Goal: Information Seeking & Learning: Learn about a topic

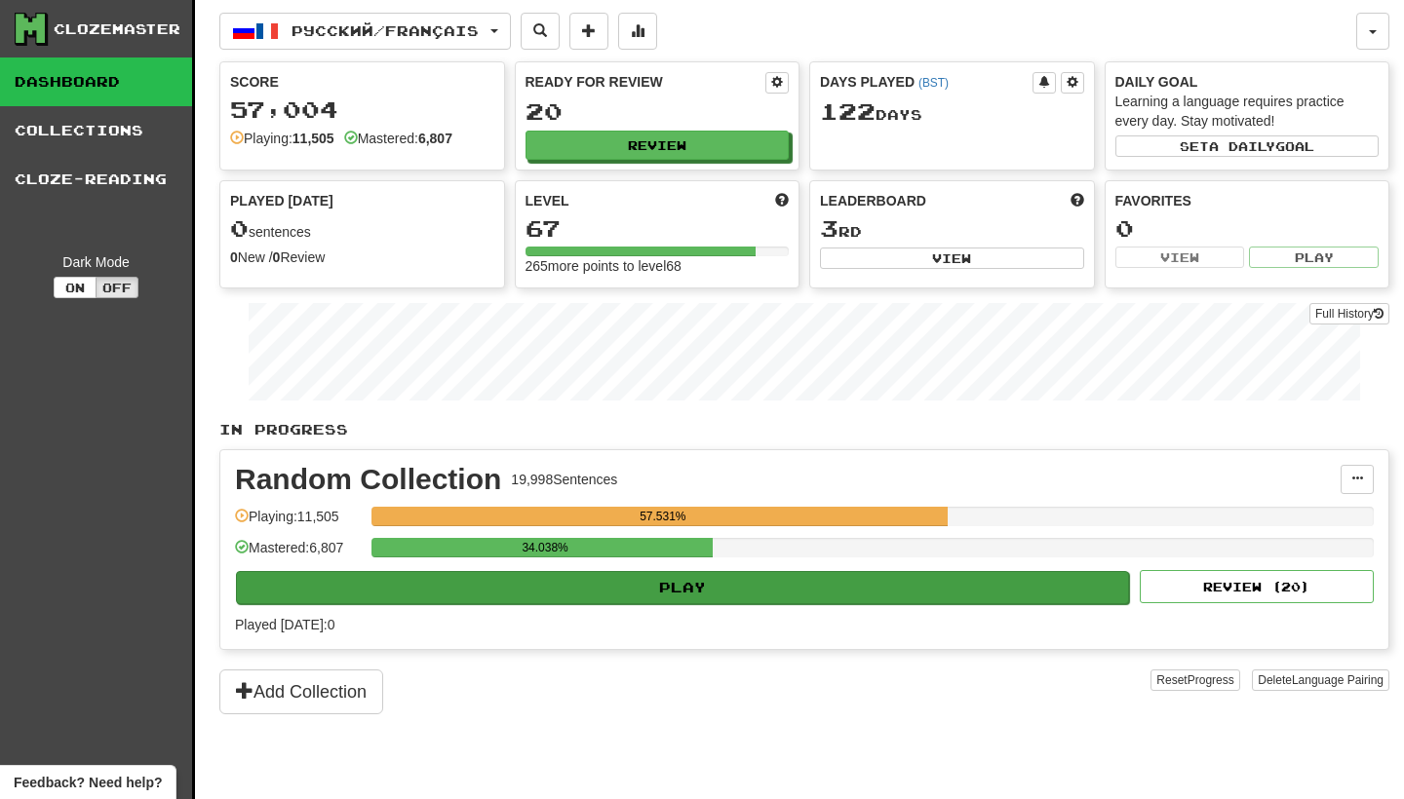
click at [813, 588] on button "Play" at bounding box center [682, 587] width 893 height 33
select select "********"
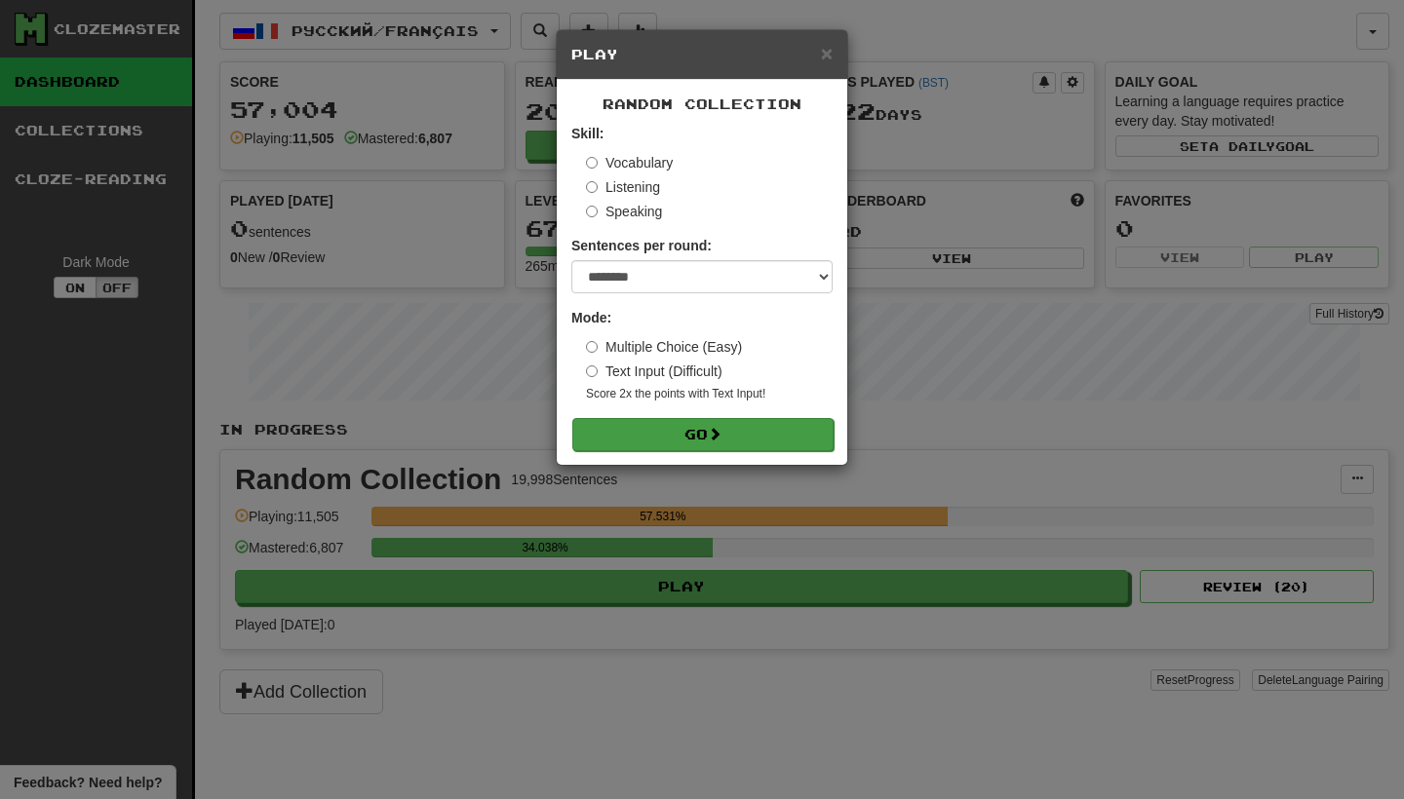
click at [763, 431] on button "Go" at bounding box center [702, 434] width 261 height 33
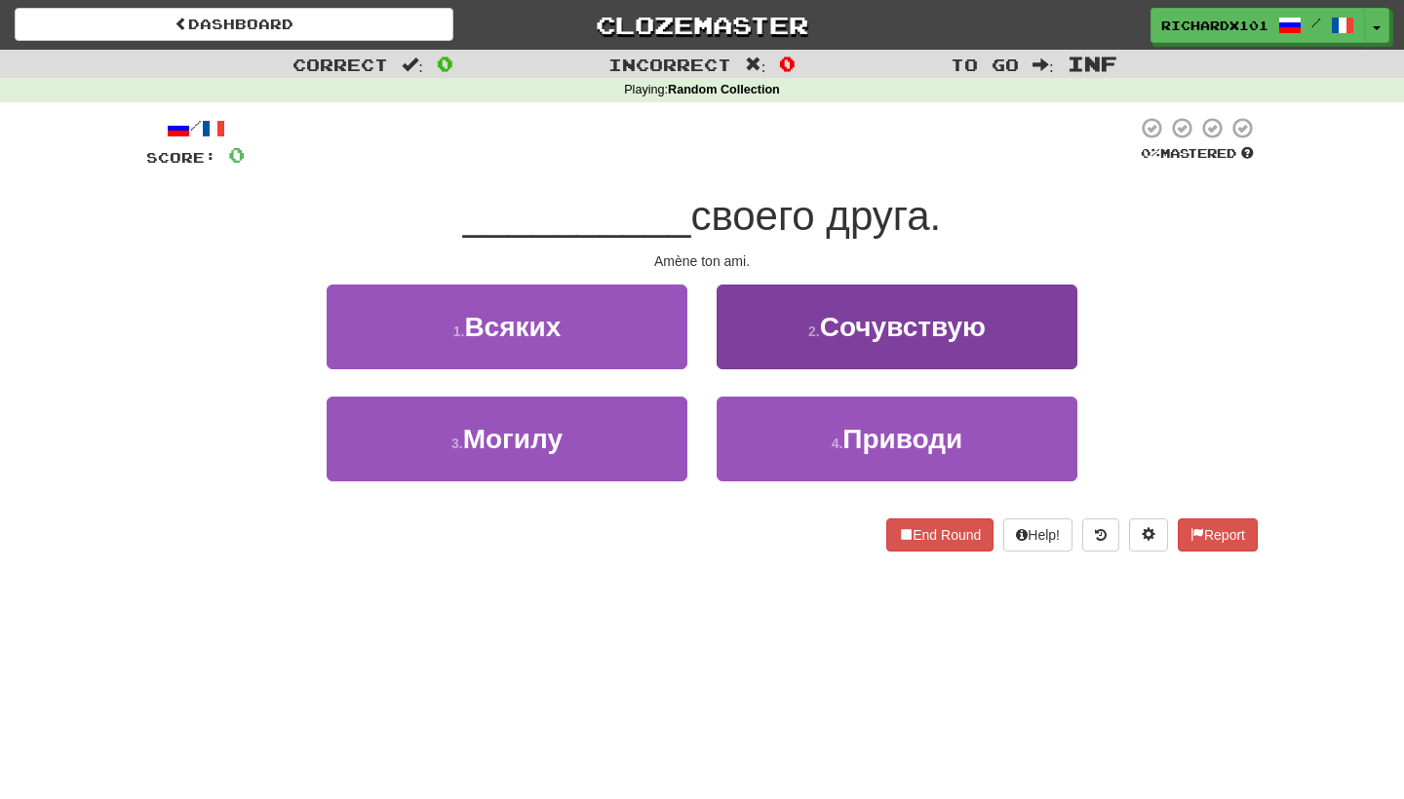
click at [809, 337] on button "2 . Сочувствую" at bounding box center [896, 327] width 361 height 85
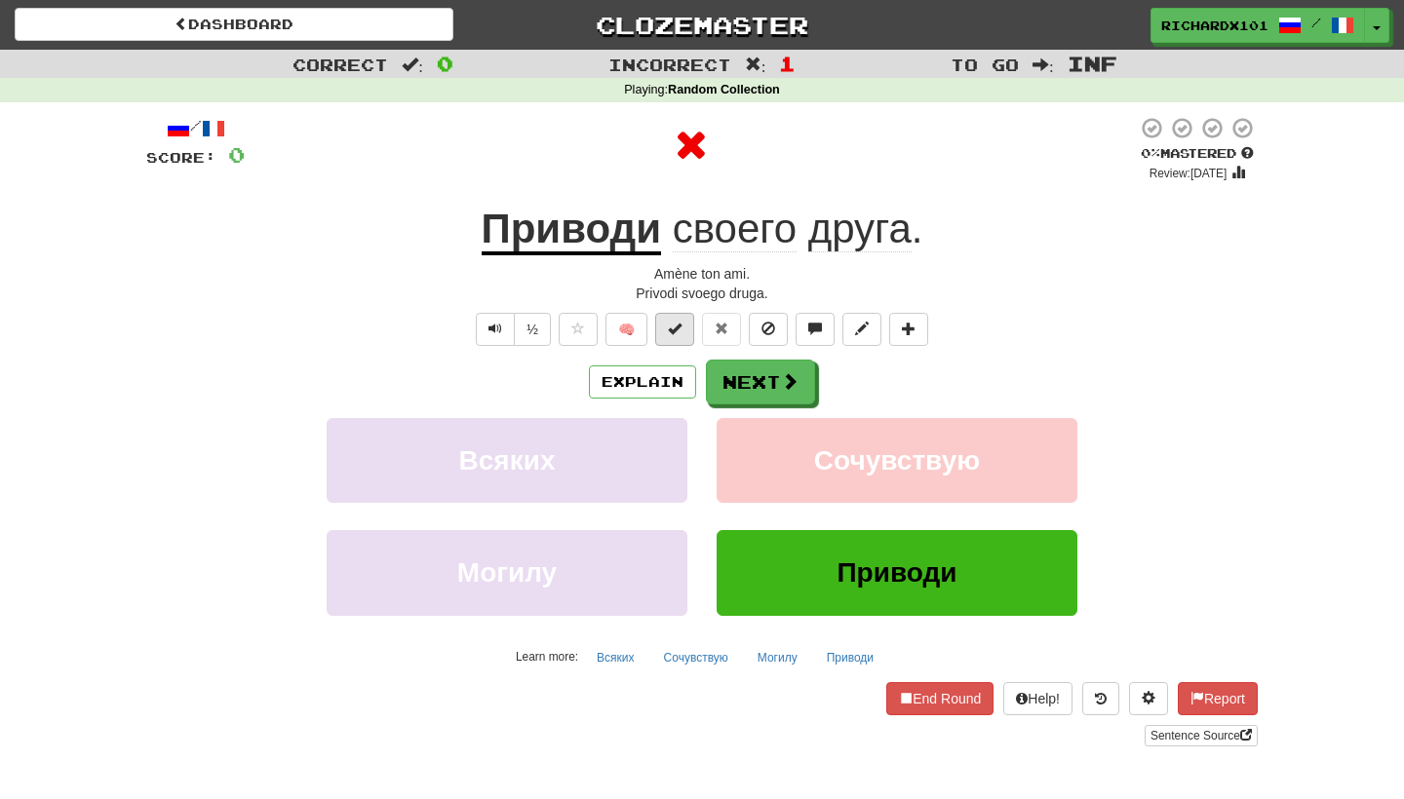
click at [692, 326] on button at bounding box center [674, 329] width 39 height 33
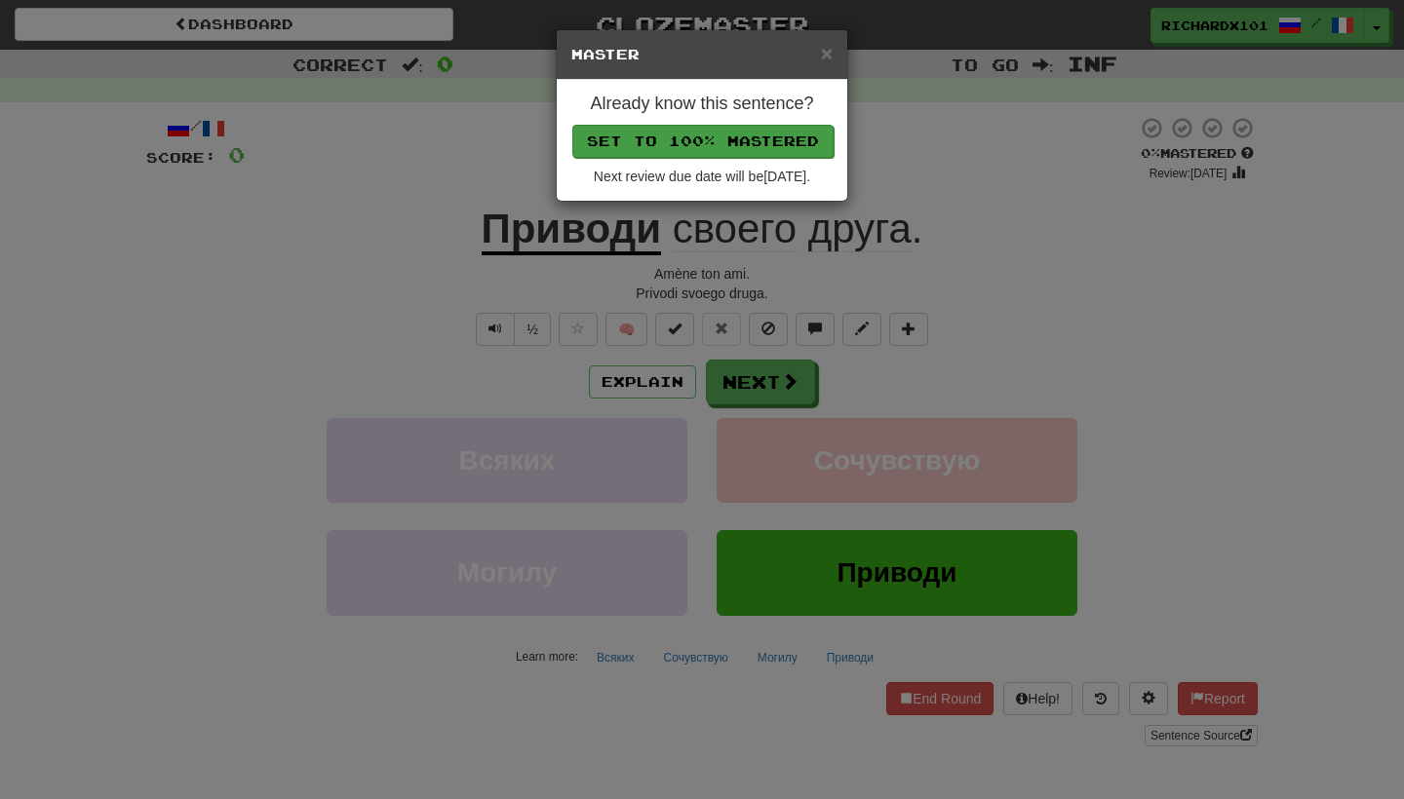
click at [762, 147] on button "Set to 100% Mastered" at bounding box center [702, 141] width 261 height 33
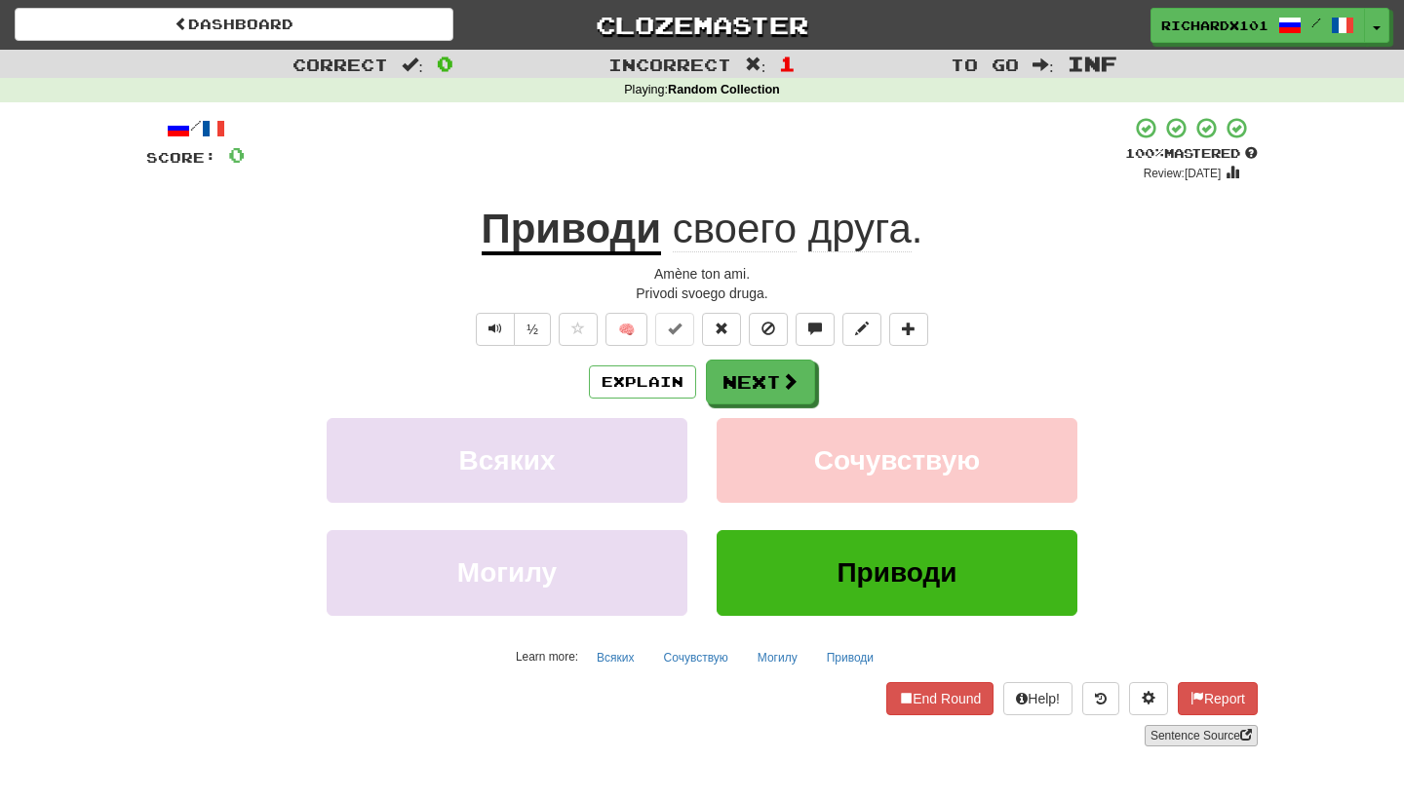
click at [1165, 731] on link "Sentence Source" at bounding box center [1200, 735] width 113 height 21
click at [761, 366] on button "Next" at bounding box center [761, 383] width 109 height 45
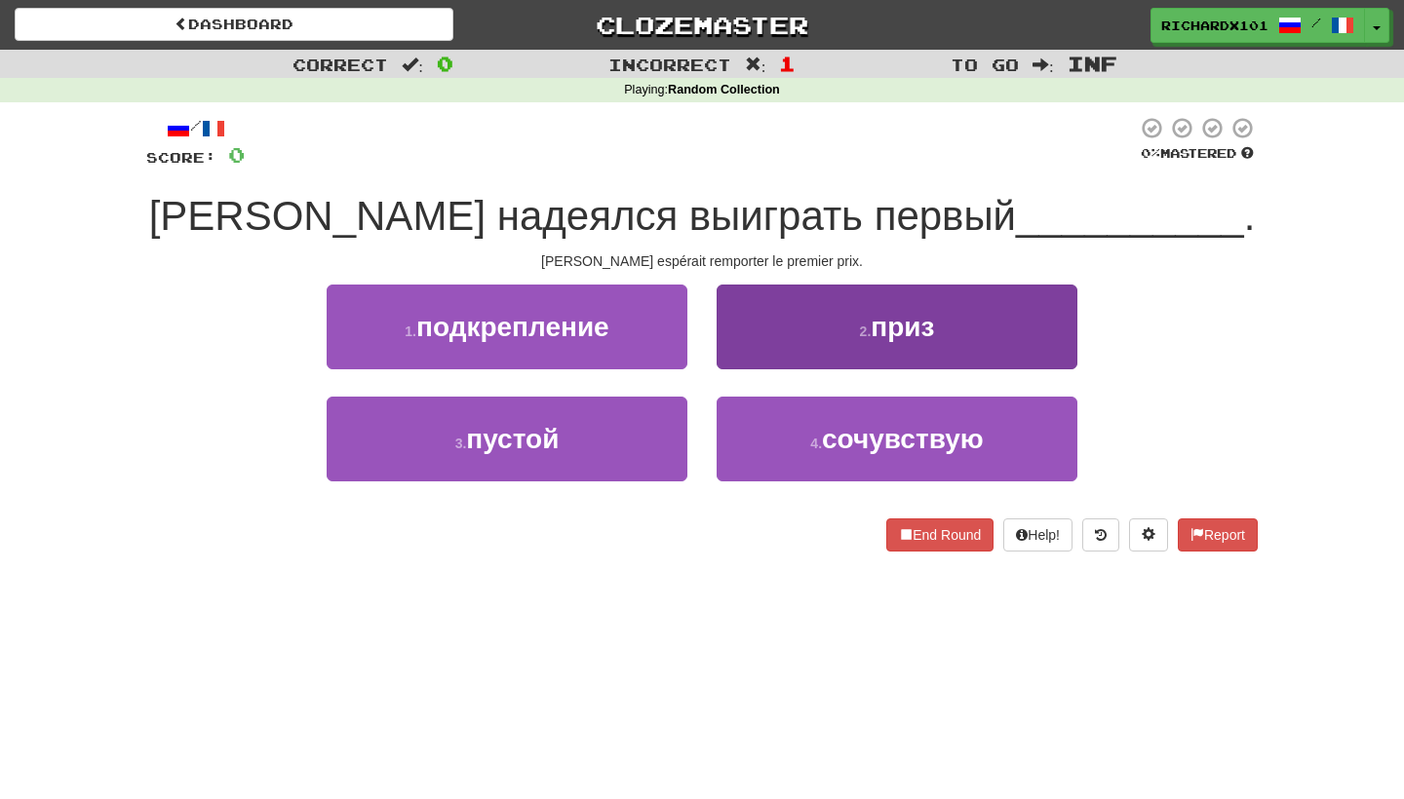
click at [779, 337] on button "2 . приз" at bounding box center [896, 327] width 361 height 85
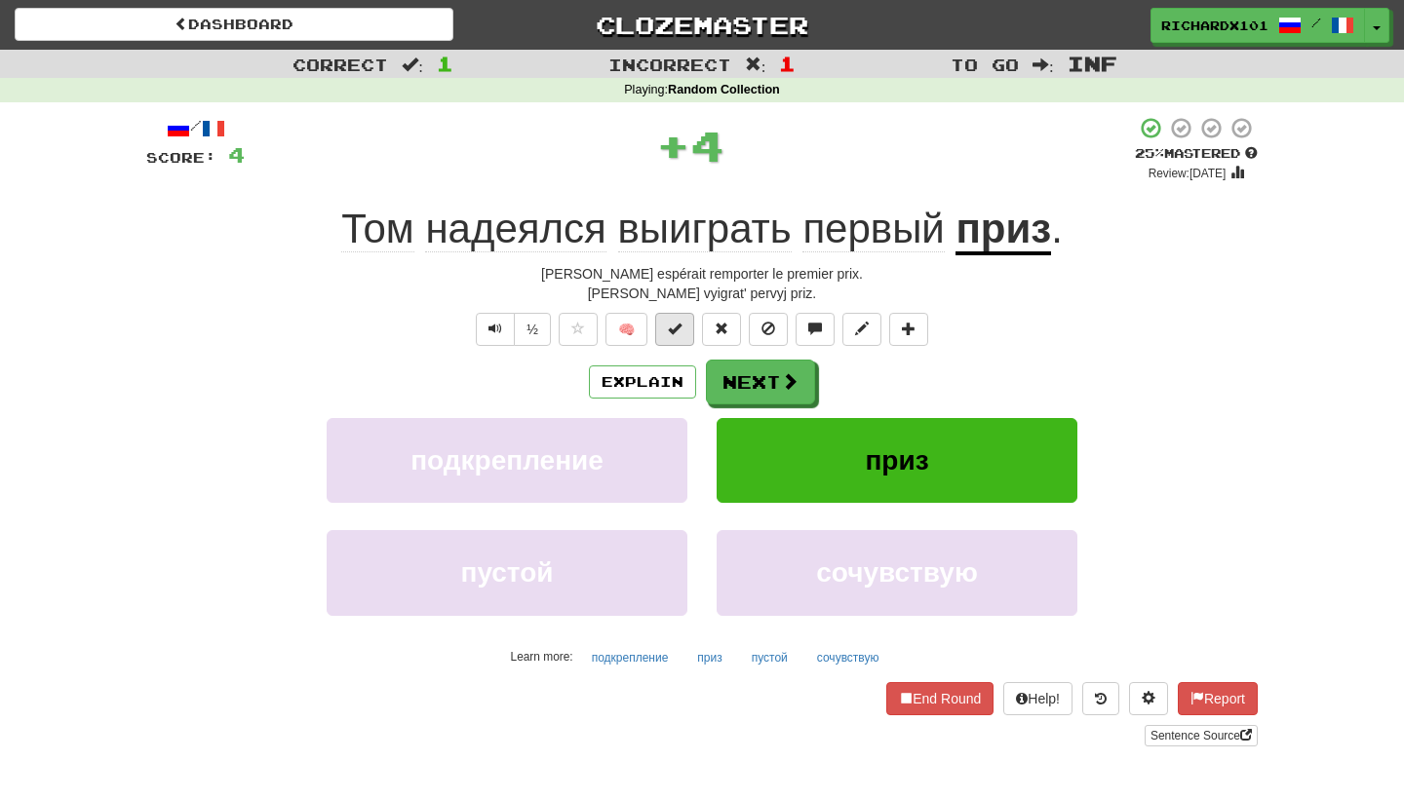
click at [683, 338] on button at bounding box center [674, 329] width 39 height 33
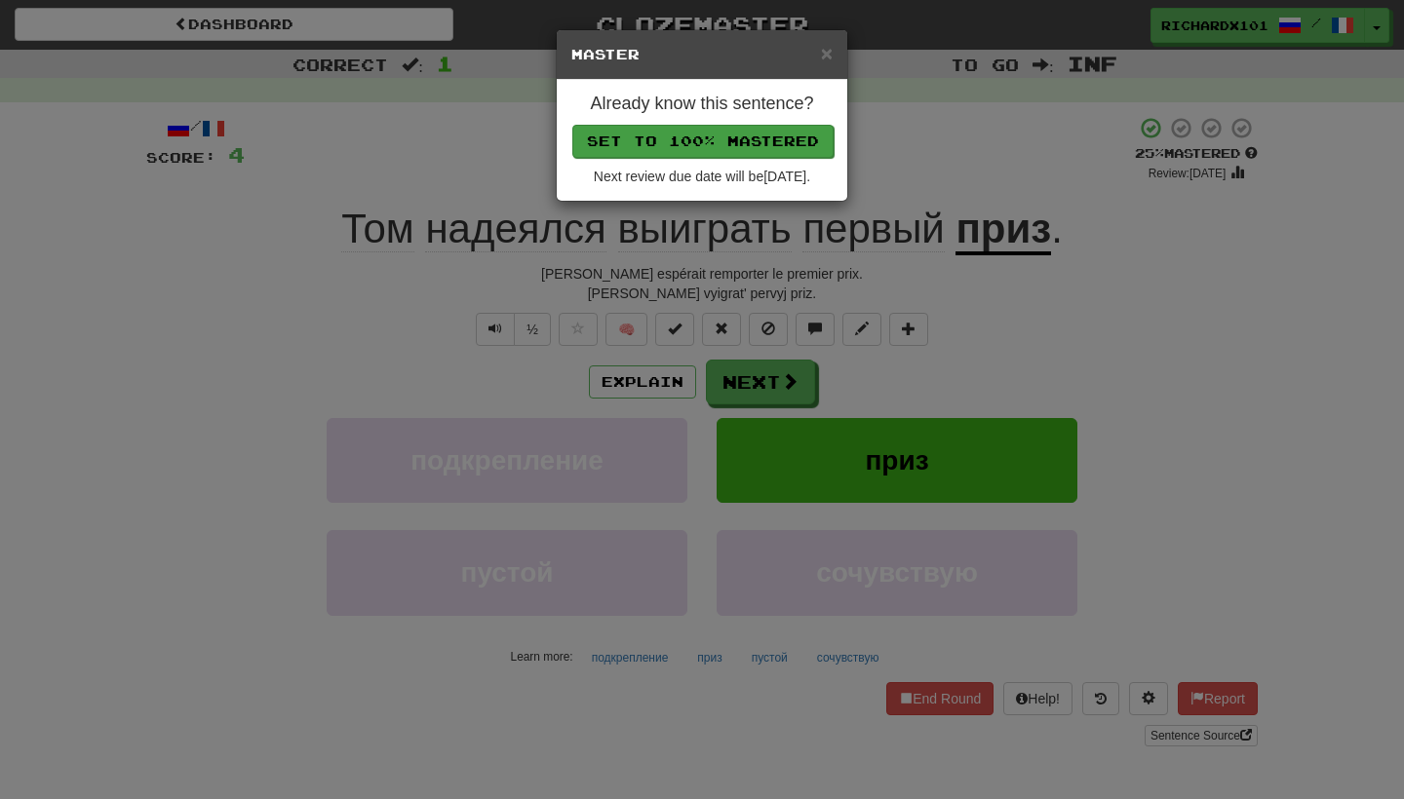
click at [754, 133] on button "Set to 100% Mastered" at bounding box center [702, 141] width 261 height 33
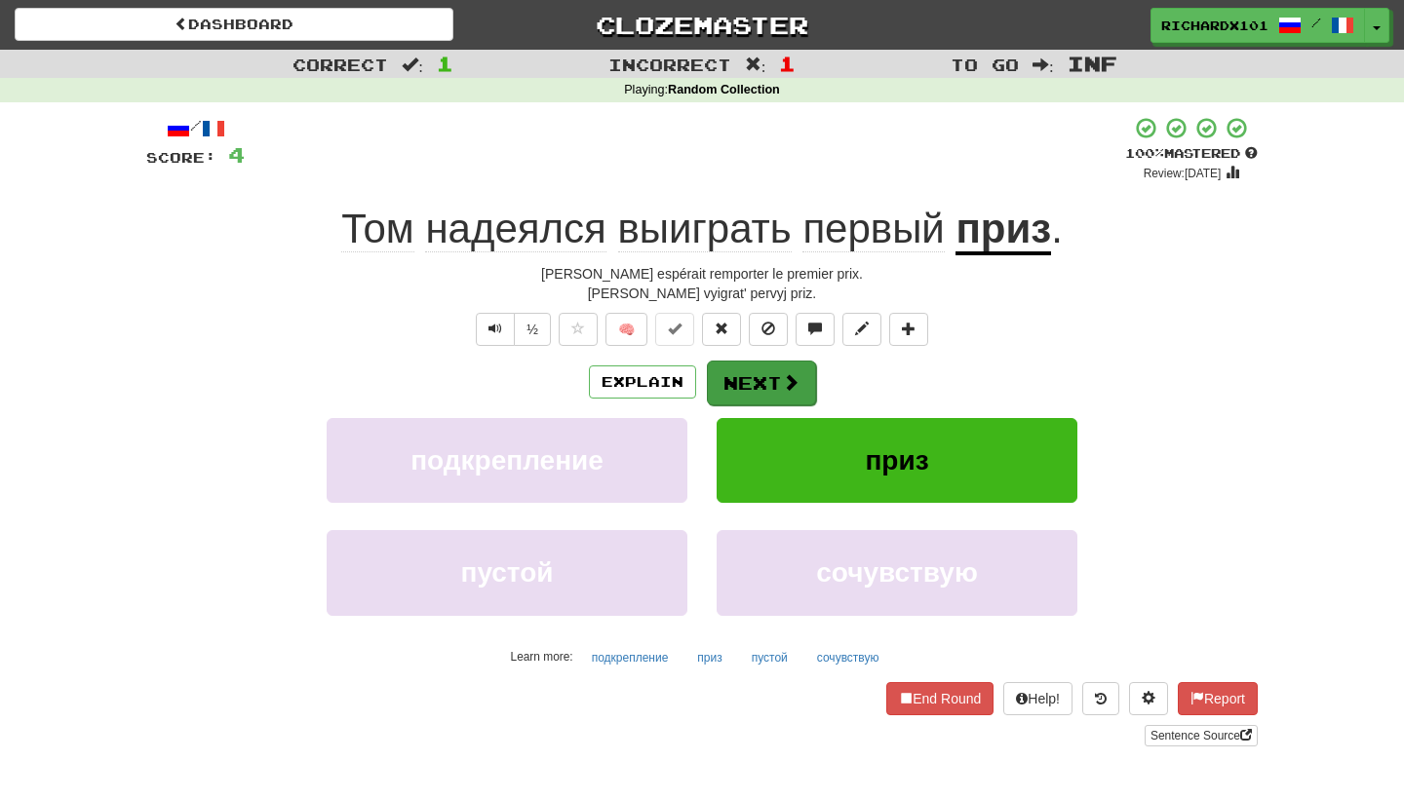
click at [748, 373] on button "Next" at bounding box center [761, 383] width 109 height 45
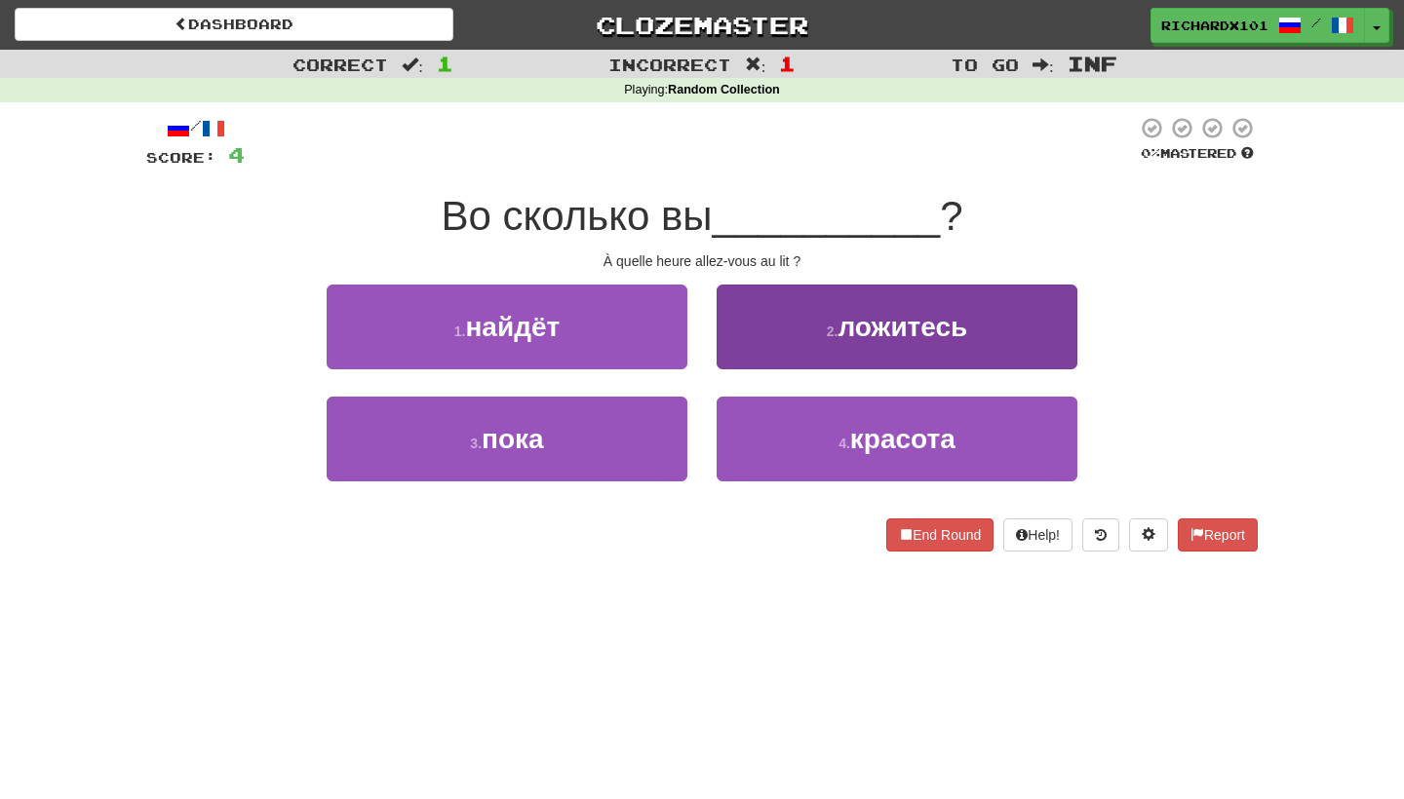
click at [784, 332] on button "2 . ложитесь" at bounding box center [896, 327] width 361 height 85
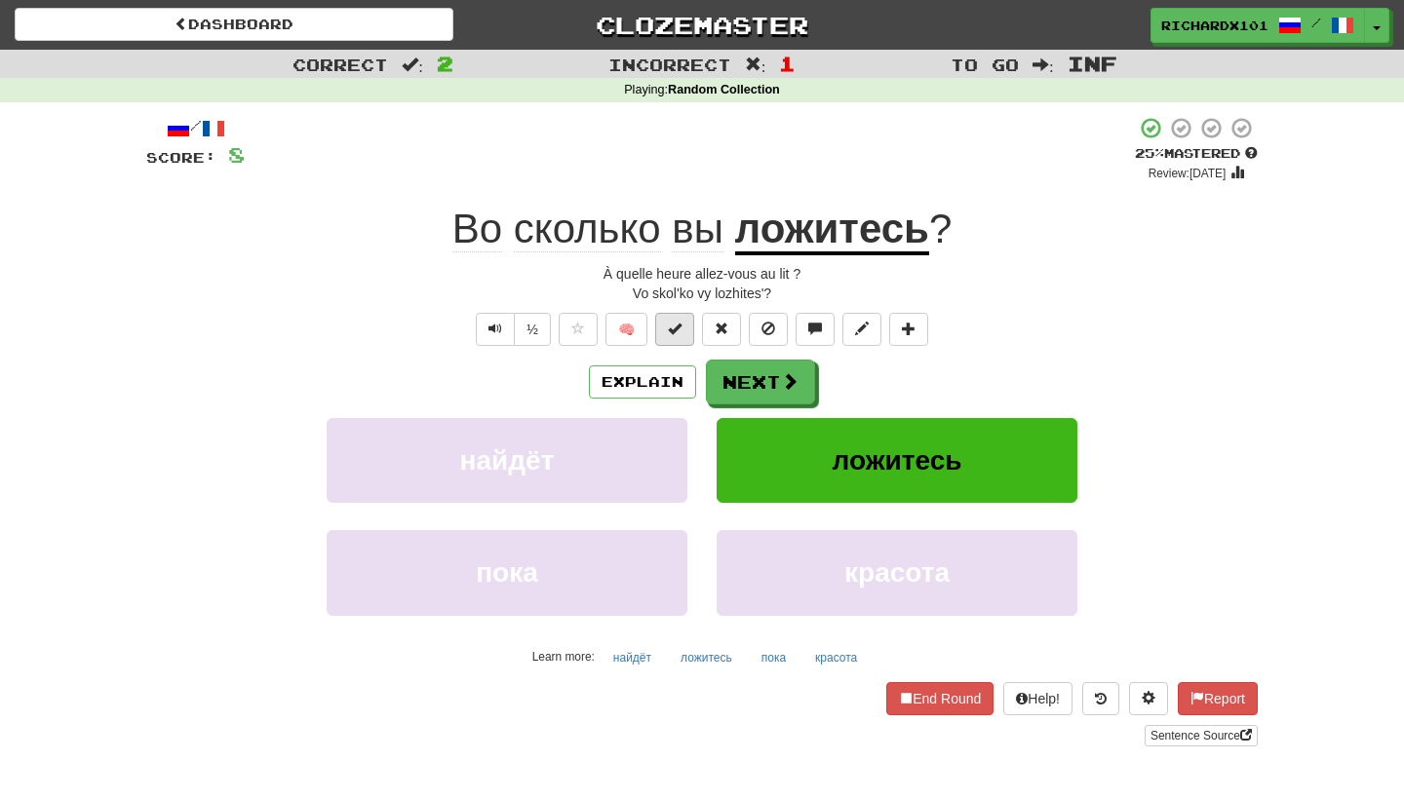
click at [688, 327] on button at bounding box center [674, 329] width 39 height 33
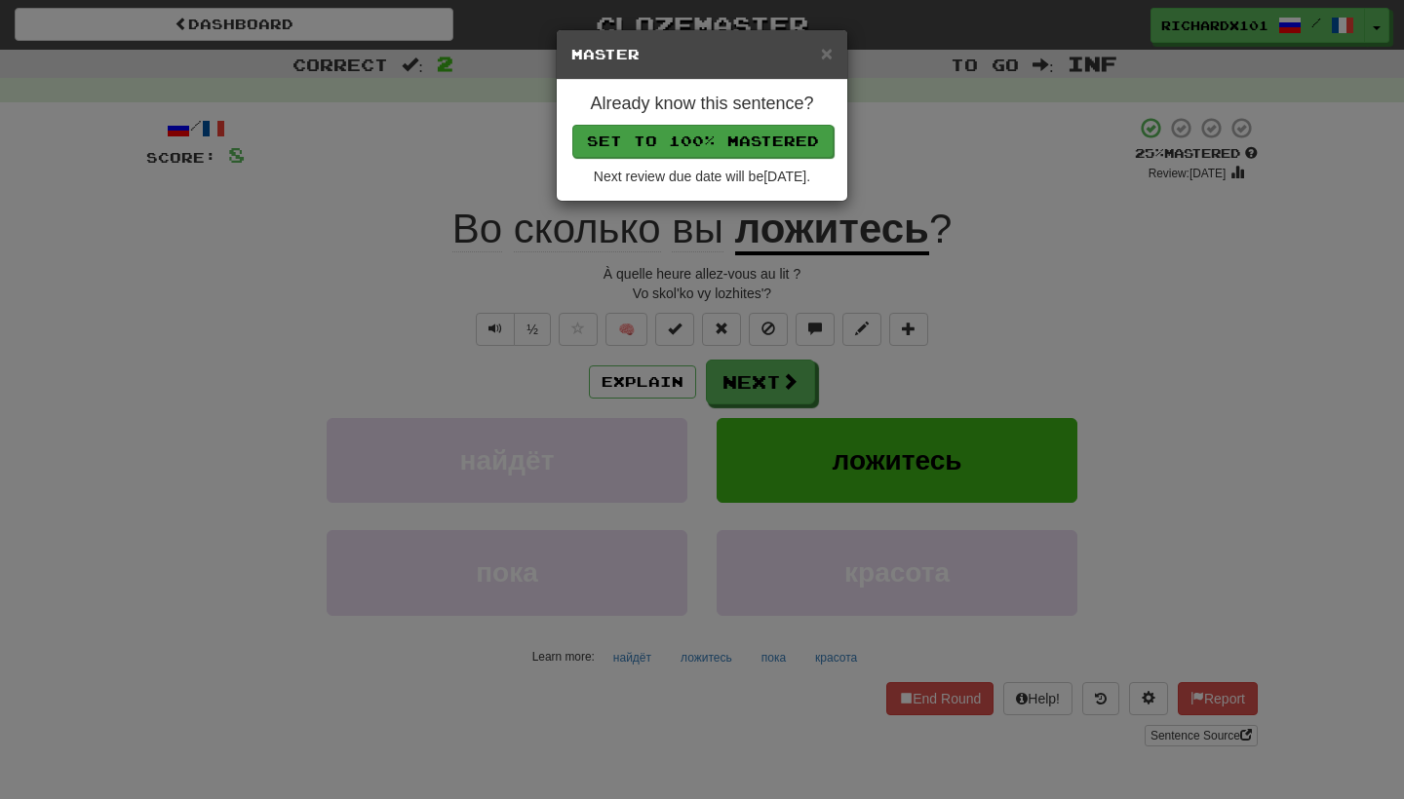
click at [763, 141] on button "Set to 100% Mastered" at bounding box center [702, 141] width 261 height 33
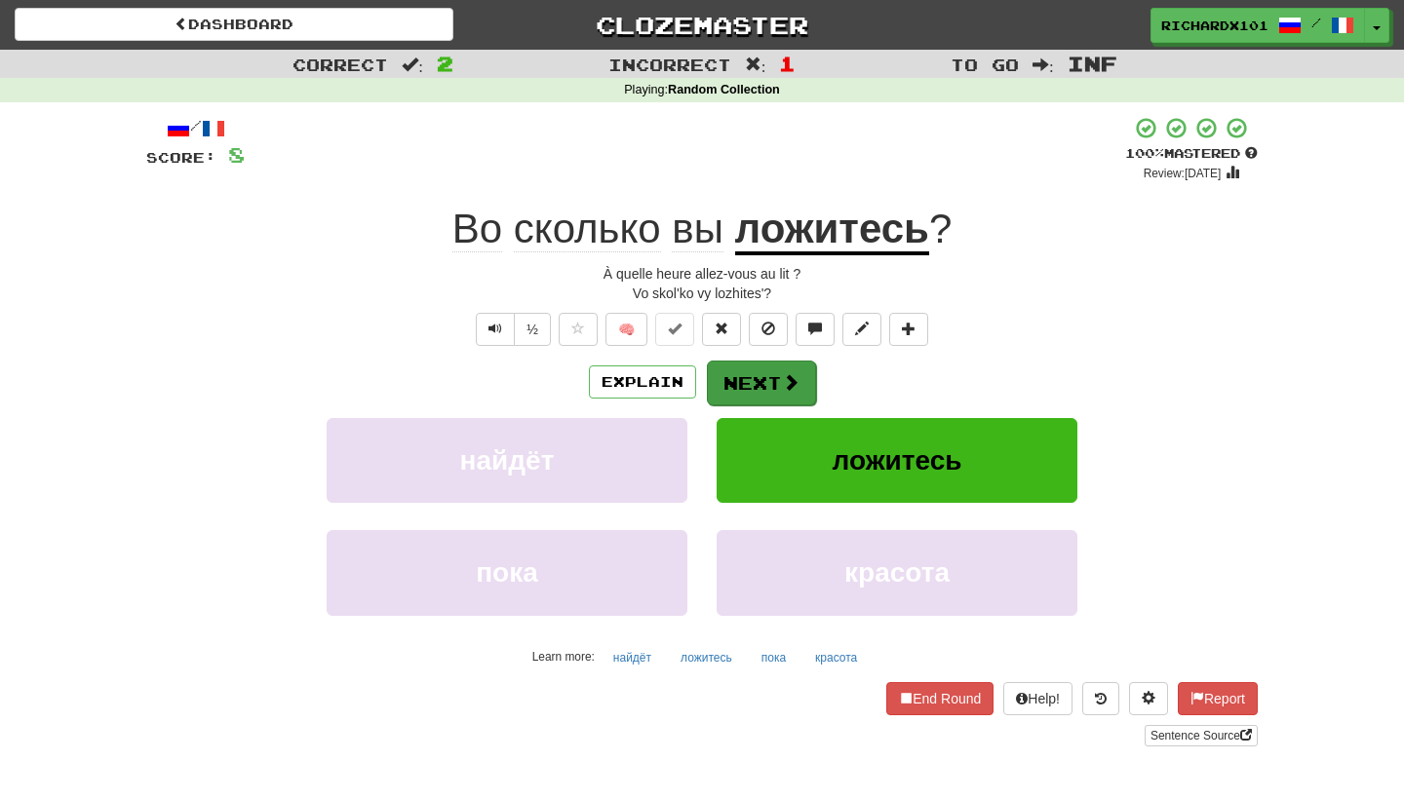
click at [743, 375] on button "Next" at bounding box center [761, 383] width 109 height 45
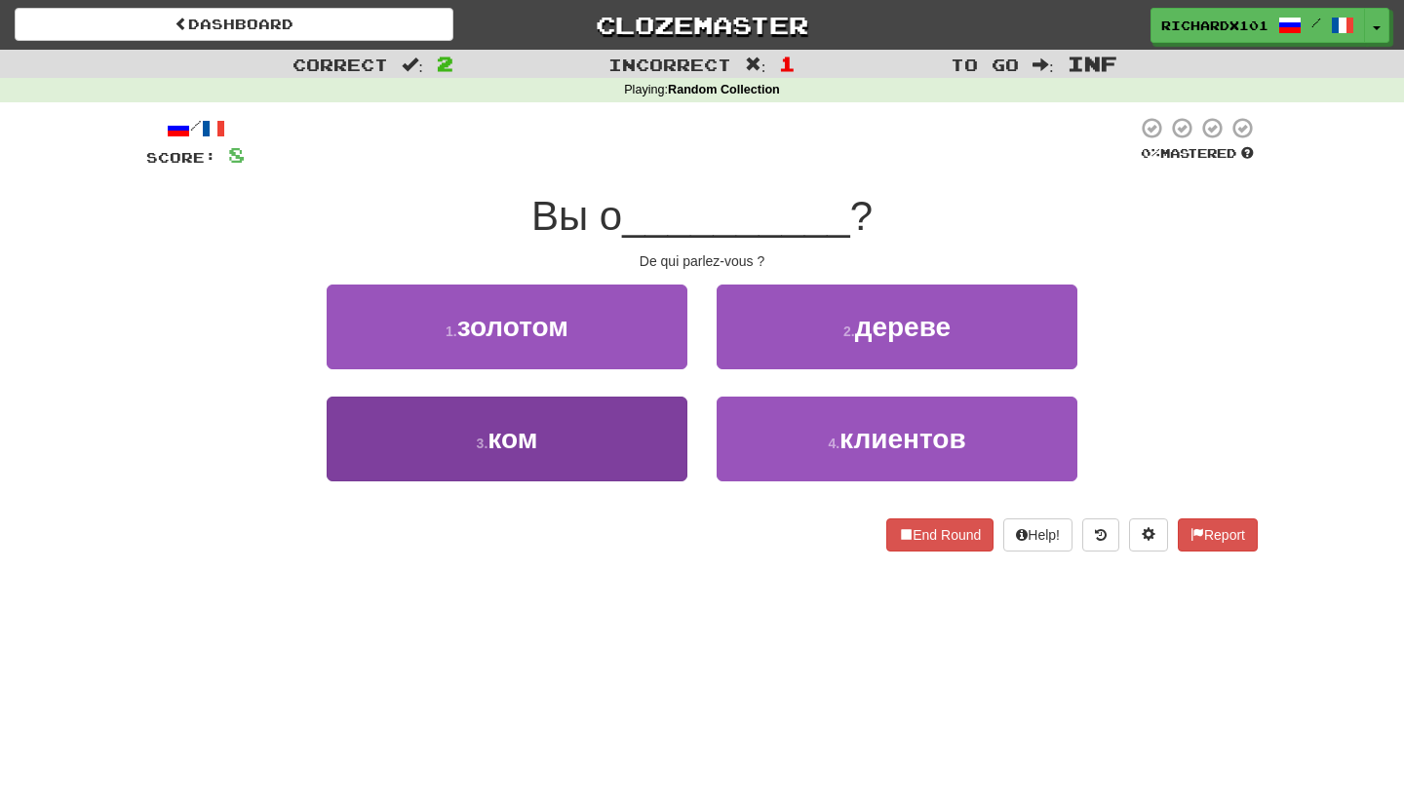
click at [672, 435] on button "3 . ком" at bounding box center [507, 439] width 361 height 85
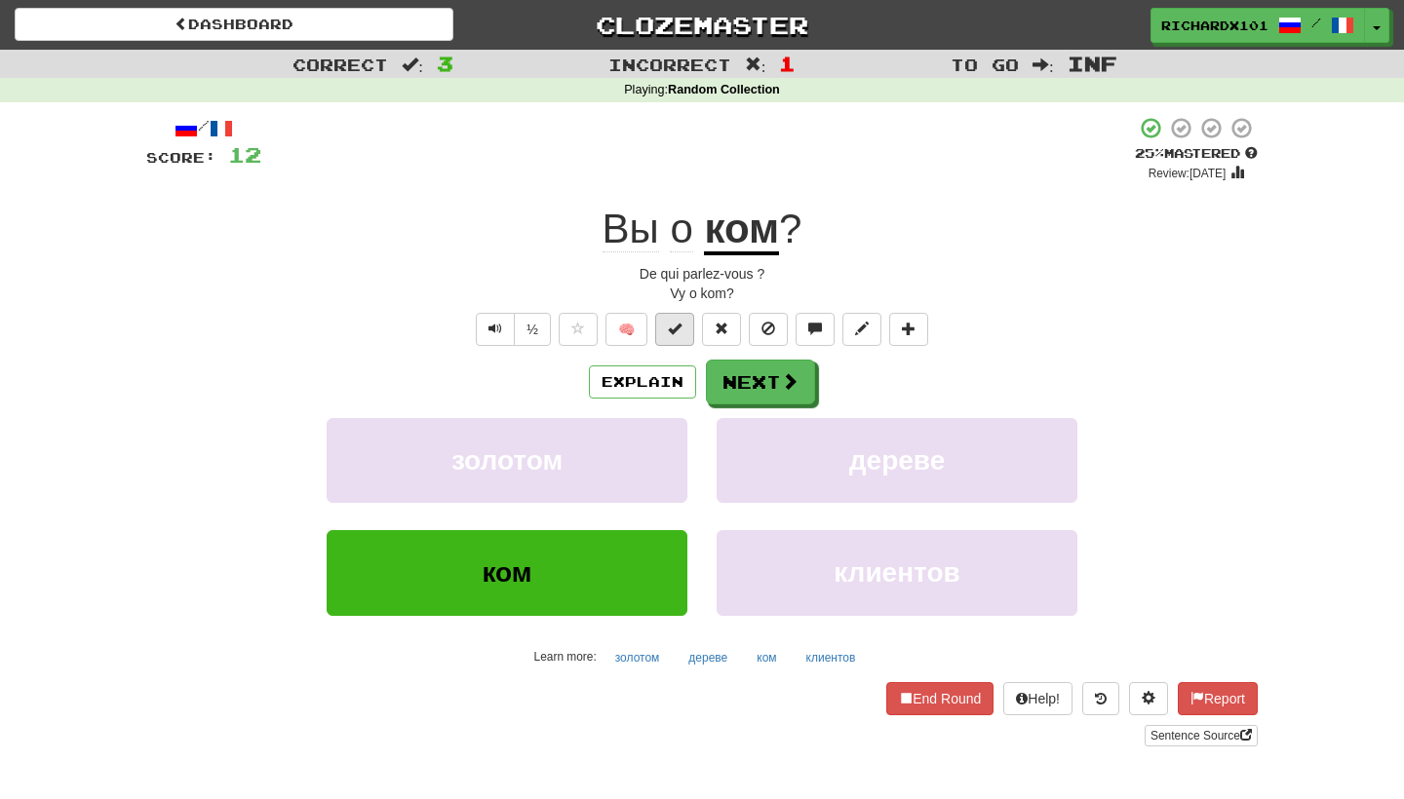
click at [685, 338] on button at bounding box center [674, 329] width 39 height 33
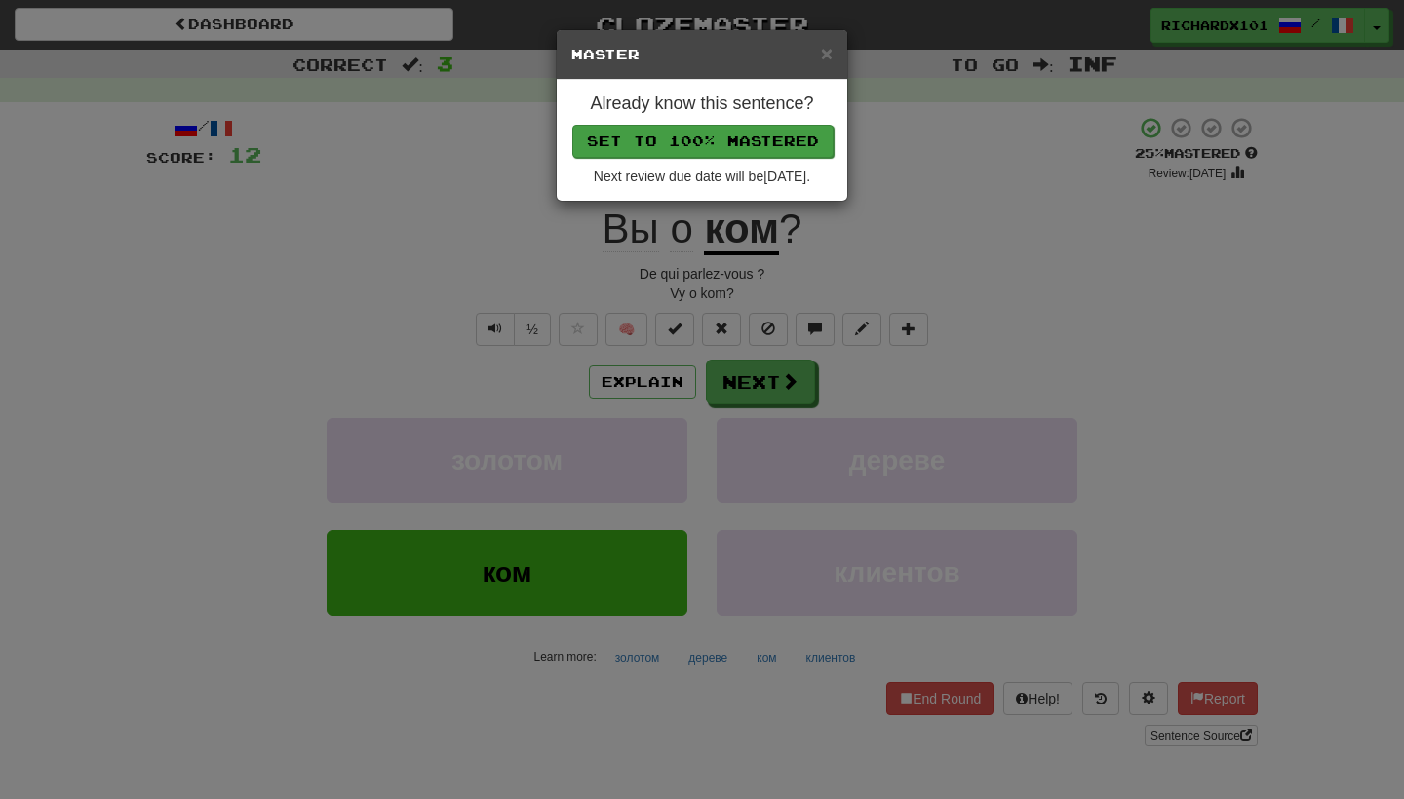
click at [780, 141] on button "Set to 100% Mastered" at bounding box center [702, 141] width 261 height 33
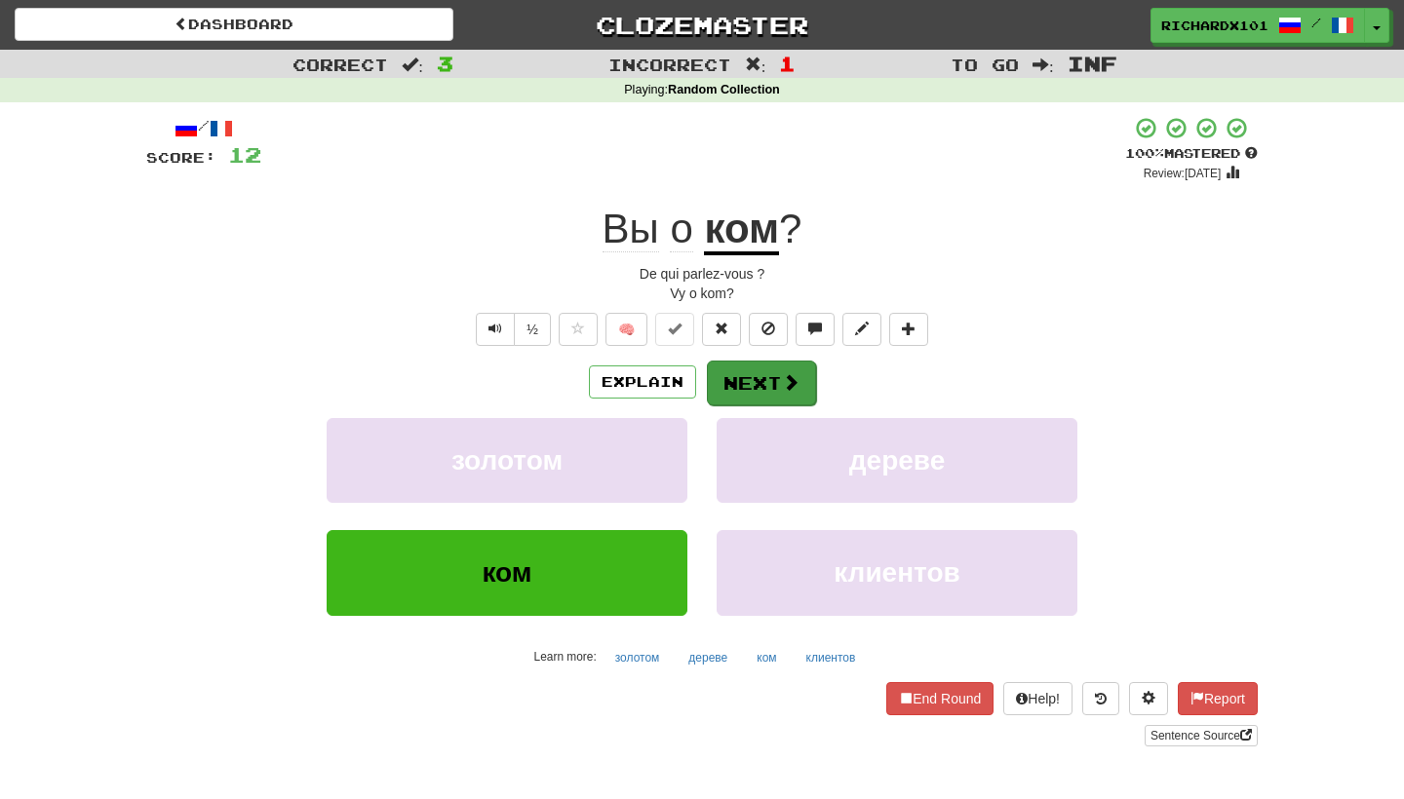
click at [751, 373] on button "Next" at bounding box center [761, 383] width 109 height 45
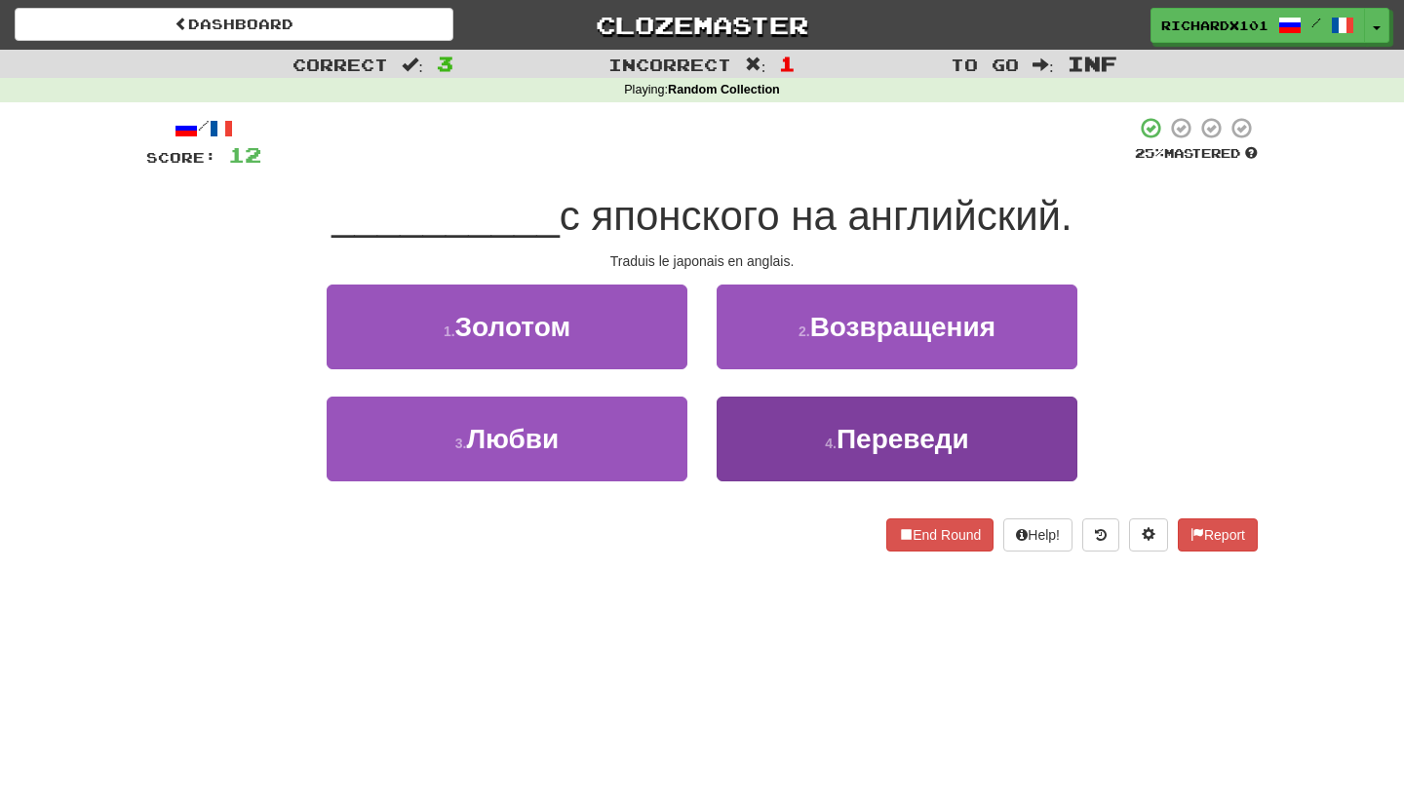
click at [751, 417] on button "4 . Переведи" at bounding box center [896, 439] width 361 height 85
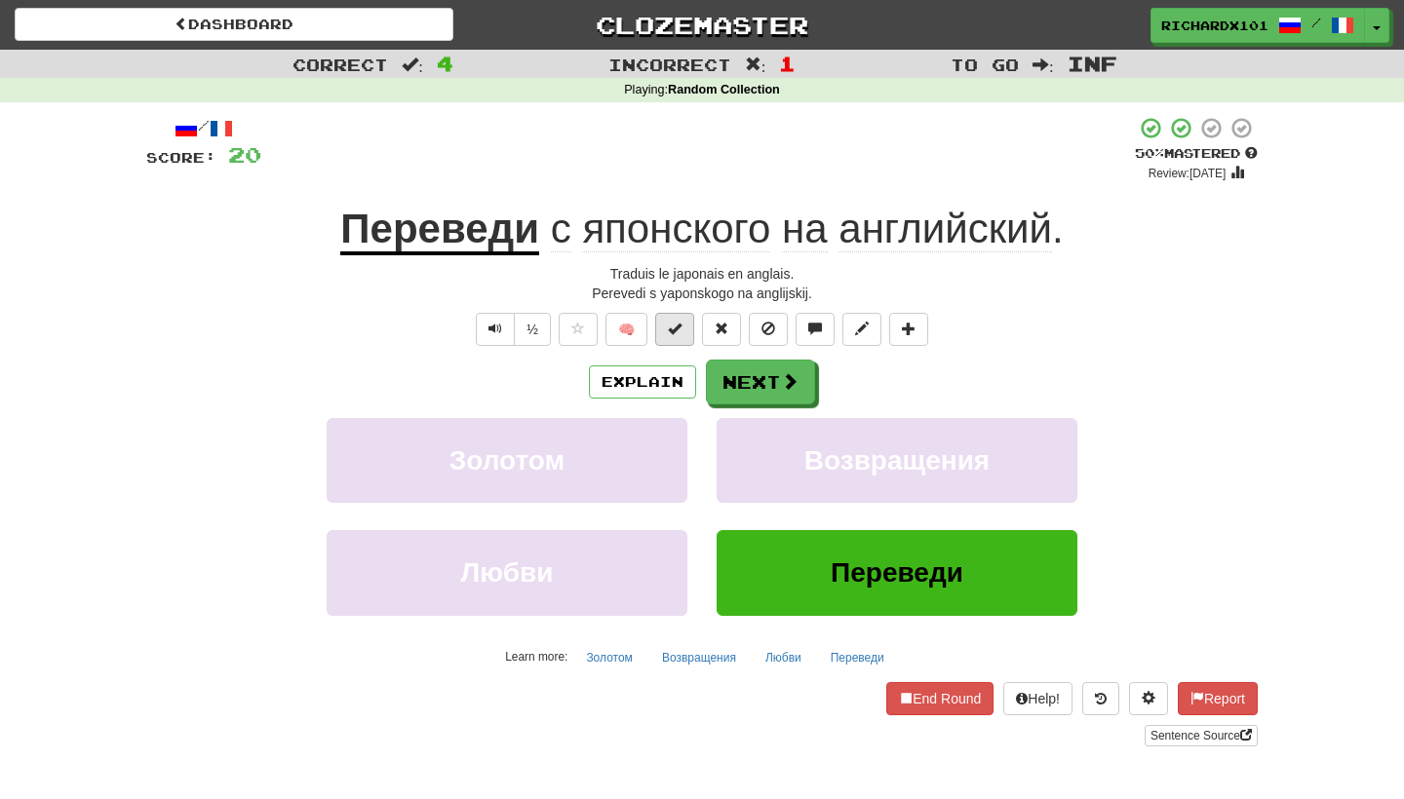
click at [681, 335] on button at bounding box center [674, 329] width 39 height 33
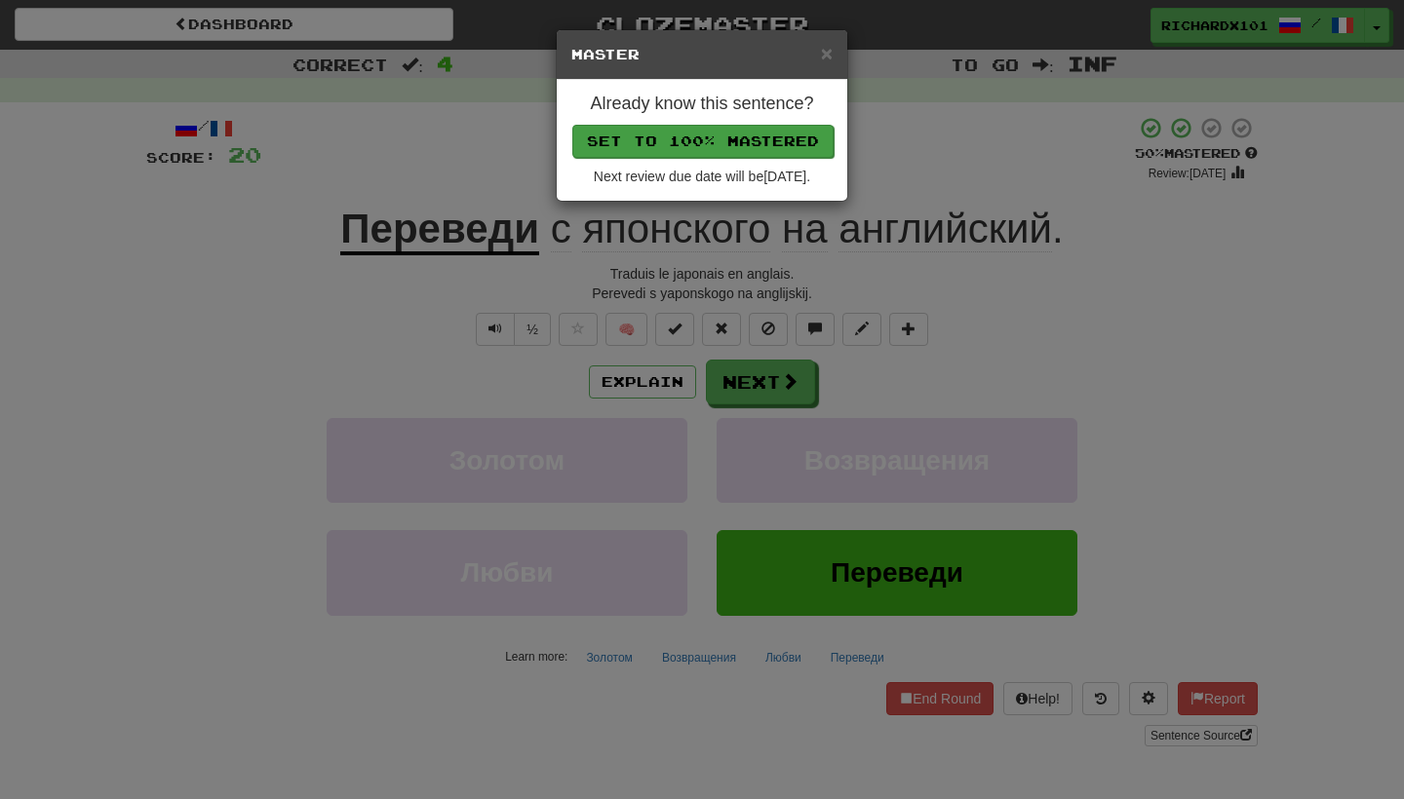
click at [751, 130] on button "Set to 100% Mastered" at bounding box center [702, 141] width 261 height 33
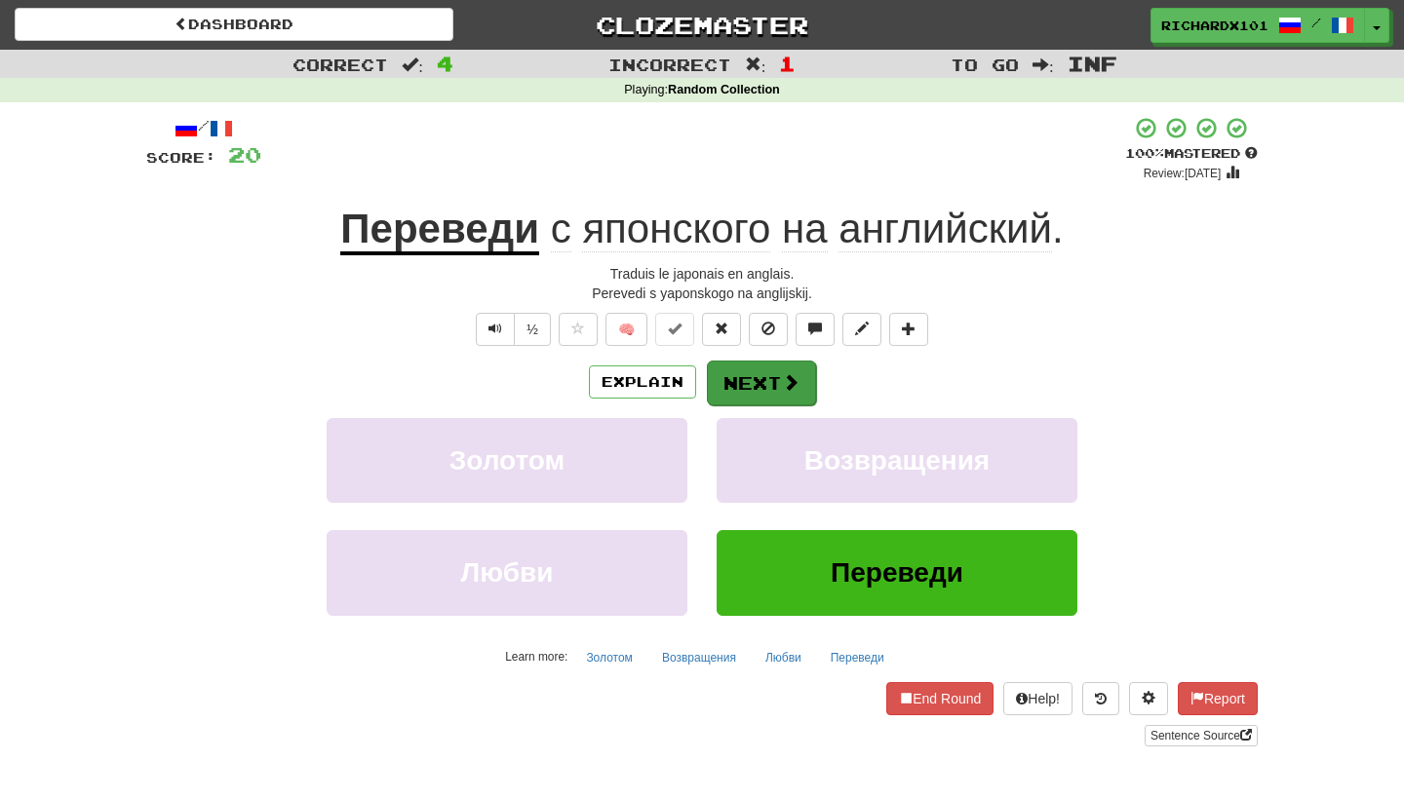
click at [732, 370] on button "Next" at bounding box center [761, 383] width 109 height 45
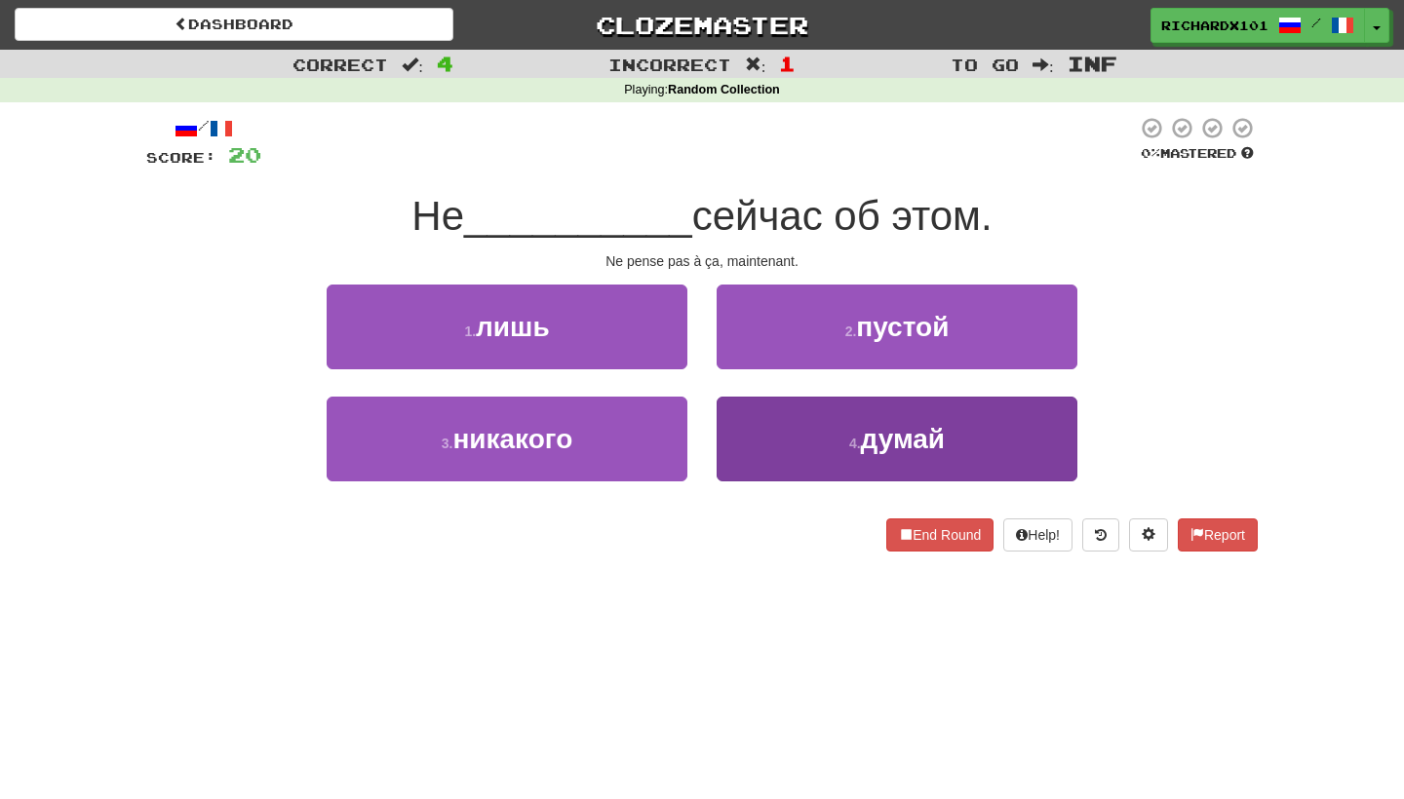
click at [775, 433] on button "4 . думай" at bounding box center [896, 439] width 361 height 85
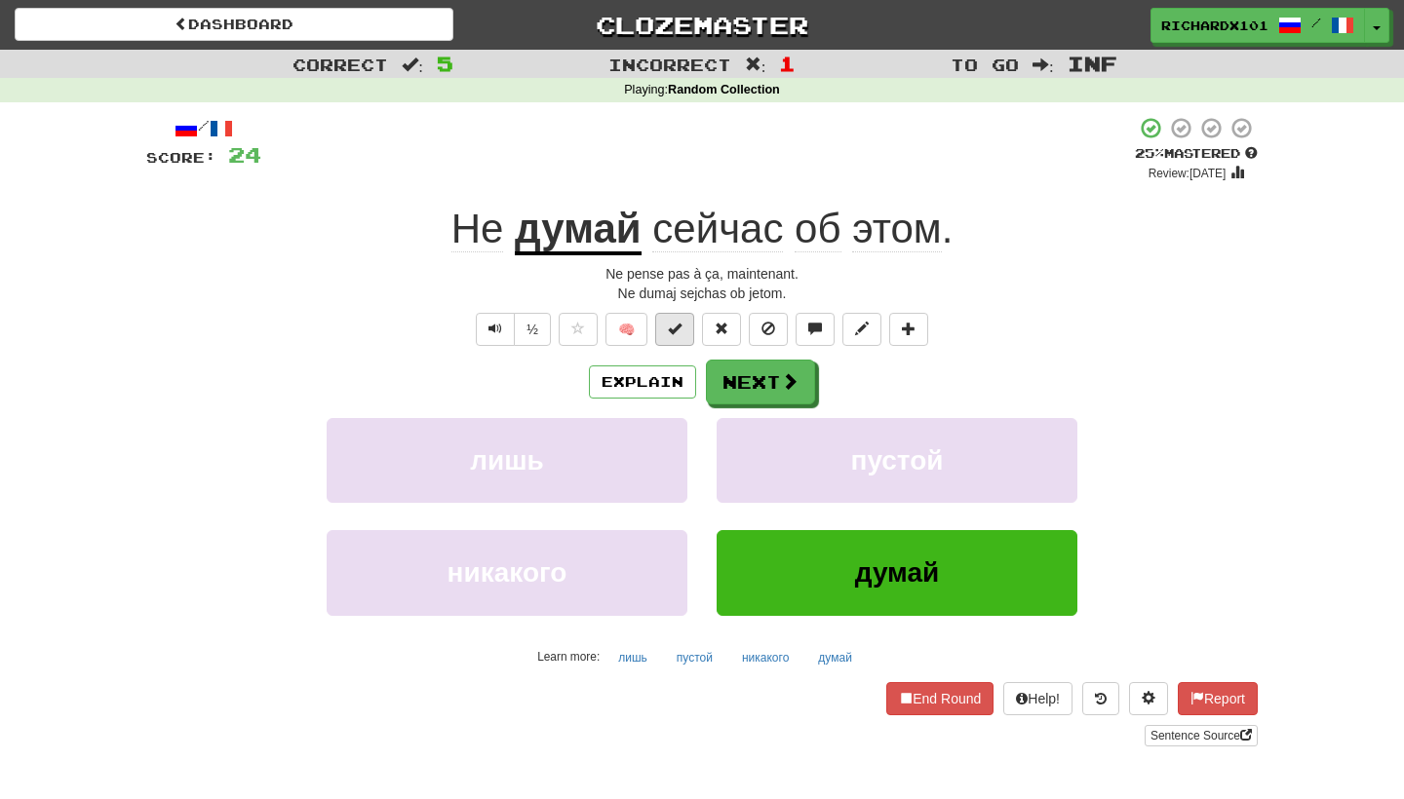
click at [683, 332] on button at bounding box center [674, 329] width 39 height 33
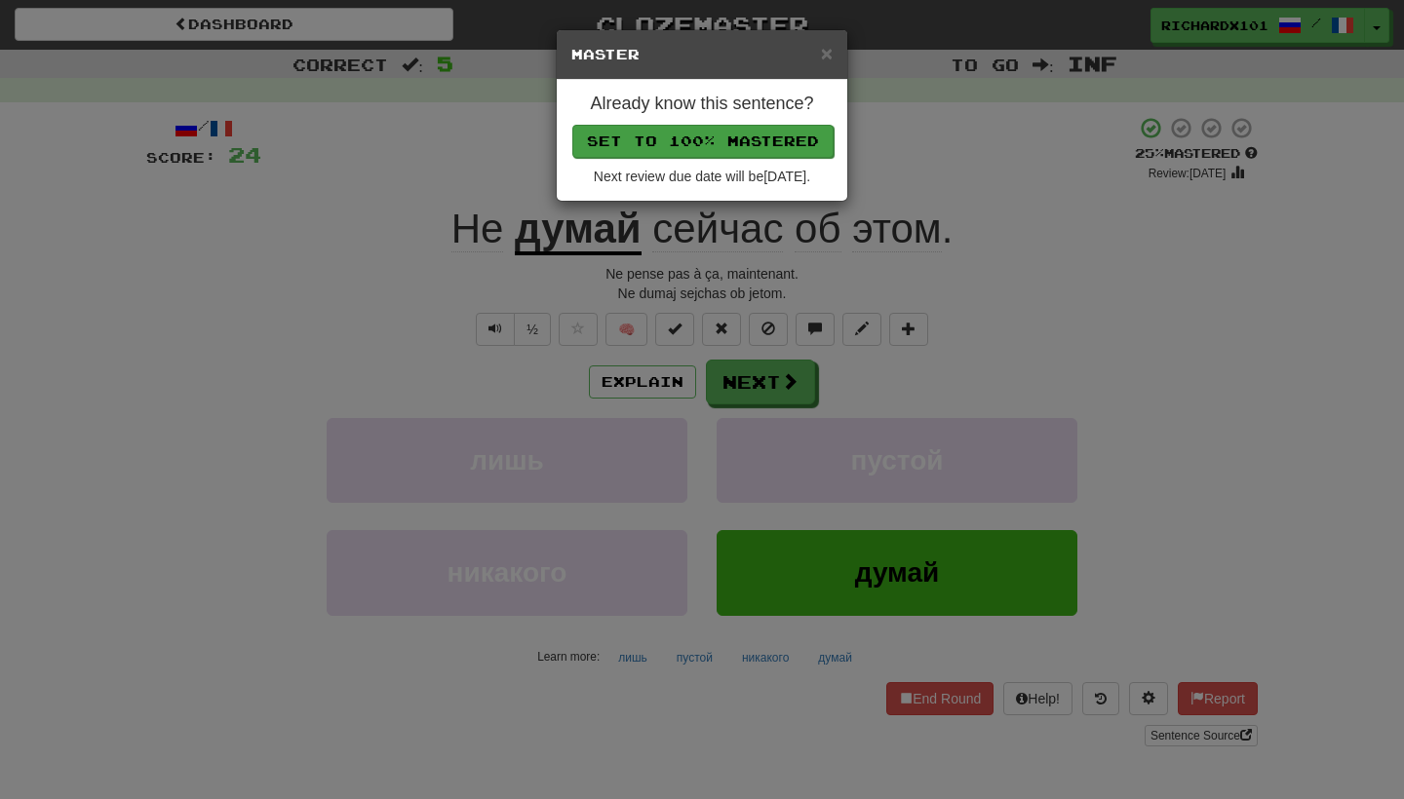
click at [775, 136] on button "Set to 100% Mastered" at bounding box center [702, 141] width 261 height 33
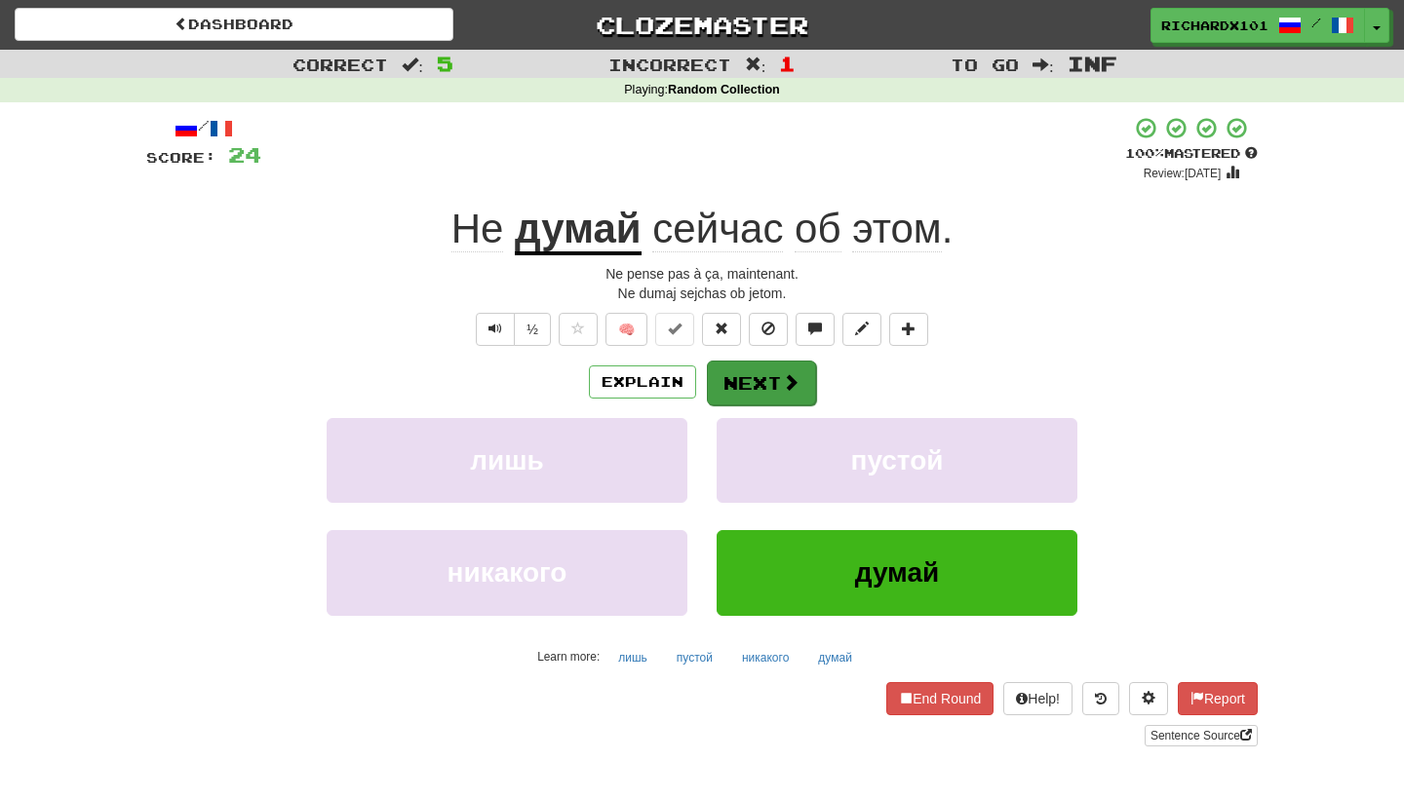
click at [744, 366] on button "Next" at bounding box center [761, 383] width 109 height 45
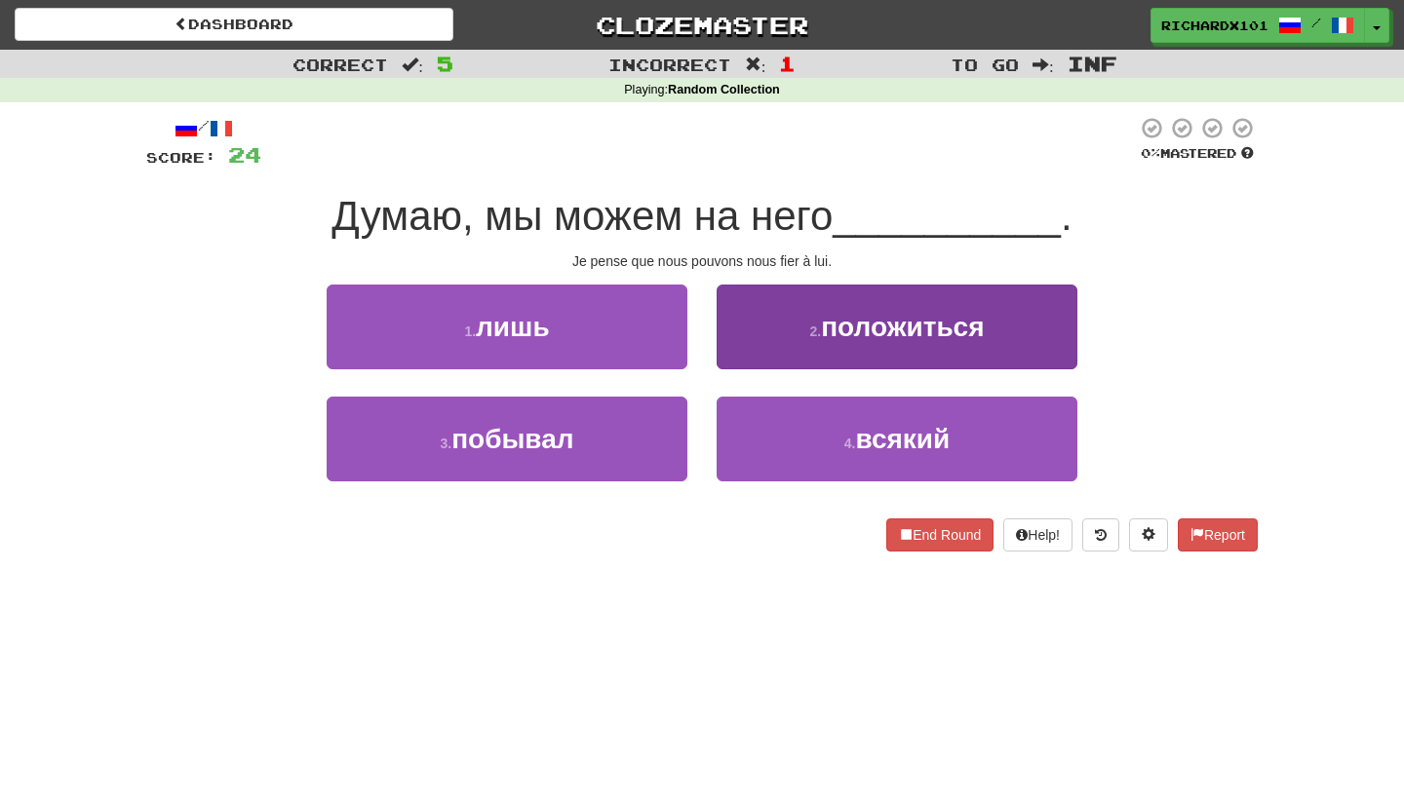
click at [796, 307] on button "2 . положиться" at bounding box center [896, 327] width 361 height 85
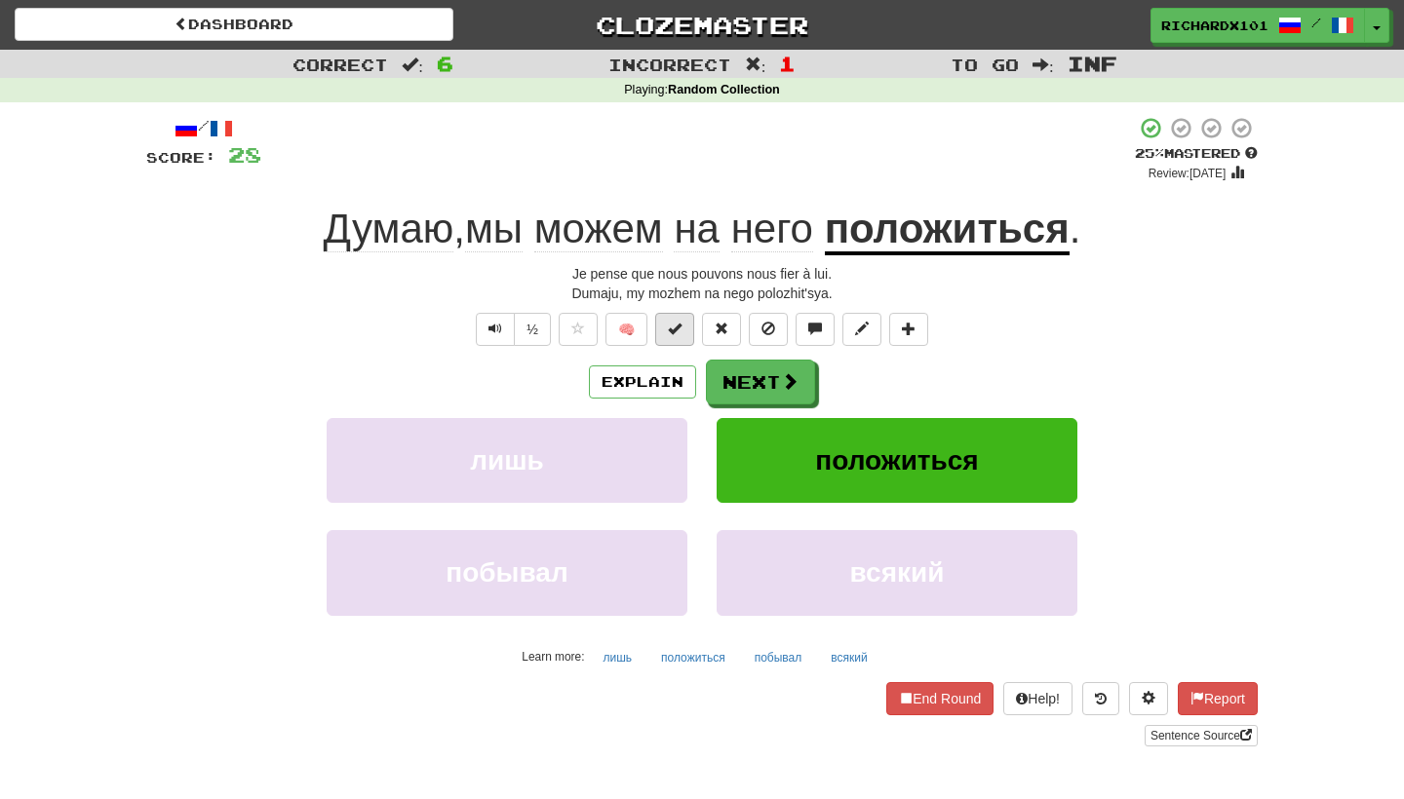
click at [672, 326] on span at bounding box center [675, 329] width 14 height 14
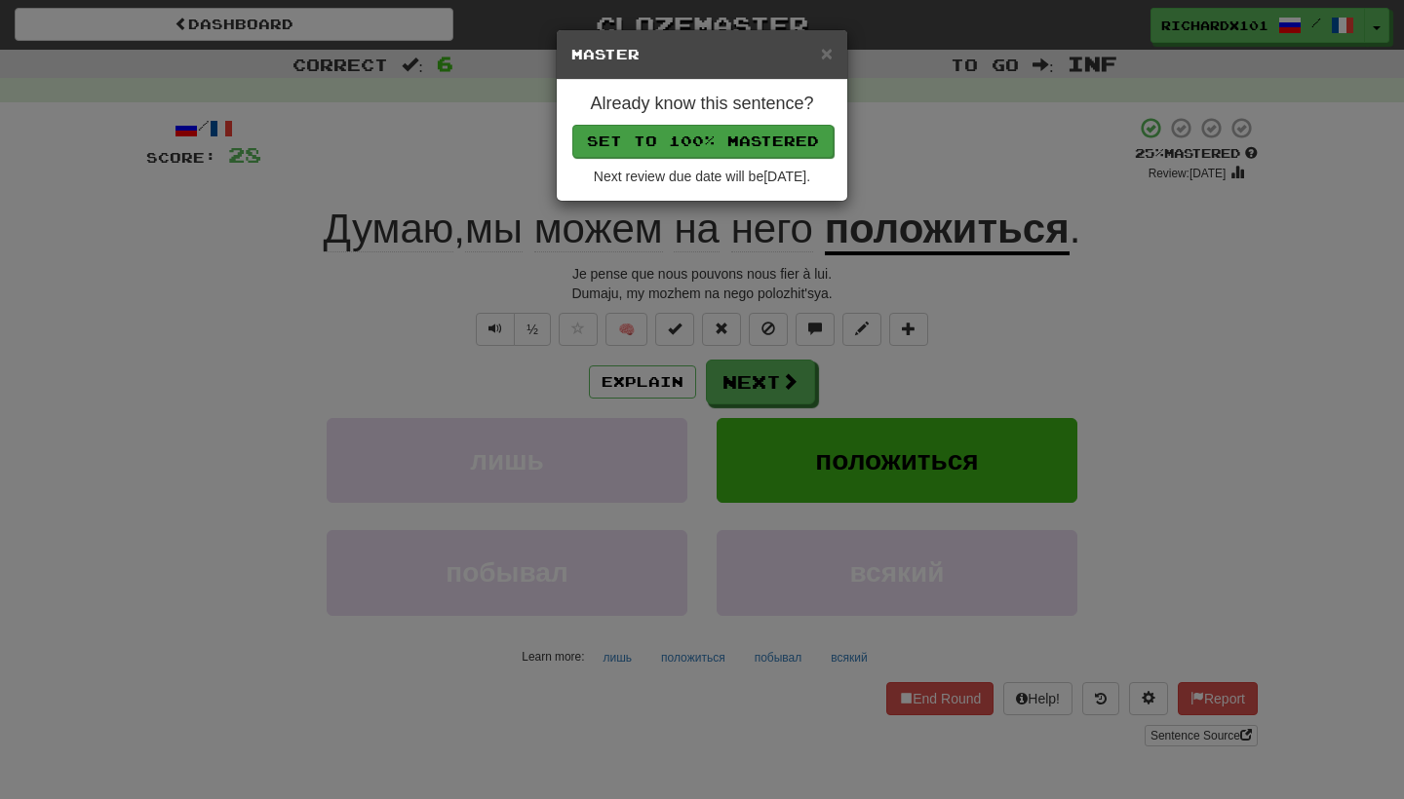
click at [777, 139] on button "Set to 100% Mastered" at bounding box center [702, 141] width 261 height 33
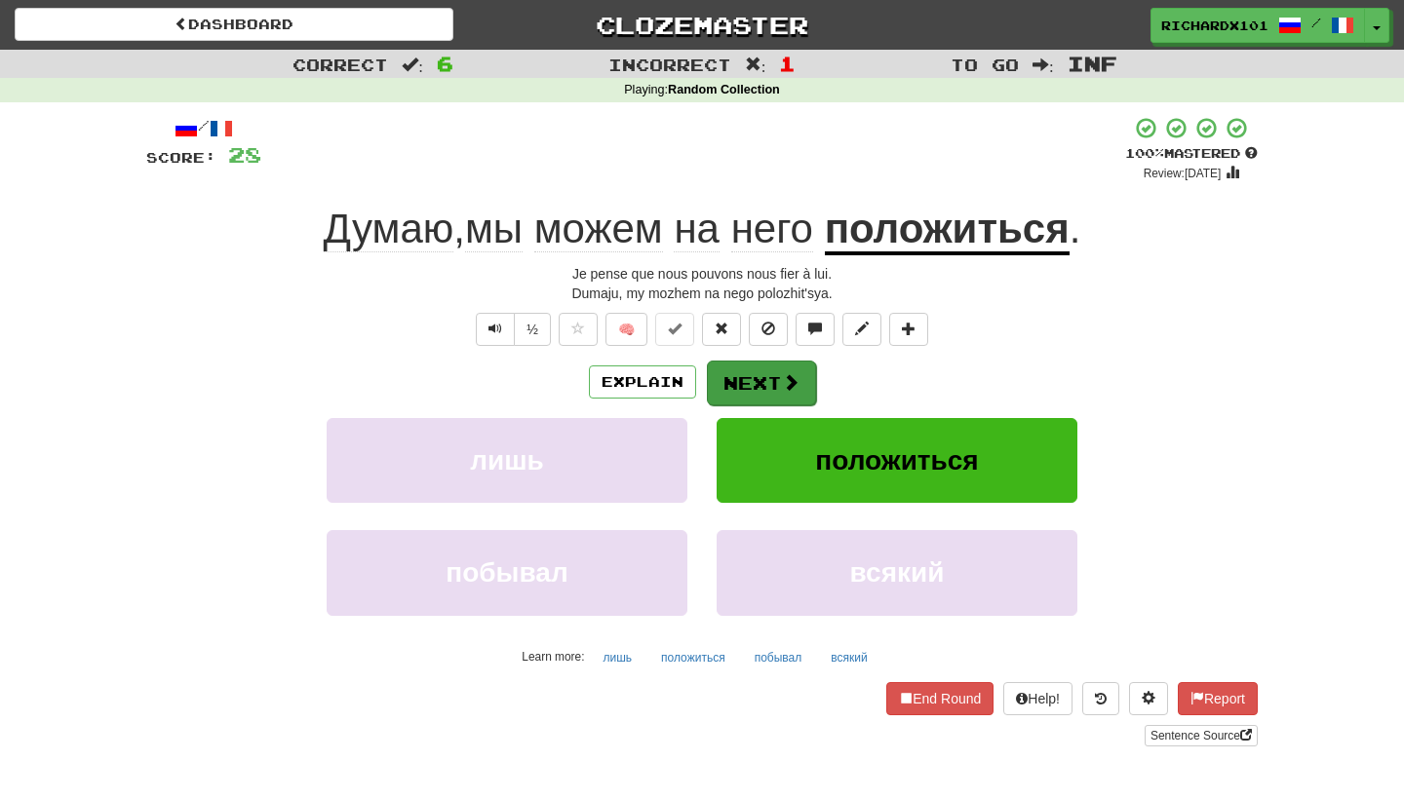
click at [747, 370] on button "Next" at bounding box center [761, 383] width 109 height 45
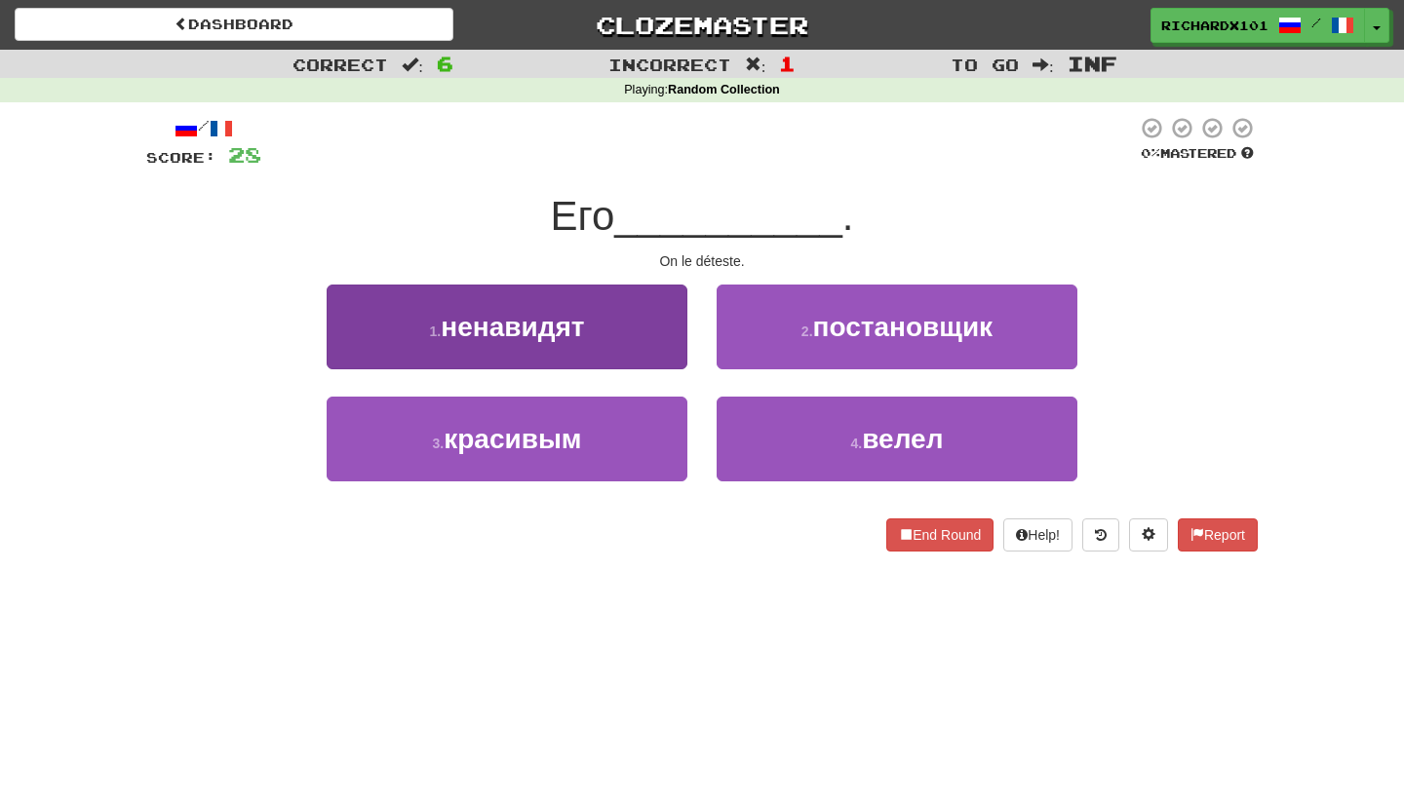
click at [684, 340] on button "1 . ненавидят" at bounding box center [507, 327] width 361 height 85
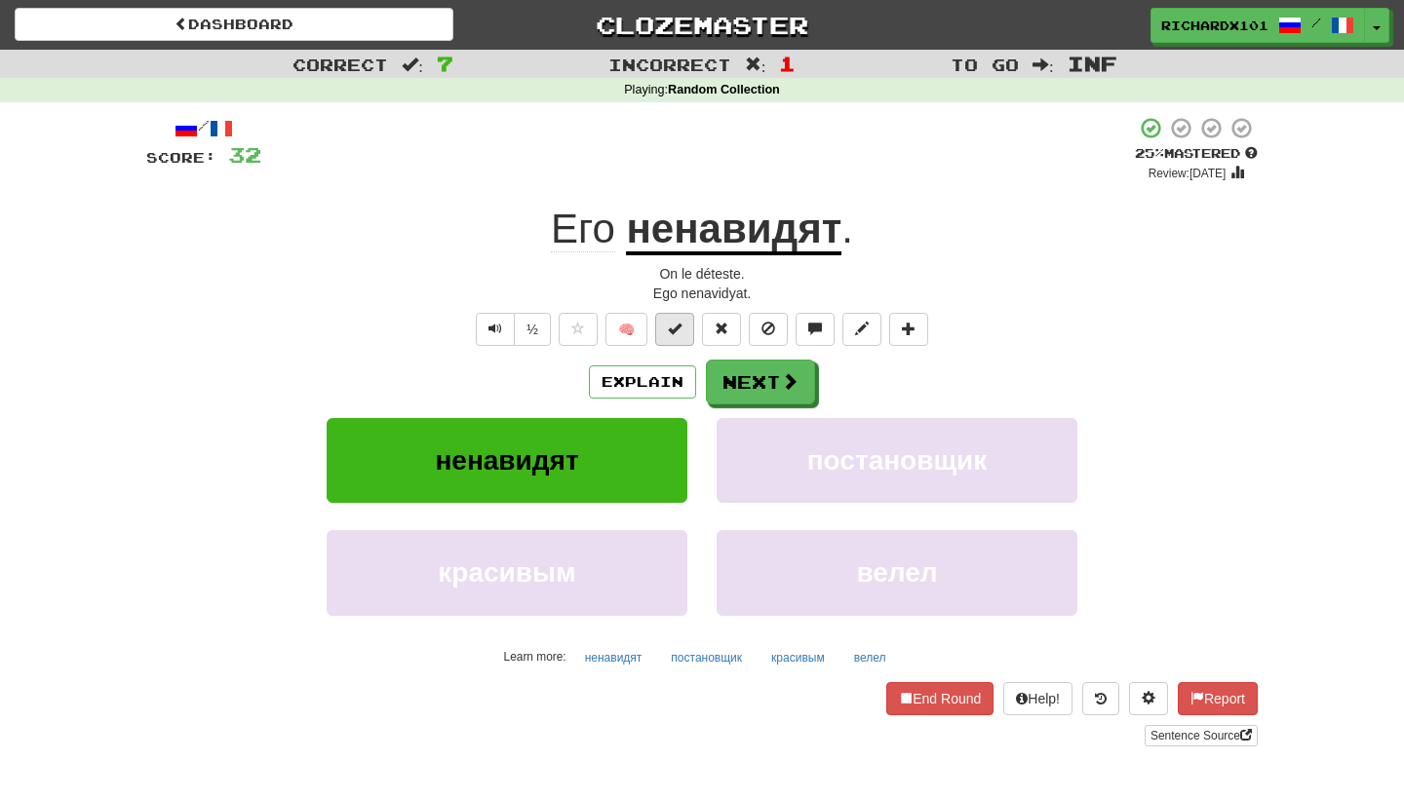
click at [684, 342] on button at bounding box center [674, 329] width 39 height 33
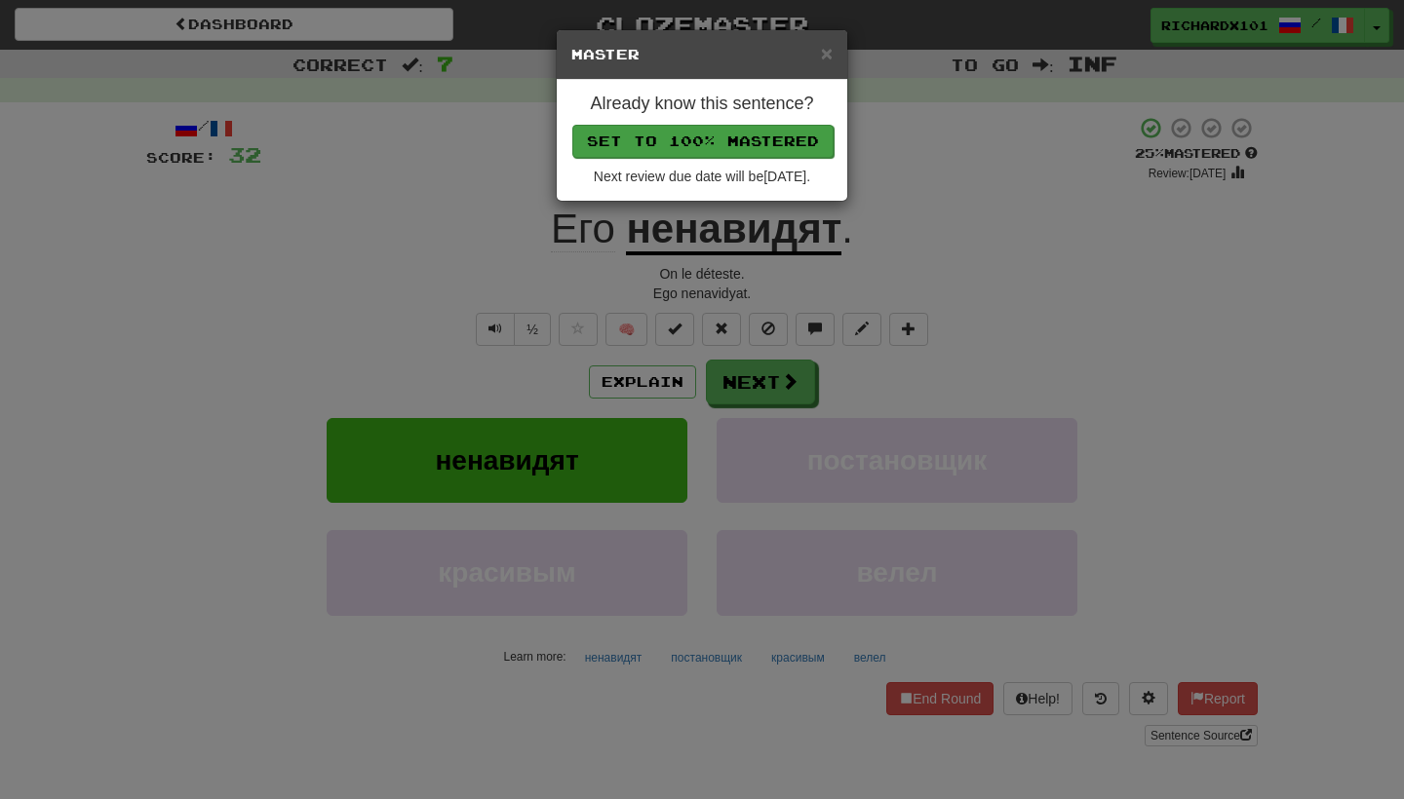
click at [769, 138] on button "Set to 100% Mastered" at bounding box center [702, 141] width 261 height 33
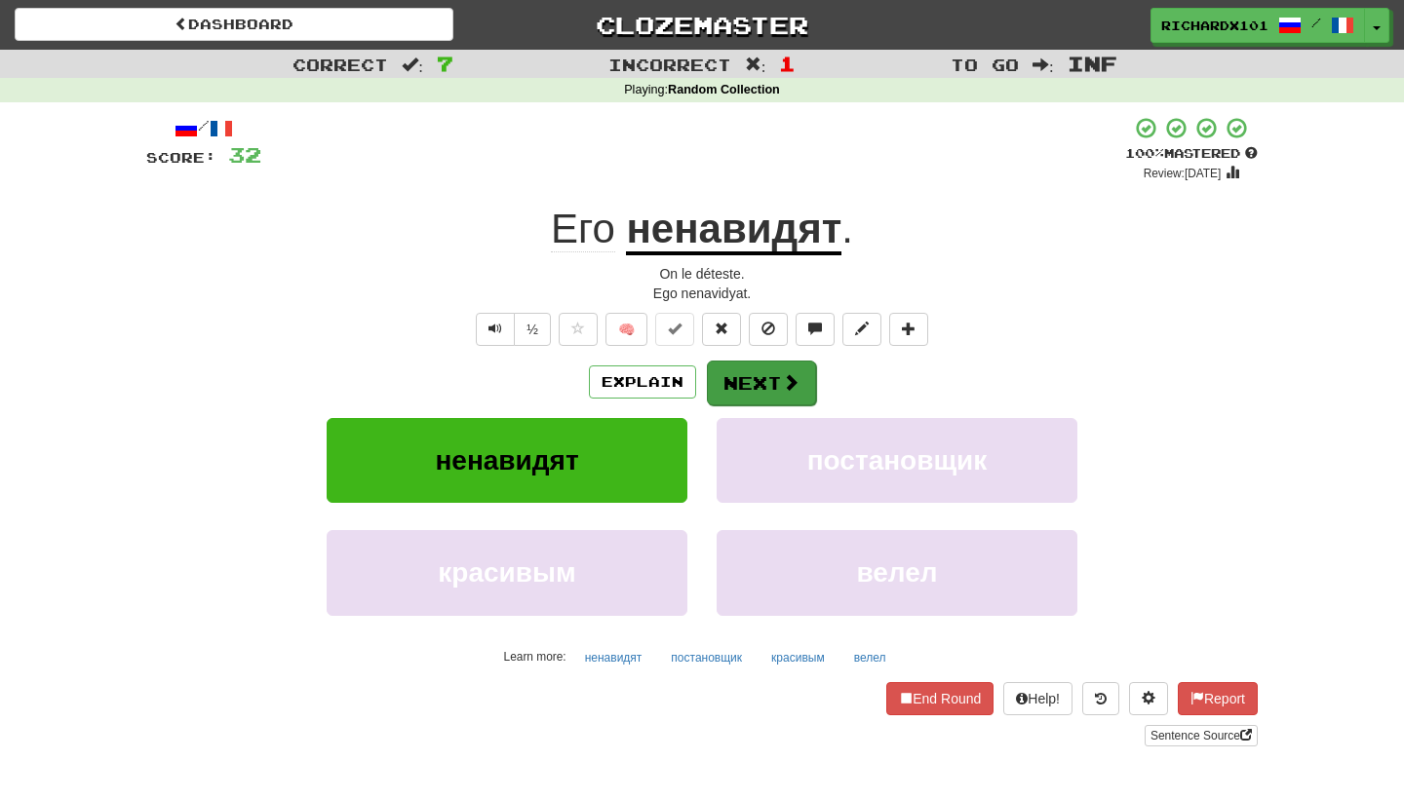
click at [751, 361] on button "Next" at bounding box center [761, 383] width 109 height 45
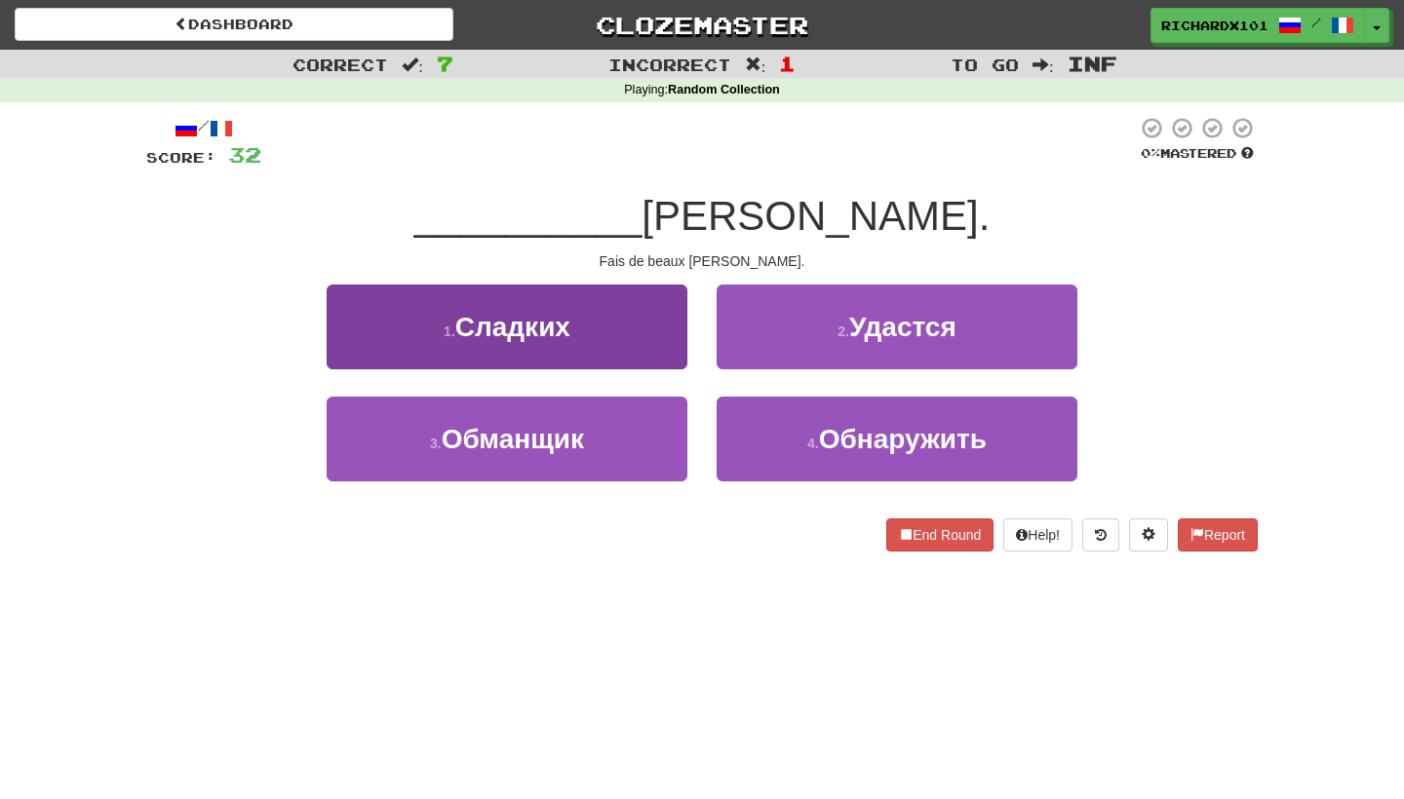
click at [642, 317] on button "1 . Сладких" at bounding box center [507, 327] width 361 height 85
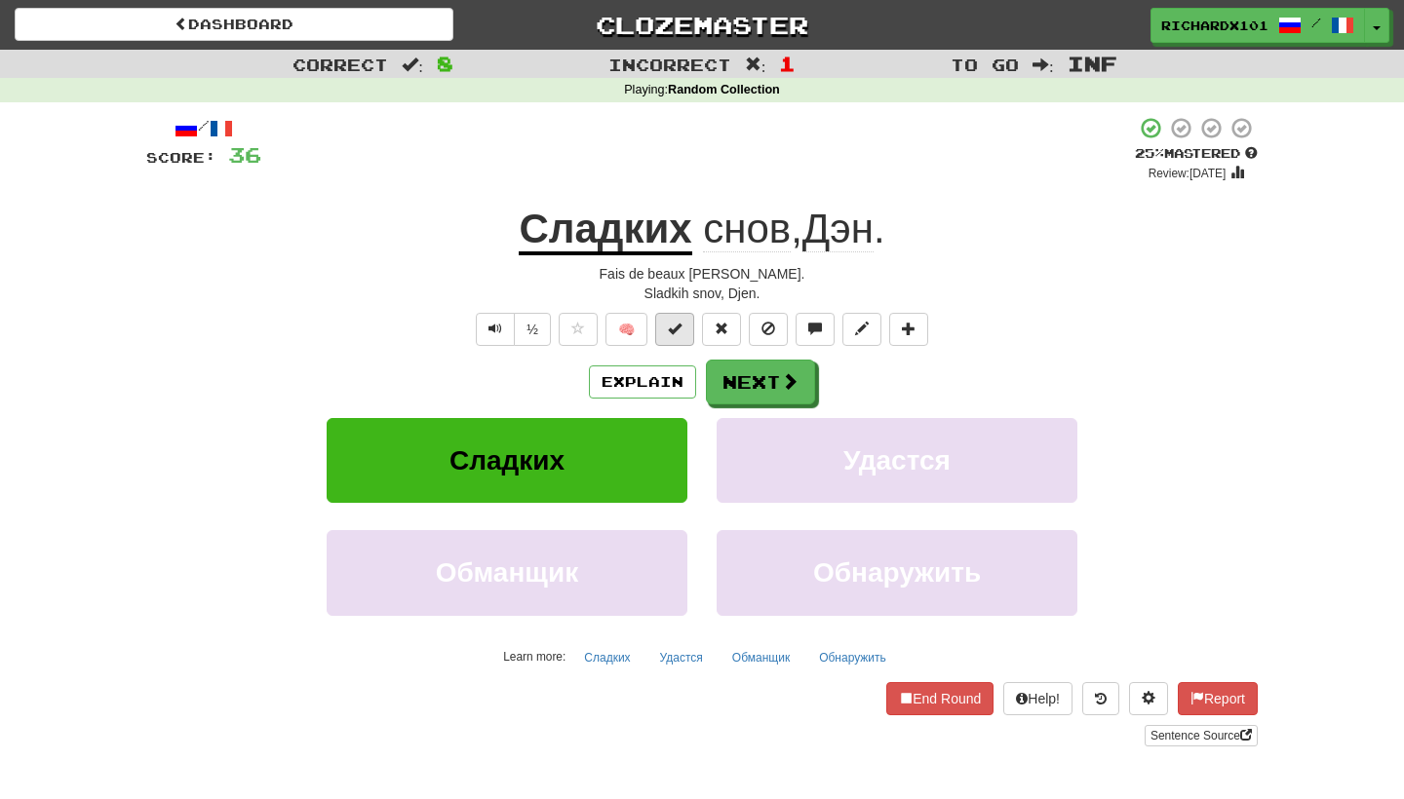
click at [675, 327] on span at bounding box center [675, 329] width 14 height 14
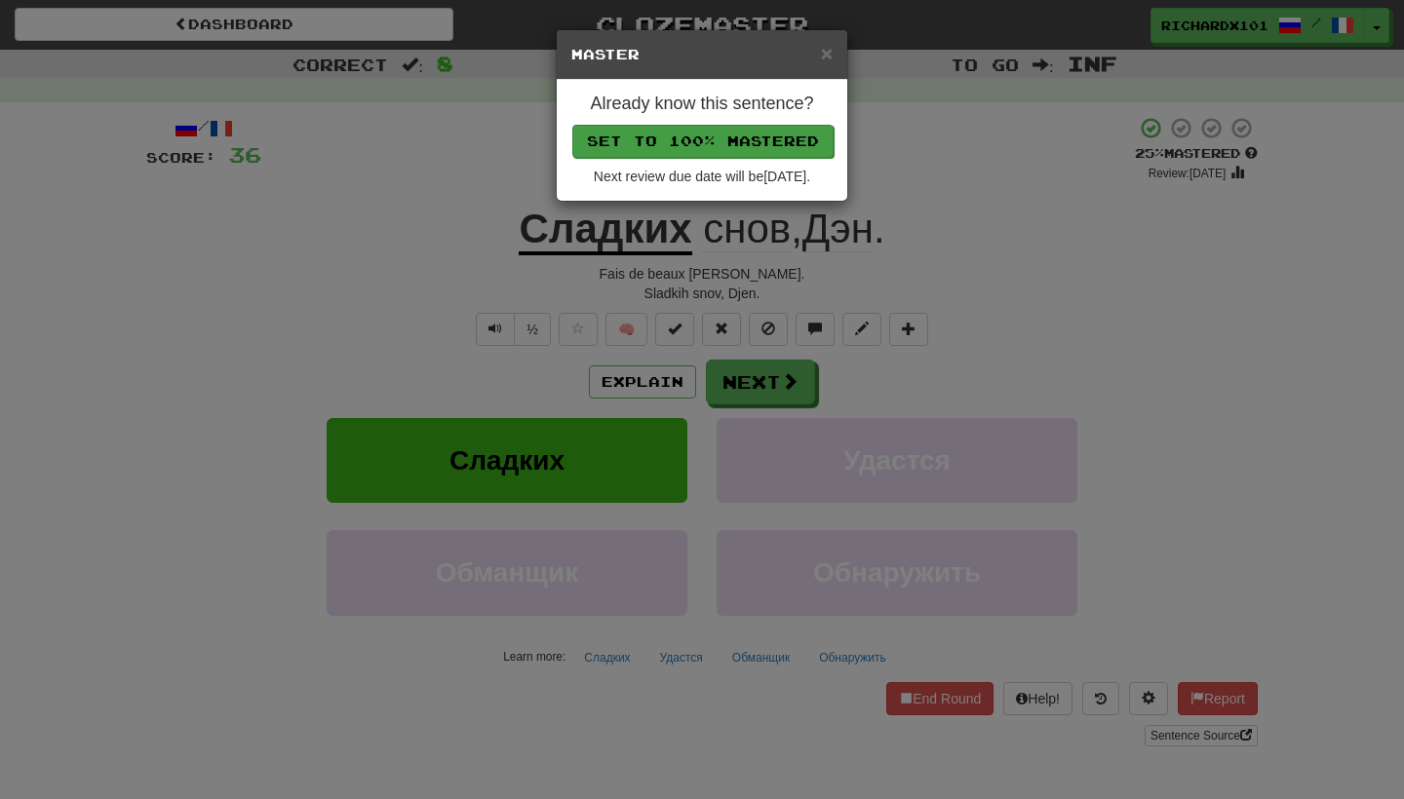
click at [748, 146] on button "Set to 100% Mastered" at bounding box center [702, 141] width 261 height 33
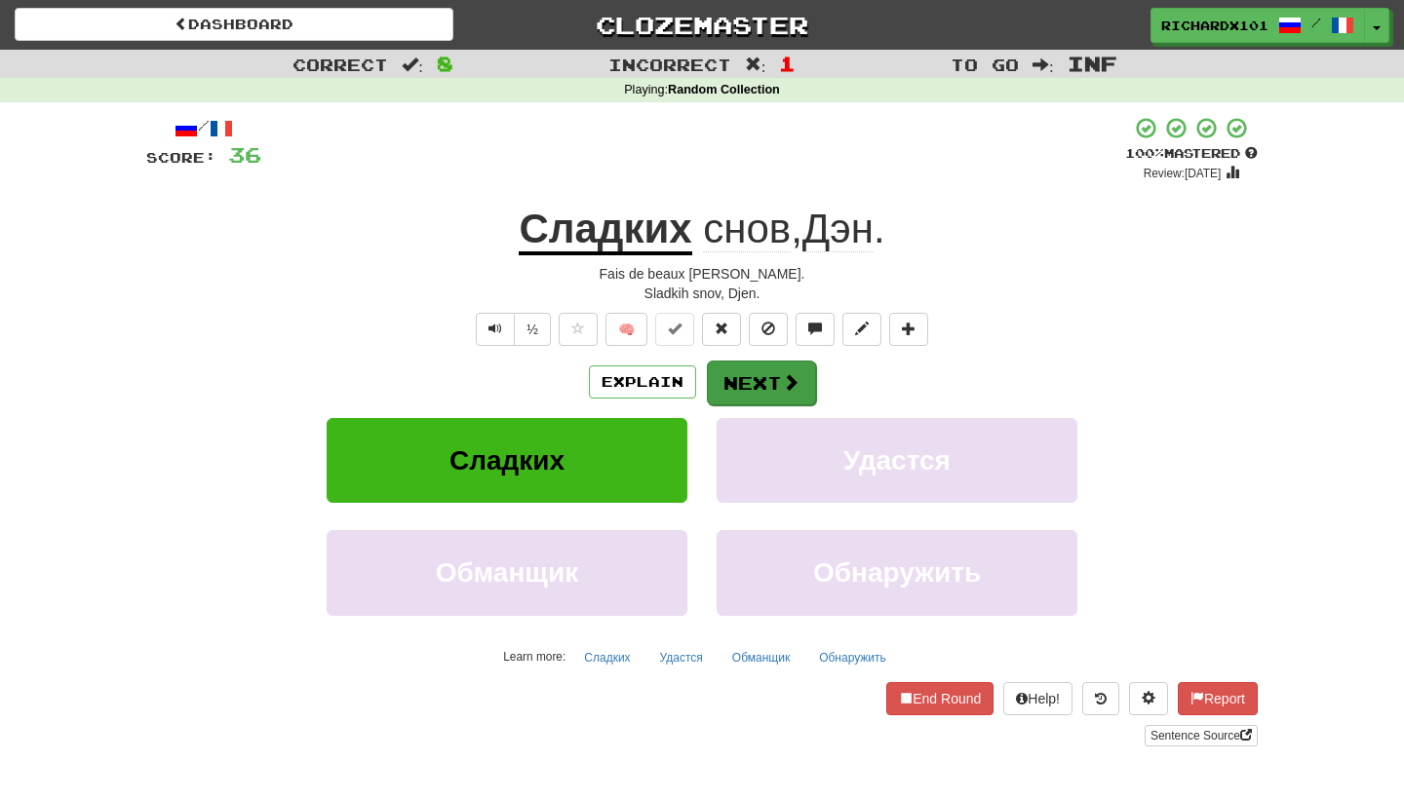
click at [744, 366] on button "Next" at bounding box center [761, 383] width 109 height 45
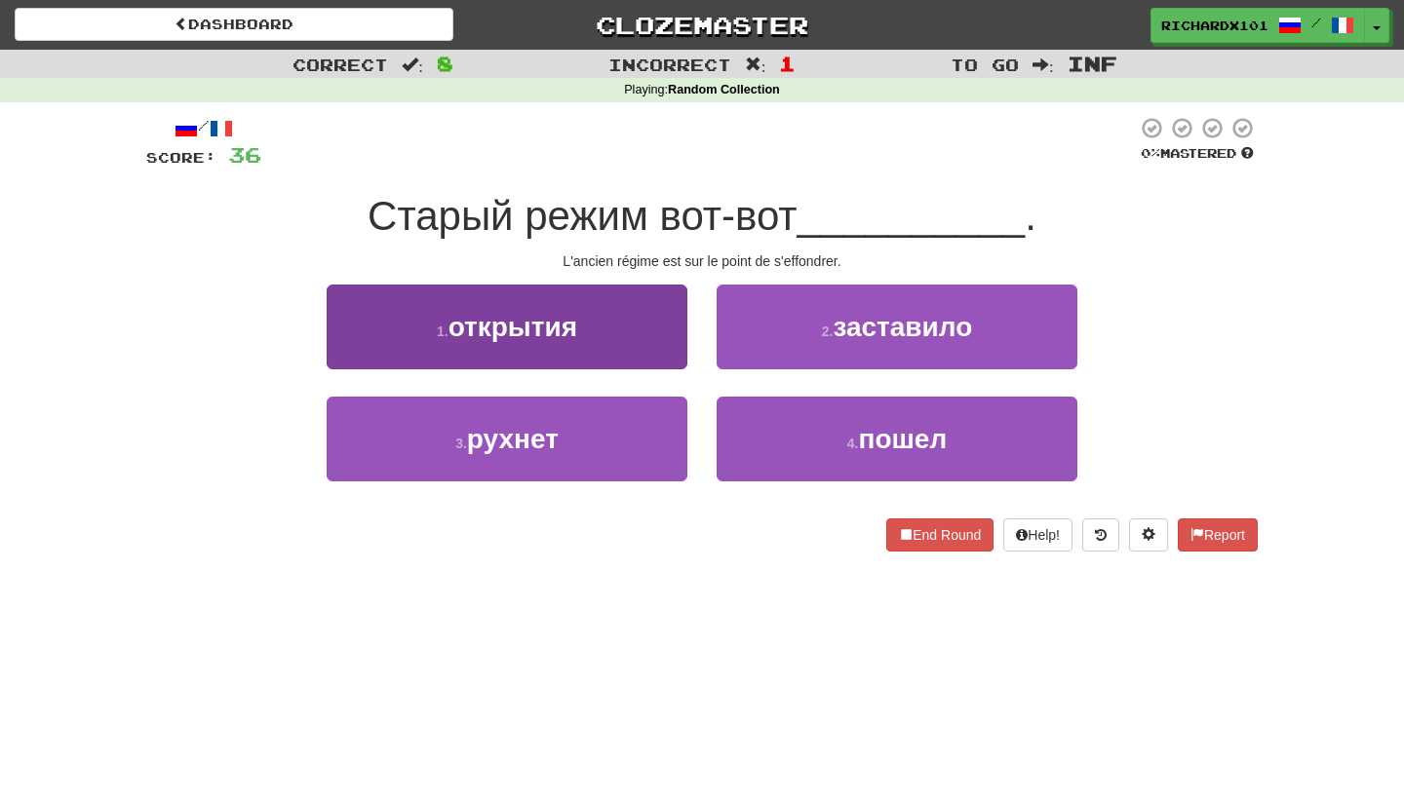
click at [659, 333] on button "1 . открытия" at bounding box center [507, 327] width 361 height 85
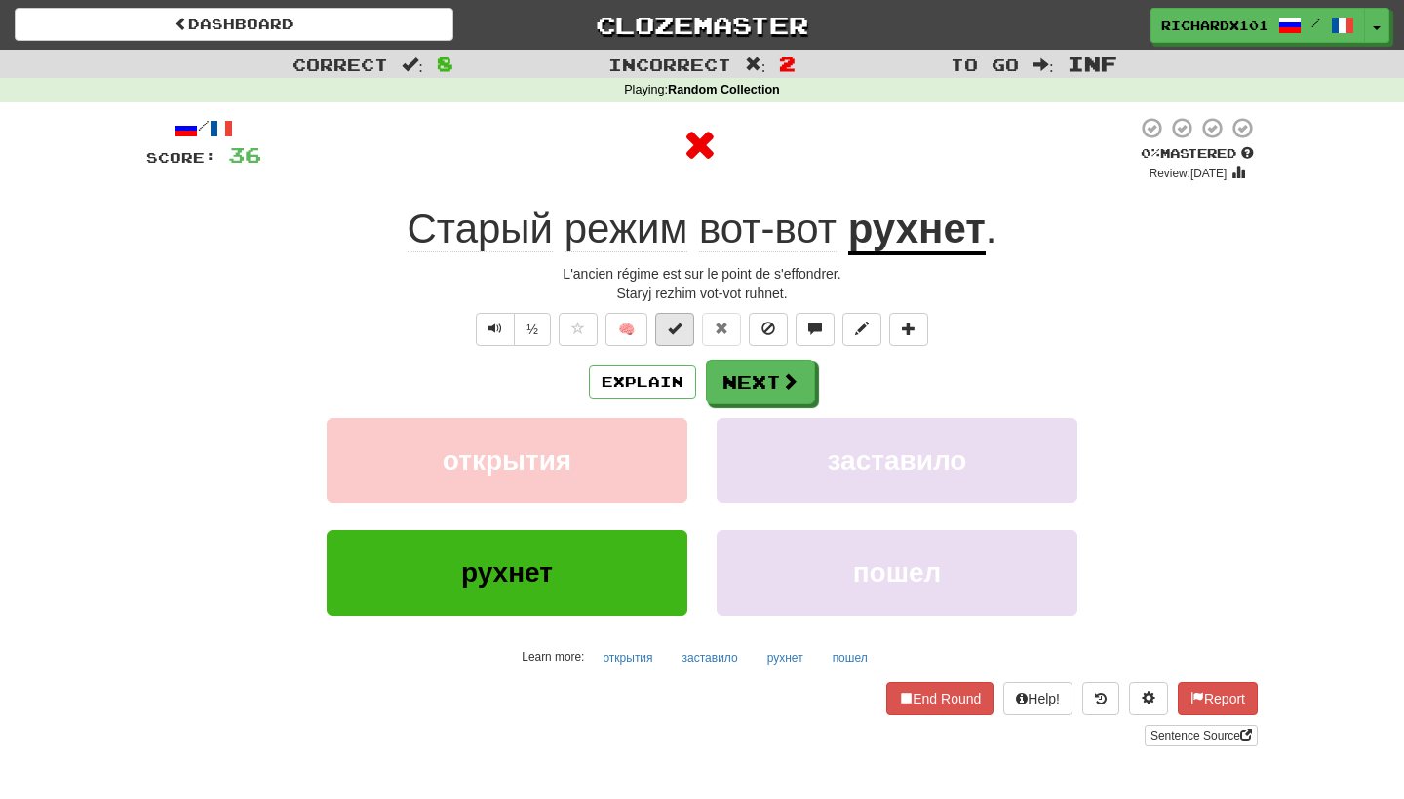
click at [673, 323] on span at bounding box center [675, 329] width 14 height 14
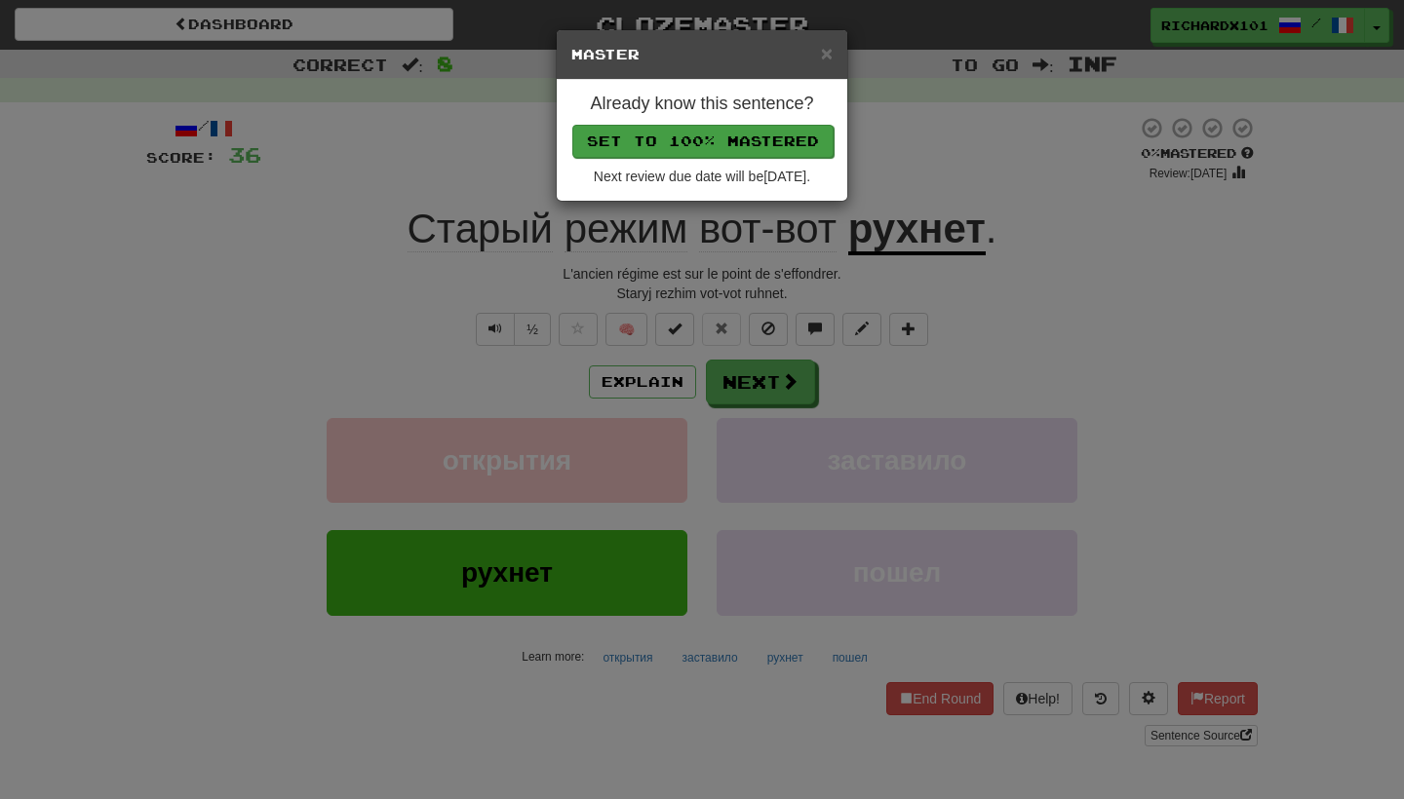
click at [732, 147] on button "Set to 100% Mastered" at bounding box center [702, 141] width 261 height 33
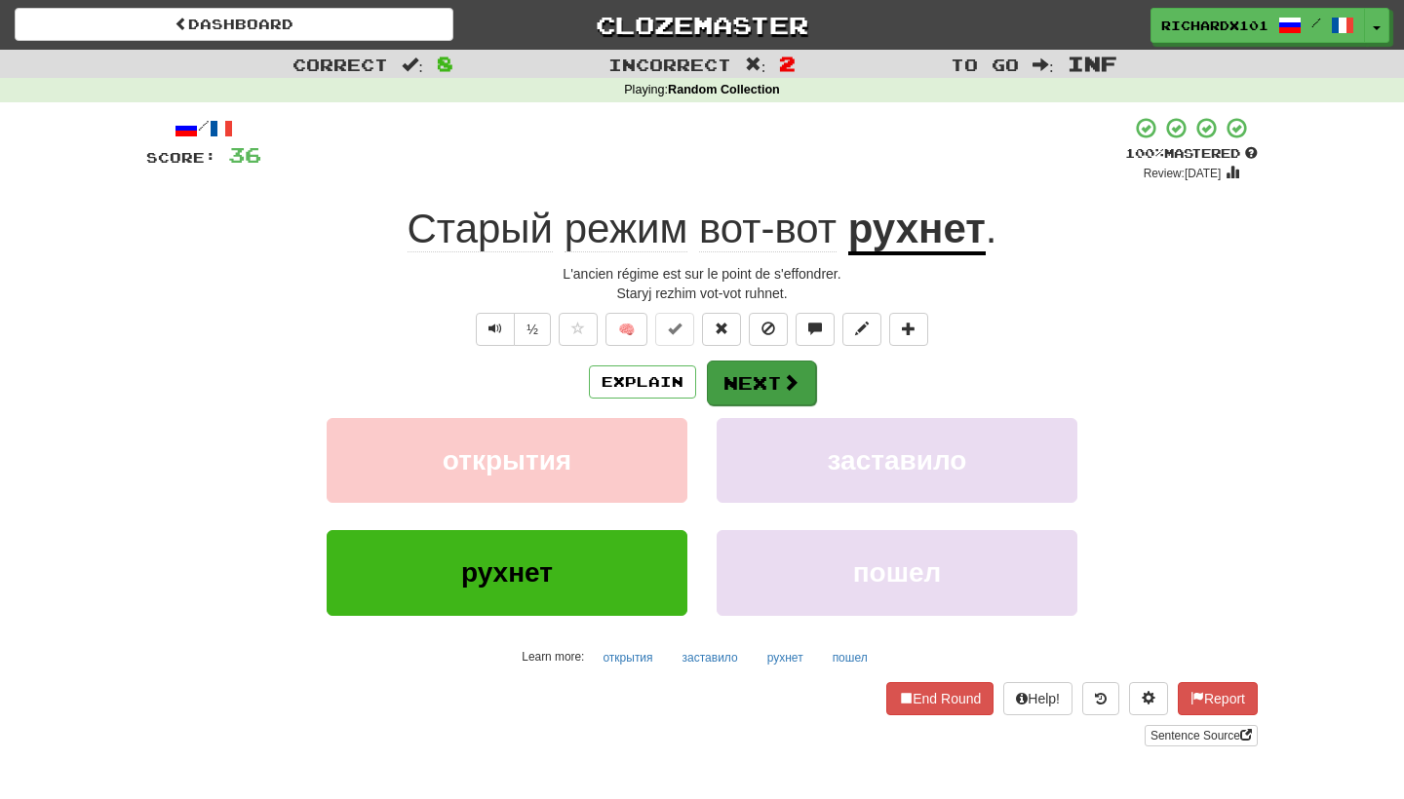
click at [719, 366] on button "Next" at bounding box center [761, 383] width 109 height 45
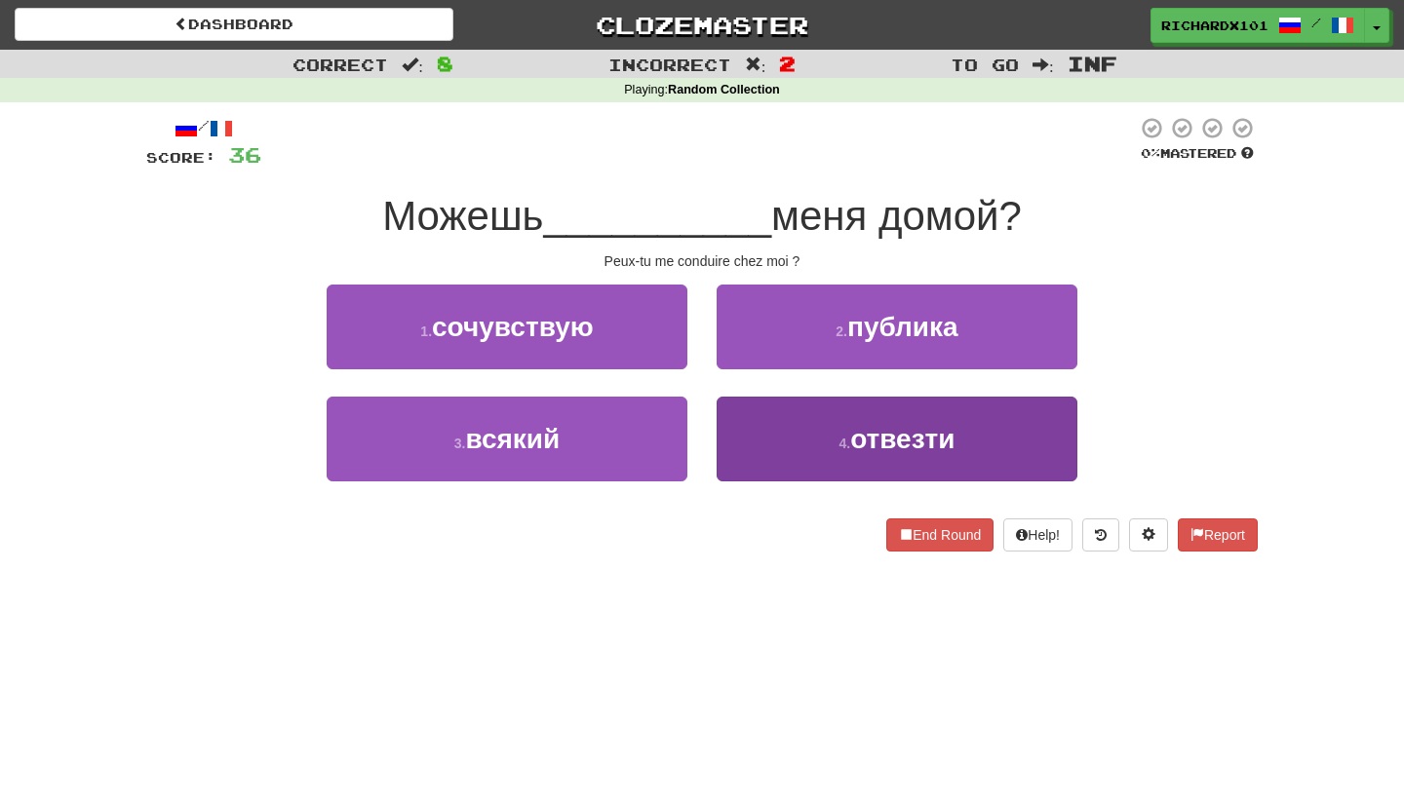
click at [748, 436] on button "4 . отвезти" at bounding box center [896, 439] width 361 height 85
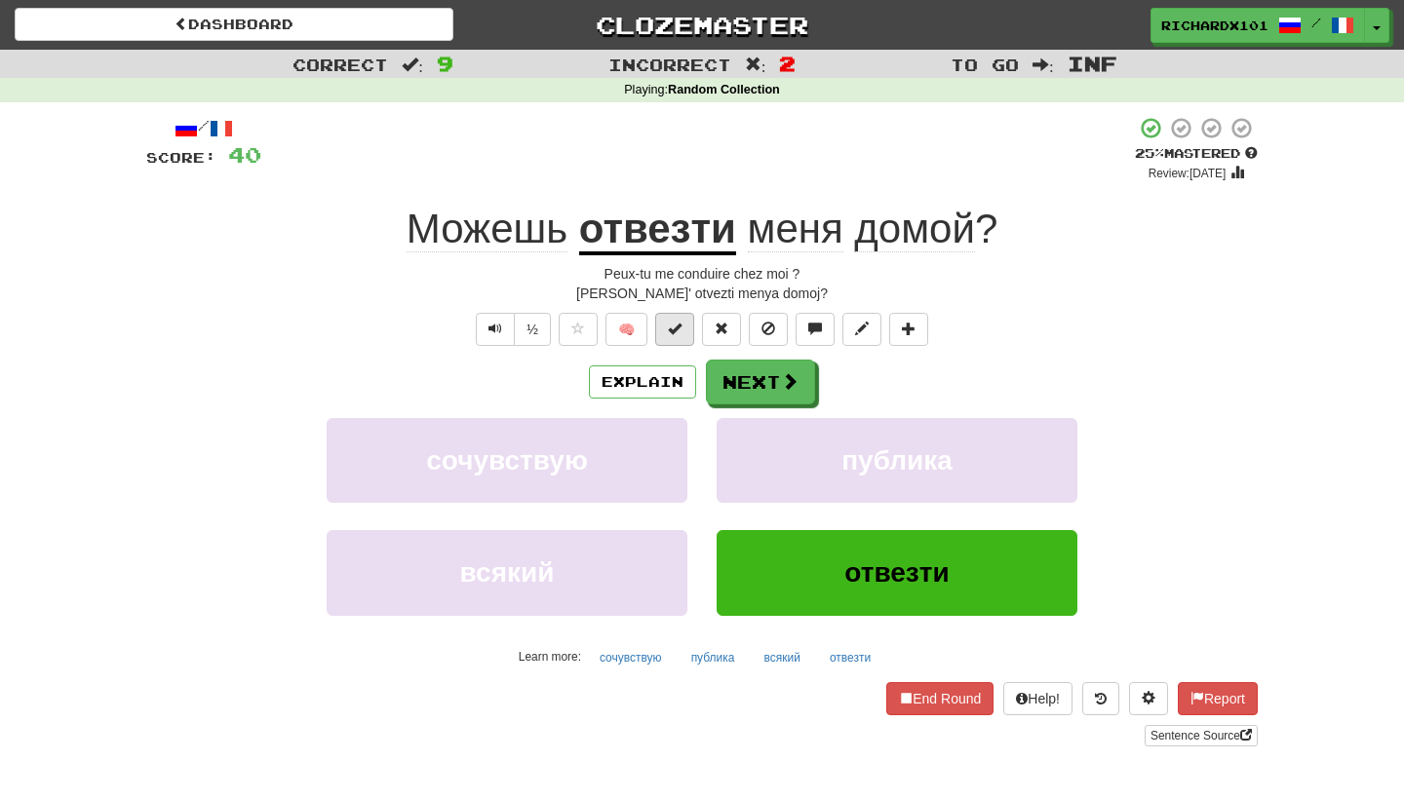
click at [690, 331] on button at bounding box center [674, 329] width 39 height 33
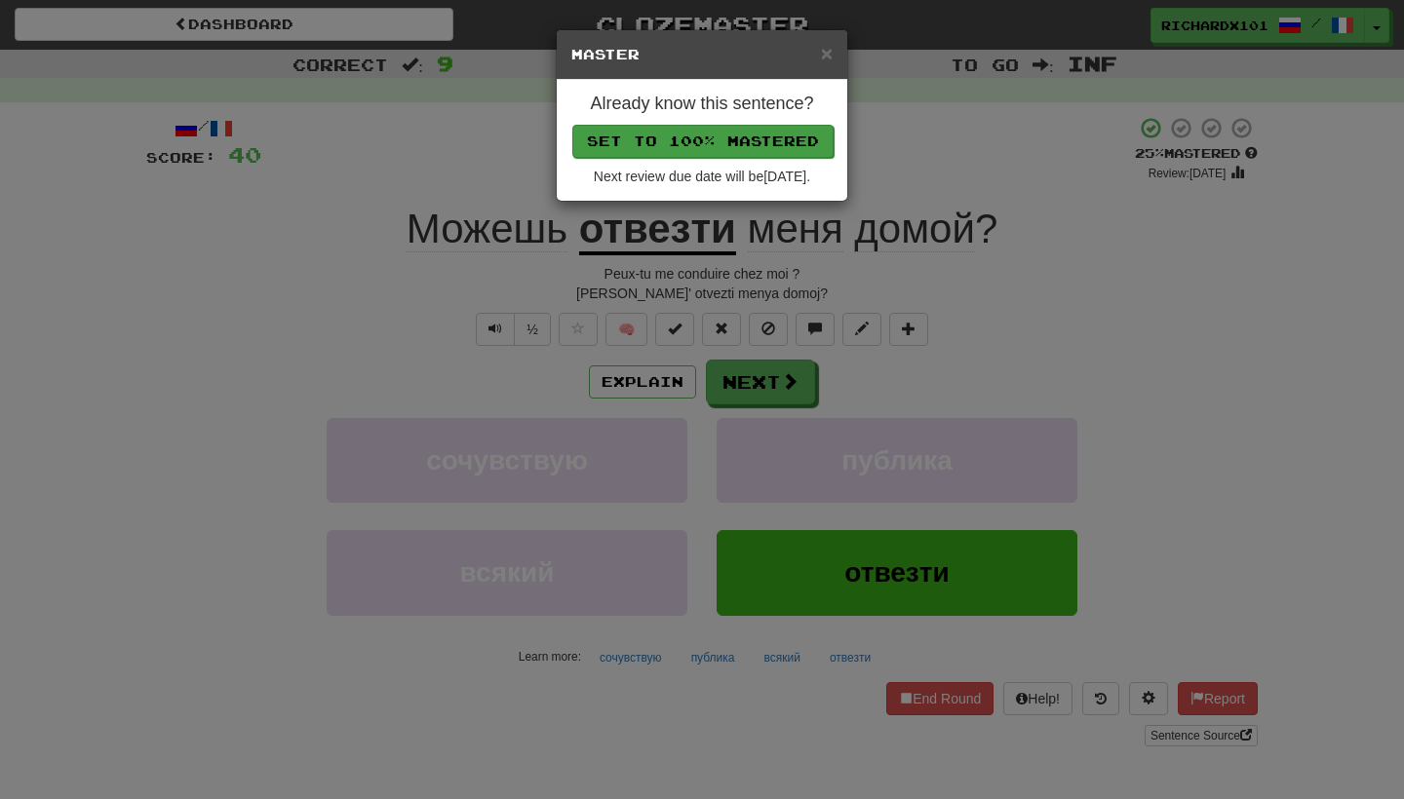
click at [777, 145] on button "Set to 100% Mastered" at bounding box center [702, 141] width 261 height 33
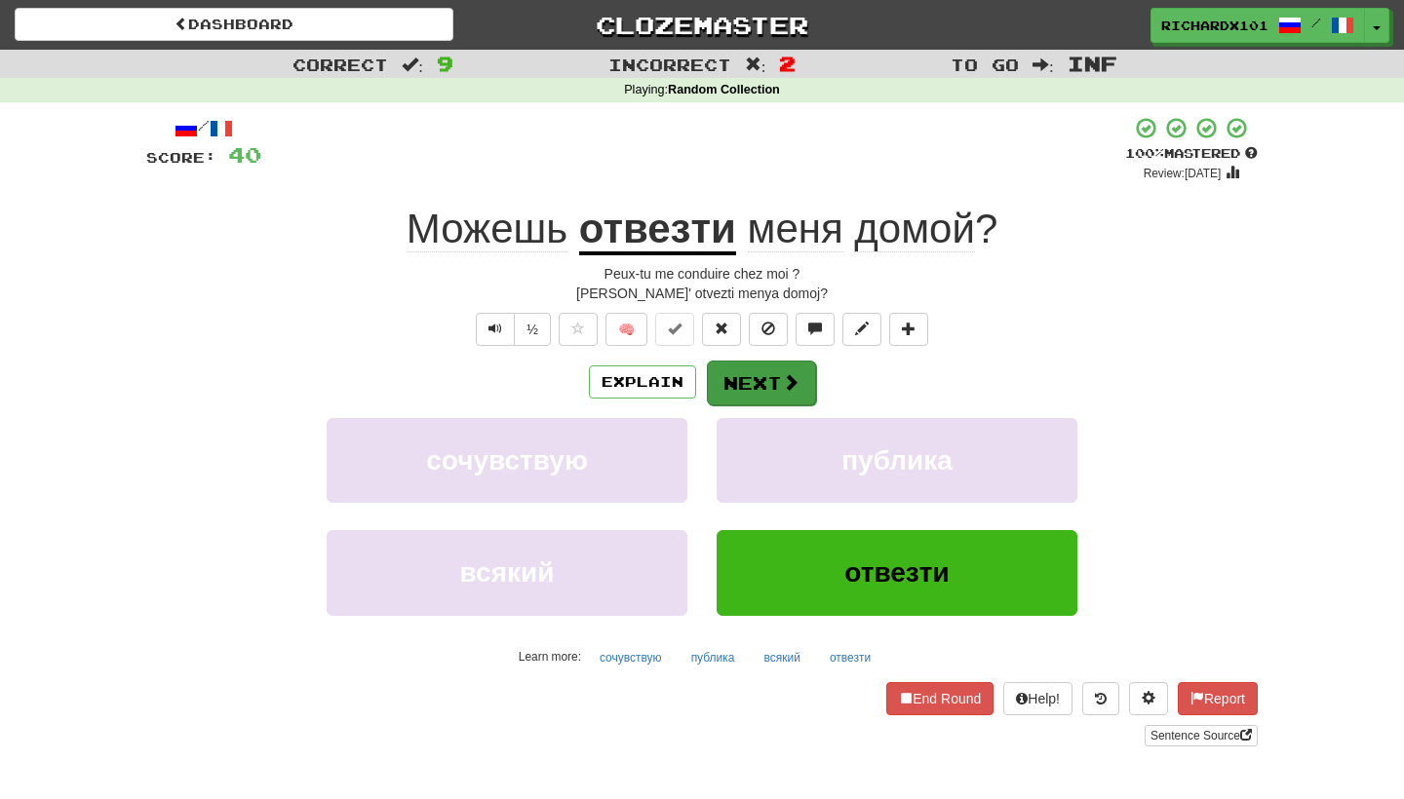
click at [748, 373] on button "Next" at bounding box center [761, 383] width 109 height 45
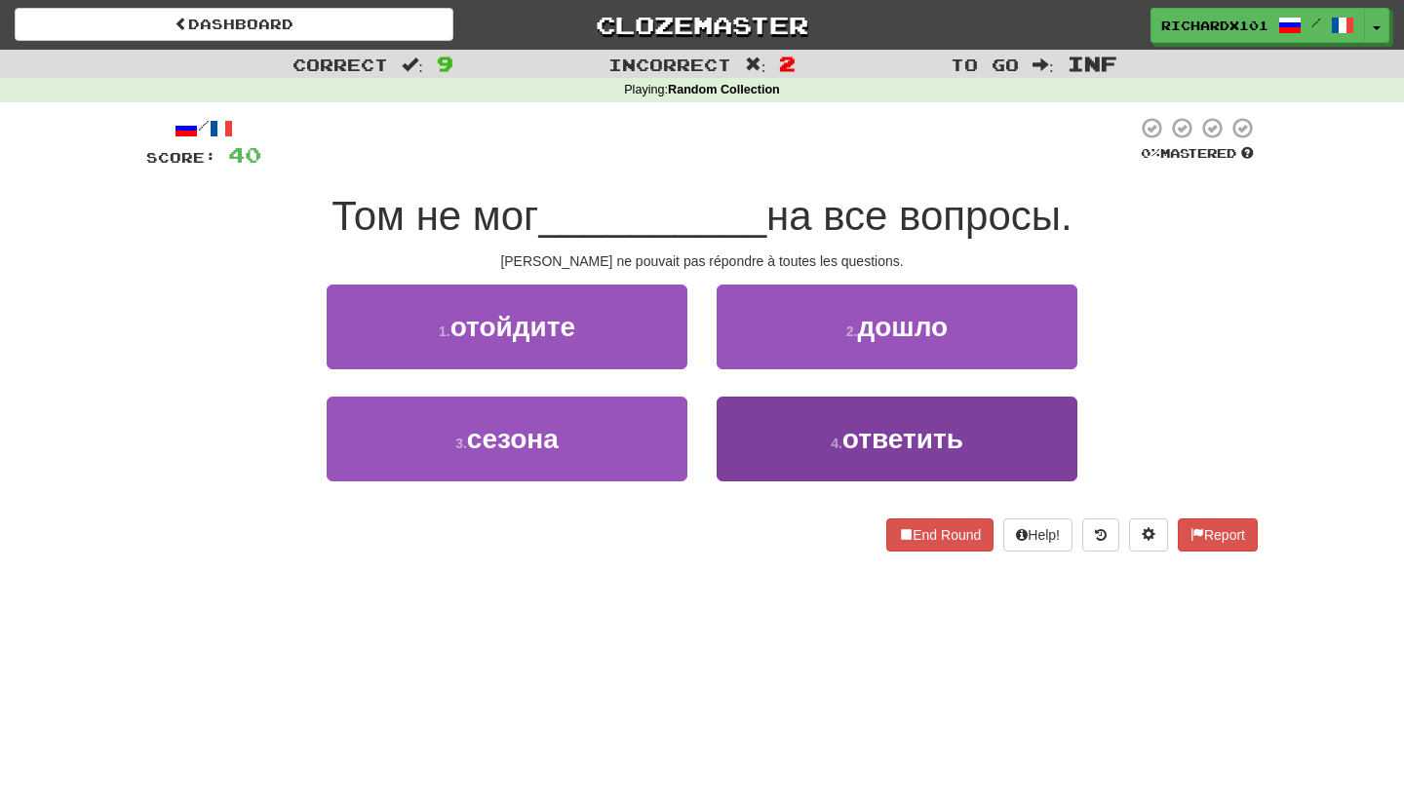
click at [755, 422] on button "4 . ответить" at bounding box center [896, 439] width 361 height 85
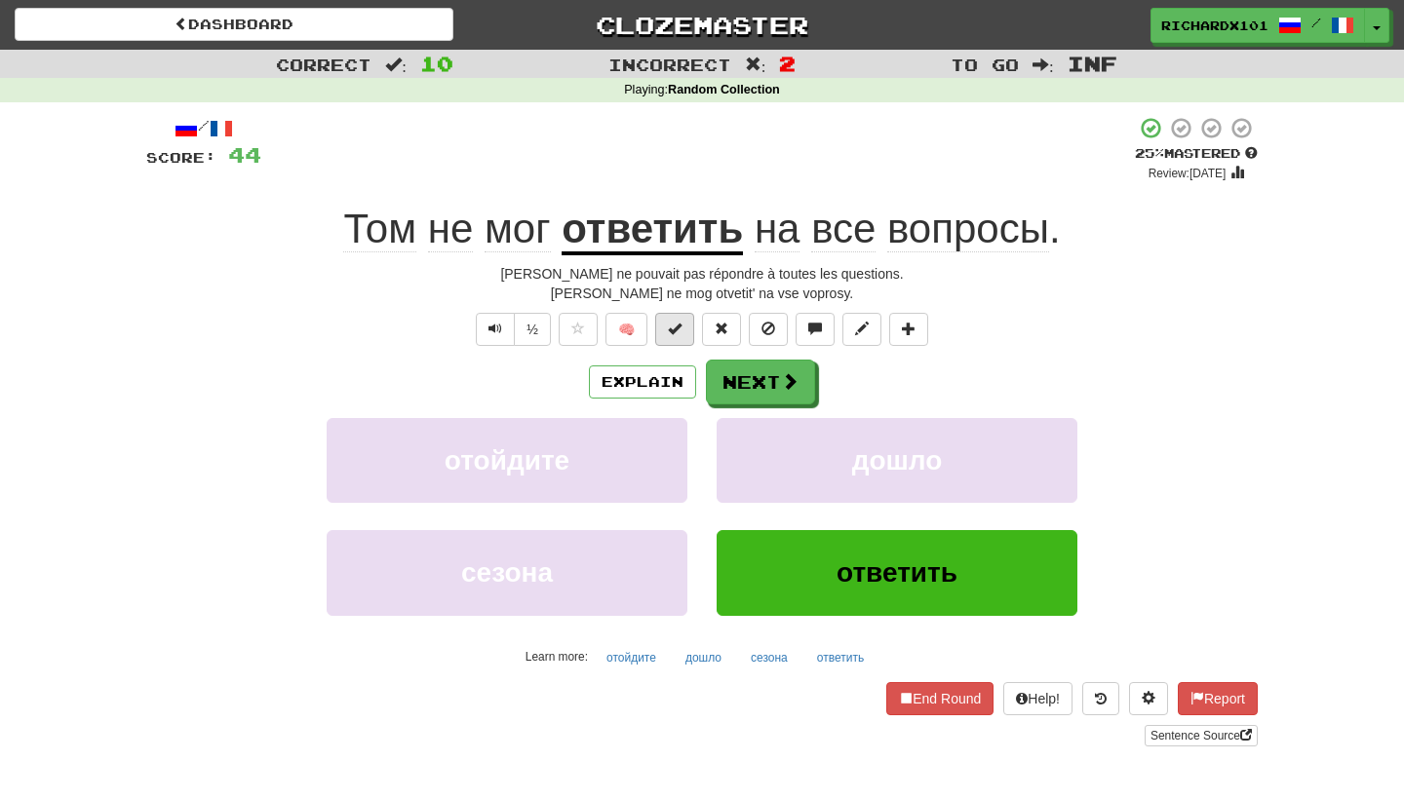
click at [682, 329] on button at bounding box center [674, 329] width 39 height 33
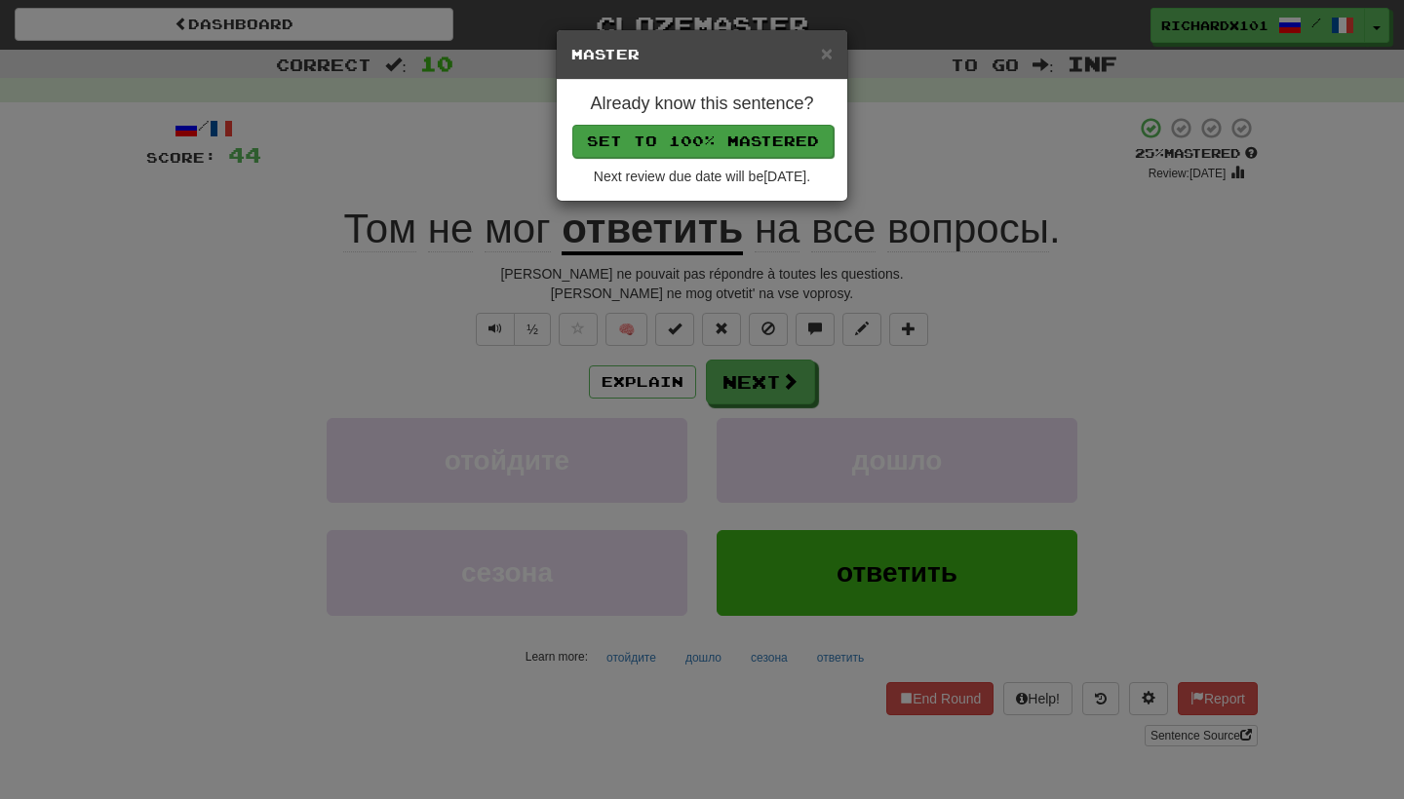
click at [746, 147] on button "Set to 100% Mastered" at bounding box center [702, 141] width 261 height 33
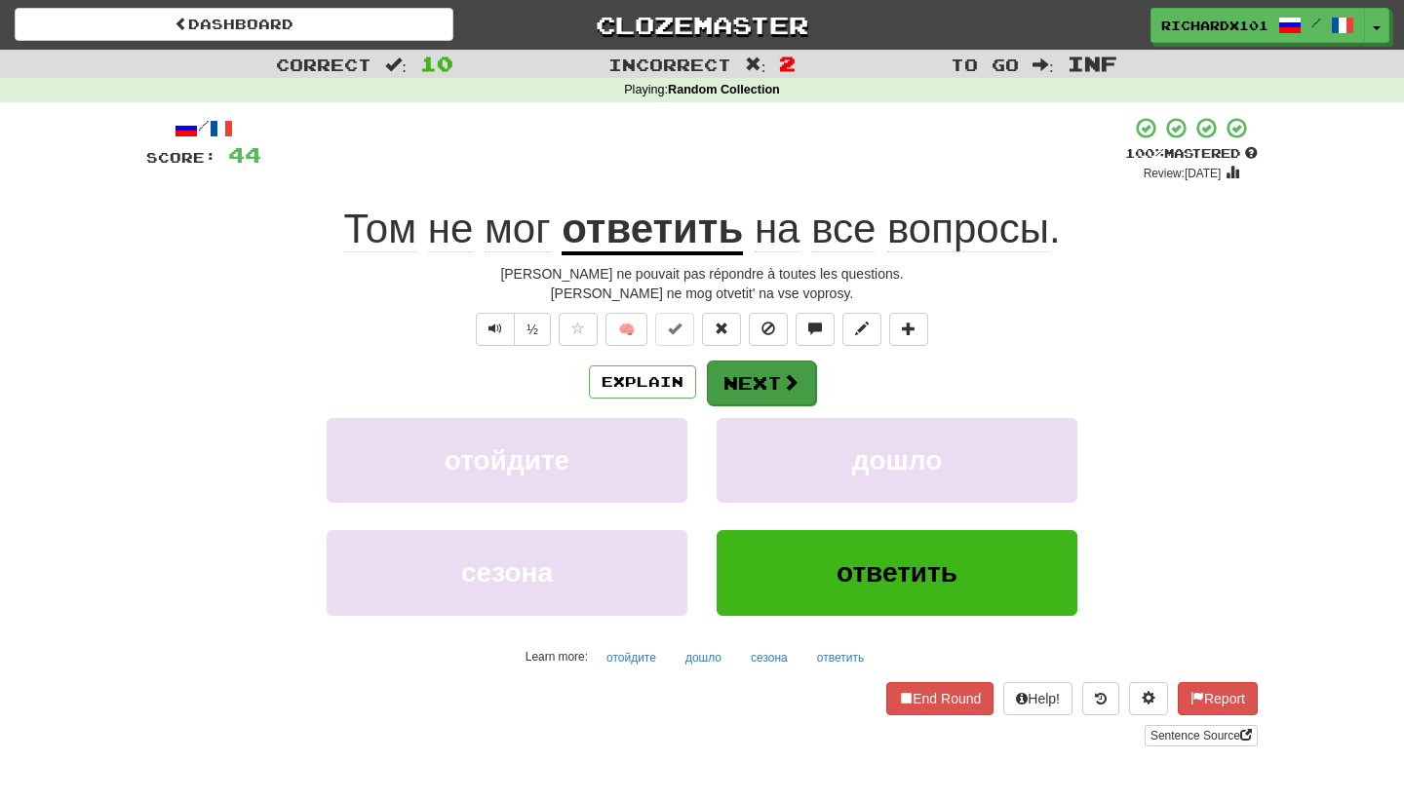
click at [739, 371] on button "Next" at bounding box center [761, 383] width 109 height 45
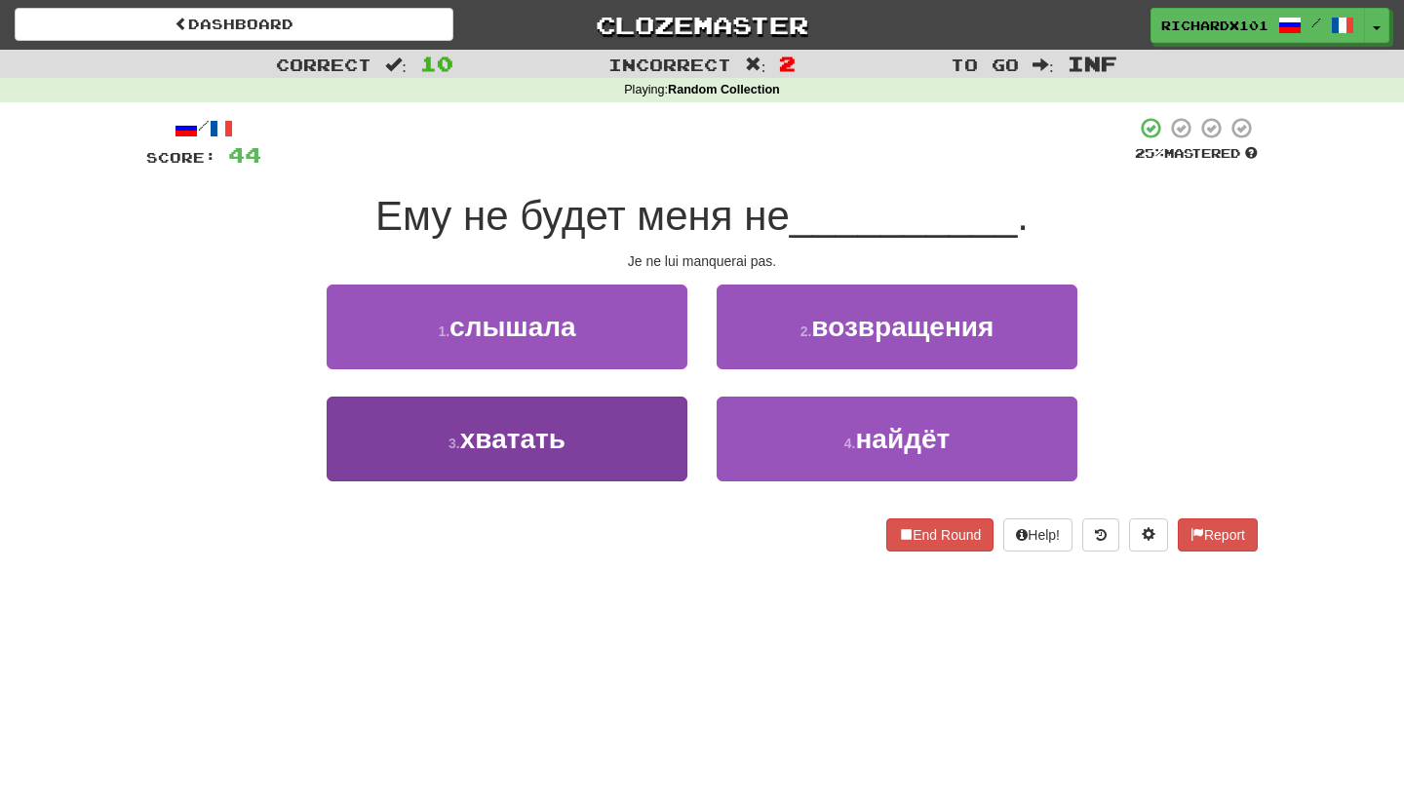
click at [667, 433] on button "3 . хватать" at bounding box center [507, 439] width 361 height 85
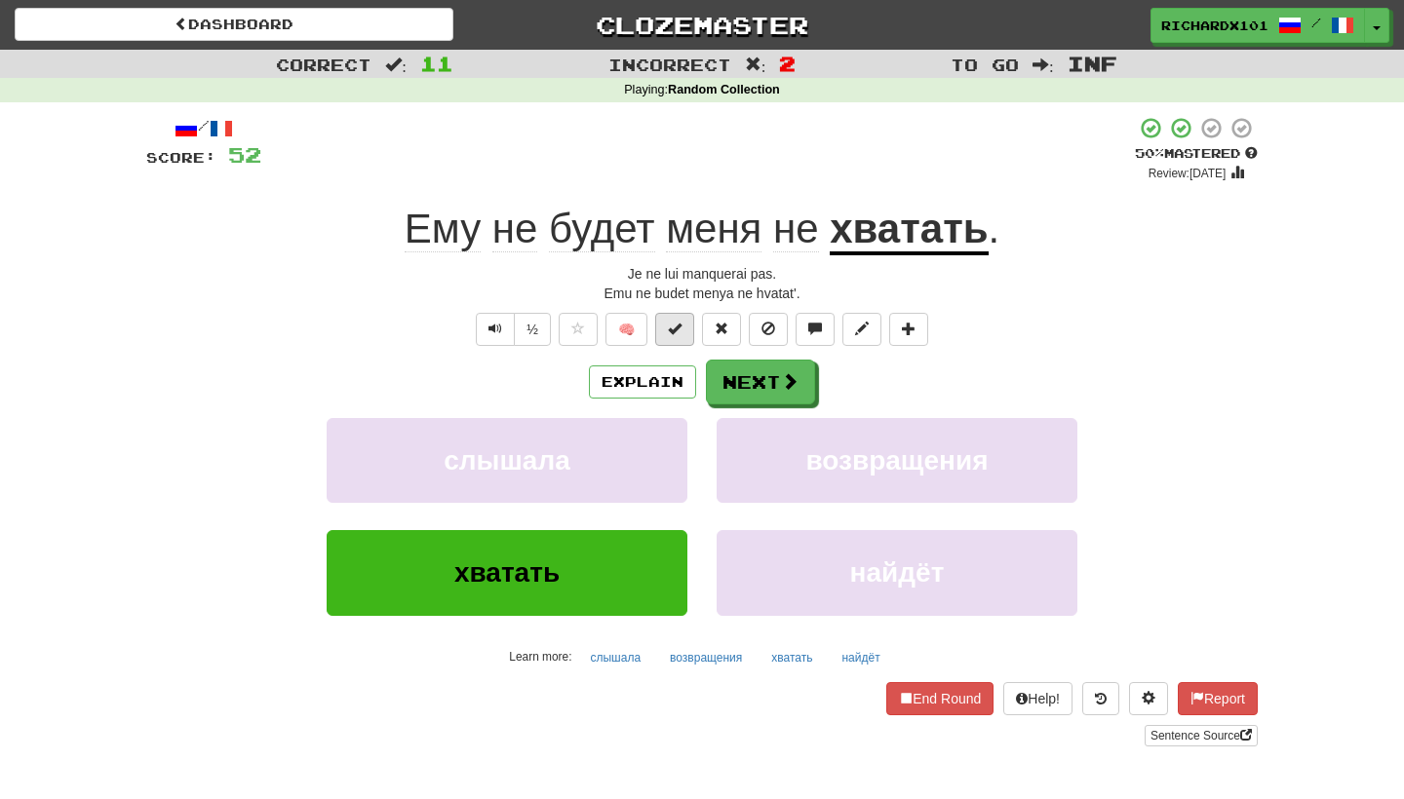
click at [686, 323] on button at bounding box center [674, 329] width 39 height 33
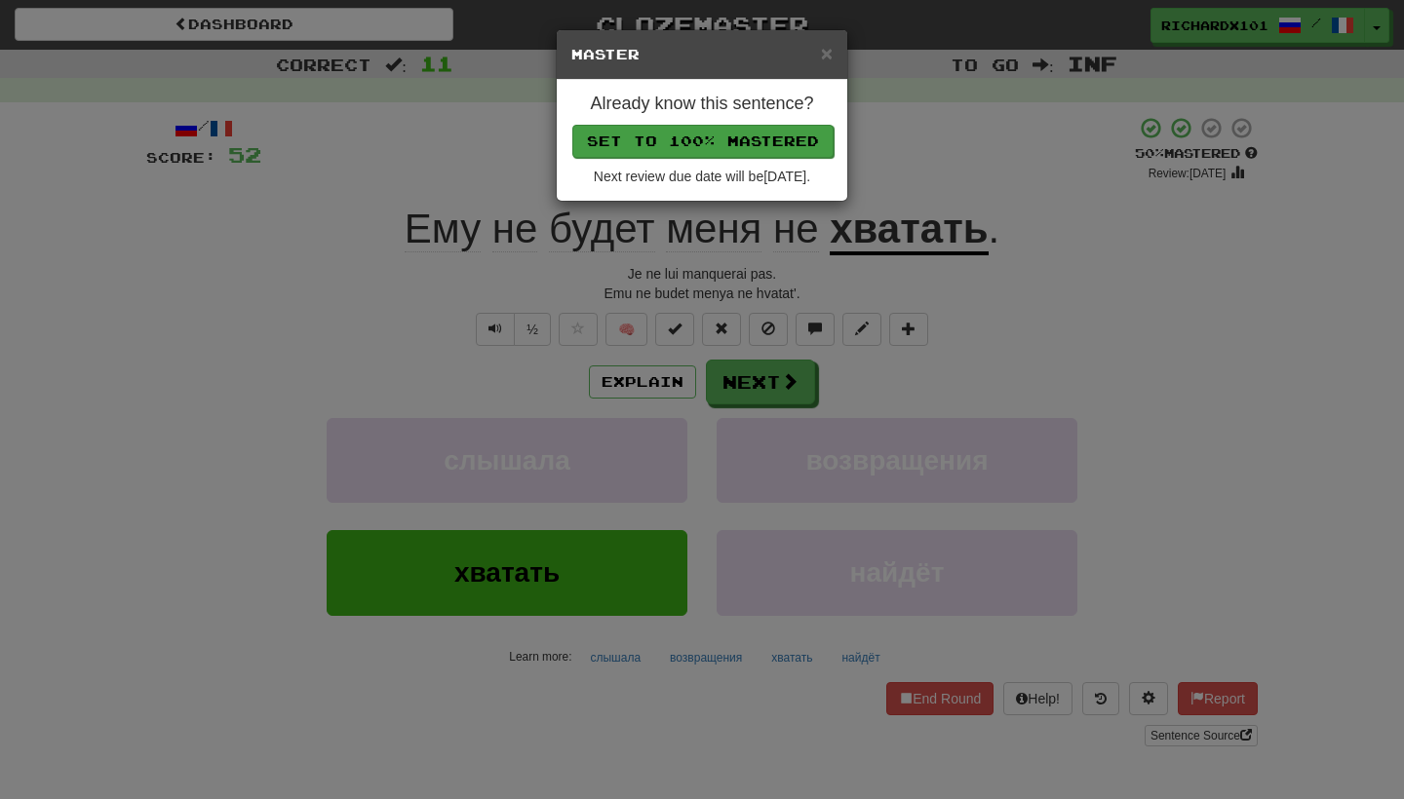
click at [762, 144] on button "Set to 100% Mastered" at bounding box center [702, 141] width 261 height 33
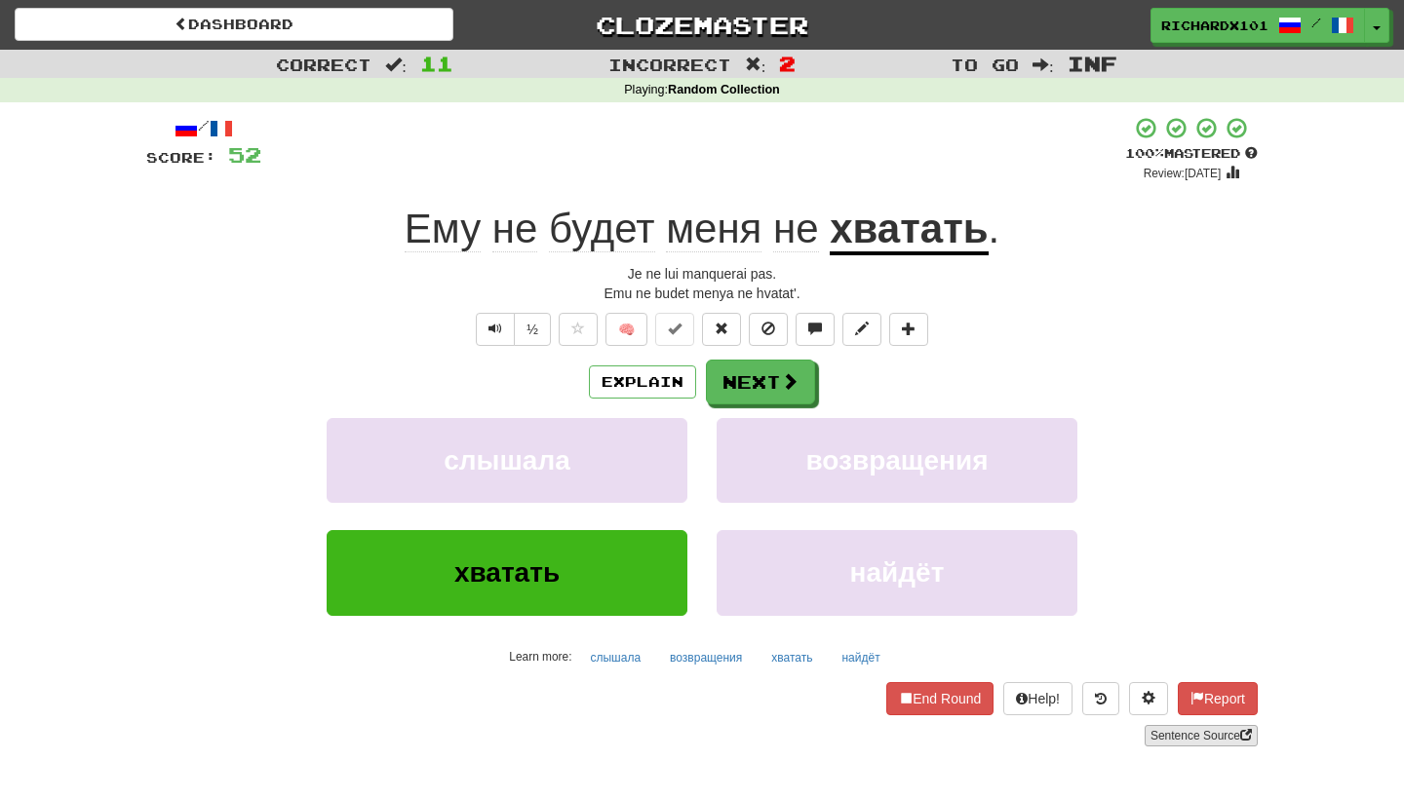
click at [1172, 733] on link "Sentence Source" at bounding box center [1200, 735] width 113 height 21
click at [774, 366] on button "Next" at bounding box center [761, 383] width 109 height 45
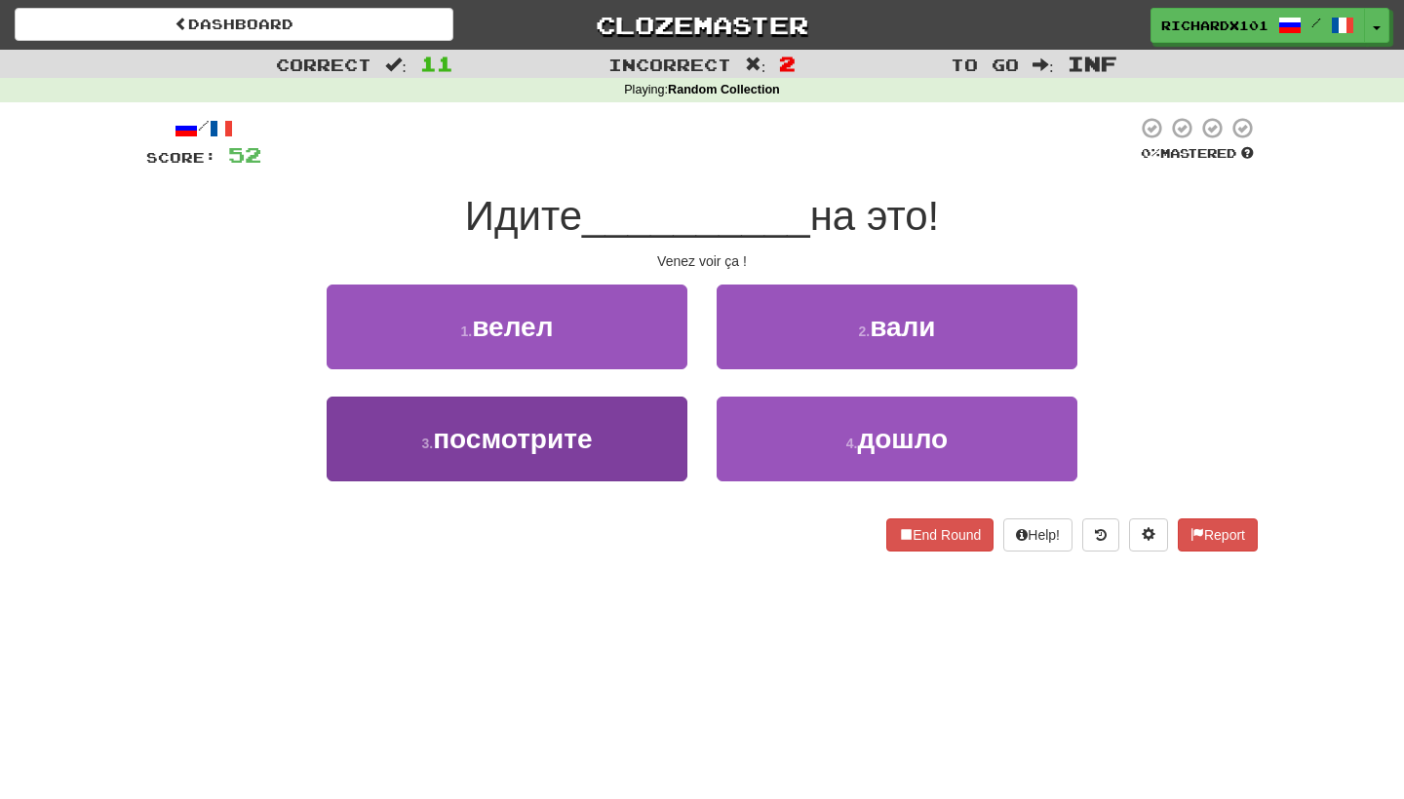
click at [665, 437] on button "3 . посмотрите" at bounding box center [507, 439] width 361 height 85
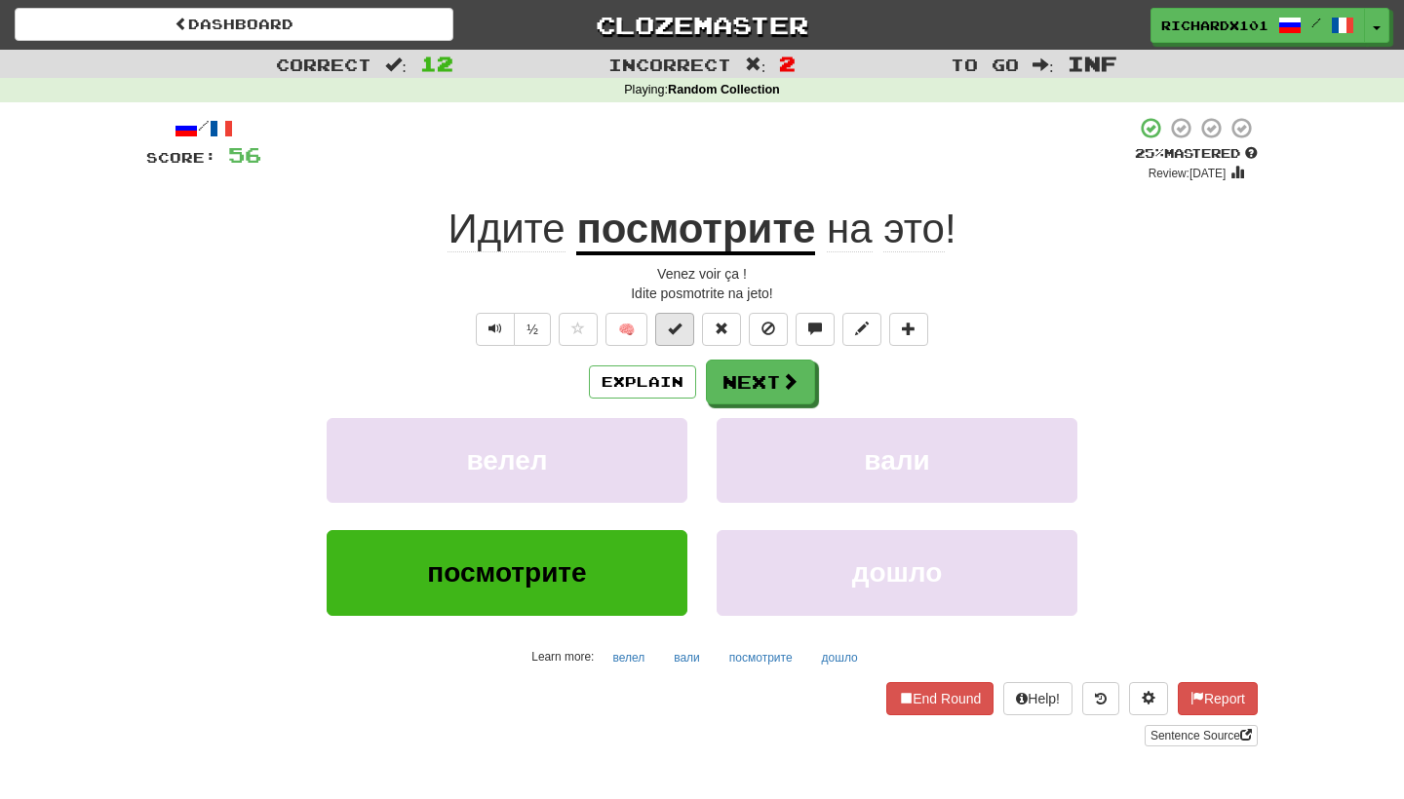
click at [683, 340] on button at bounding box center [674, 329] width 39 height 33
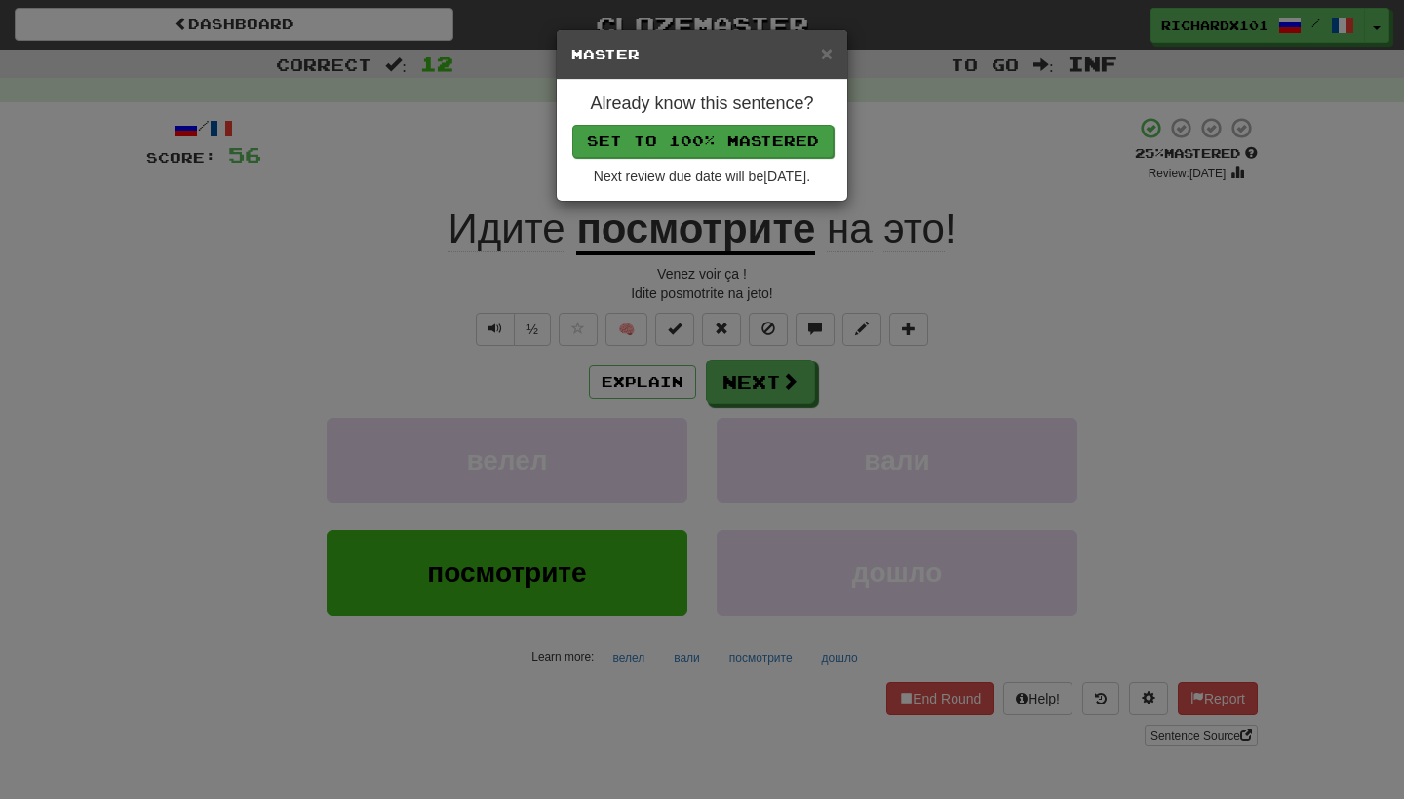
click at [779, 148] on button "Set to 100% Mastered" at bounding box center [702, 141] width 261 height 33
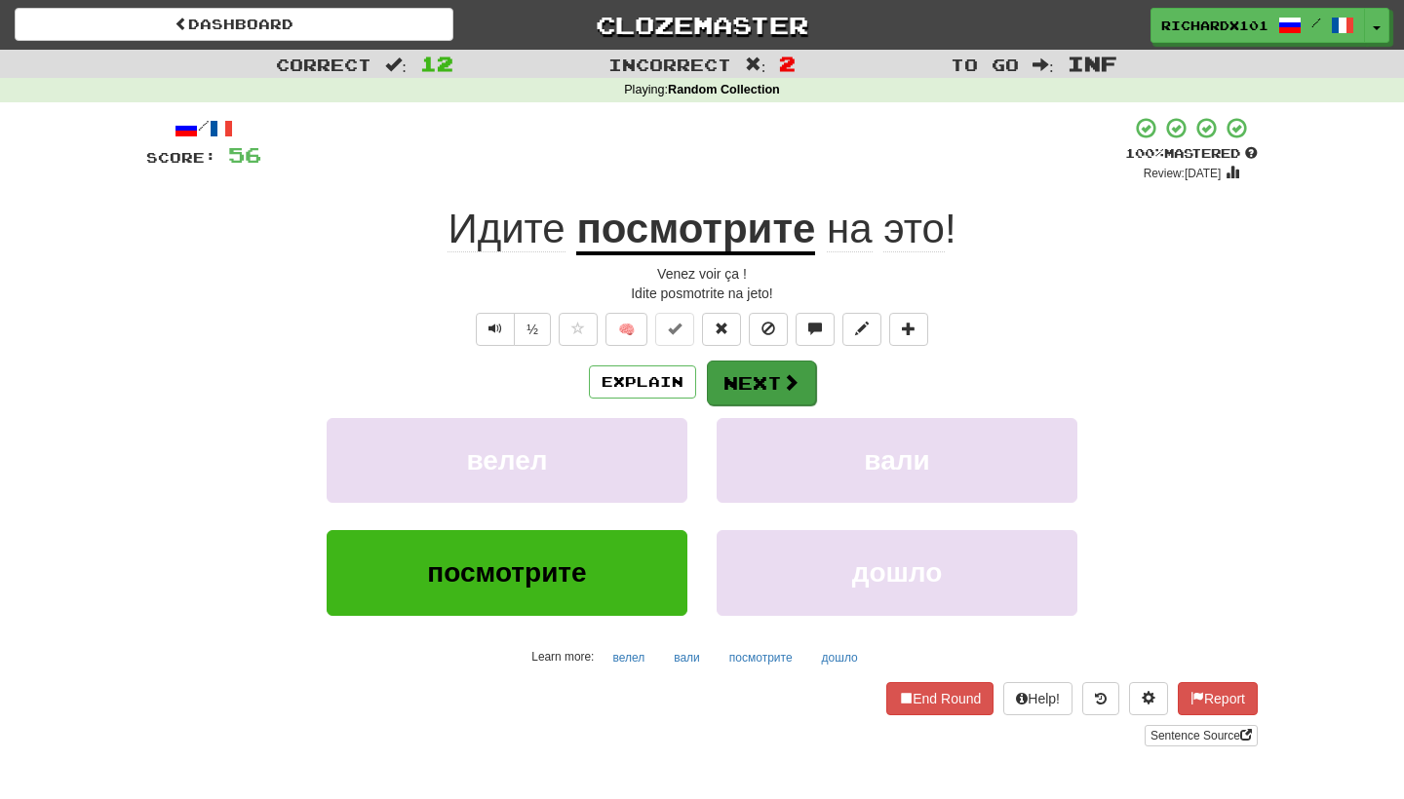
click at [742, 367] on button "Next" at bounding box center [761, 383] width 109 height 45
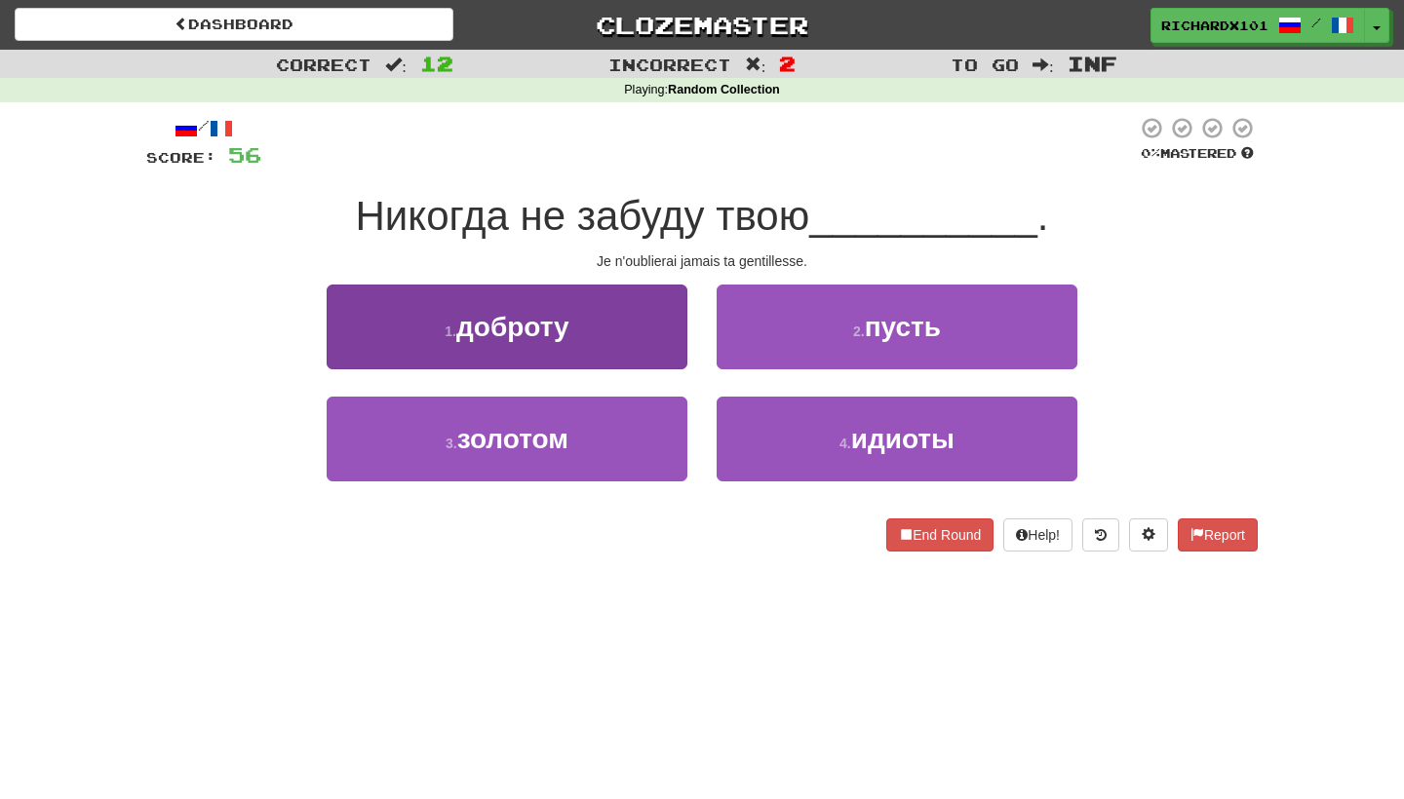
click at [679, 343] on button "1 . доброту" at bounding box center [507, 327] width 361 height 85
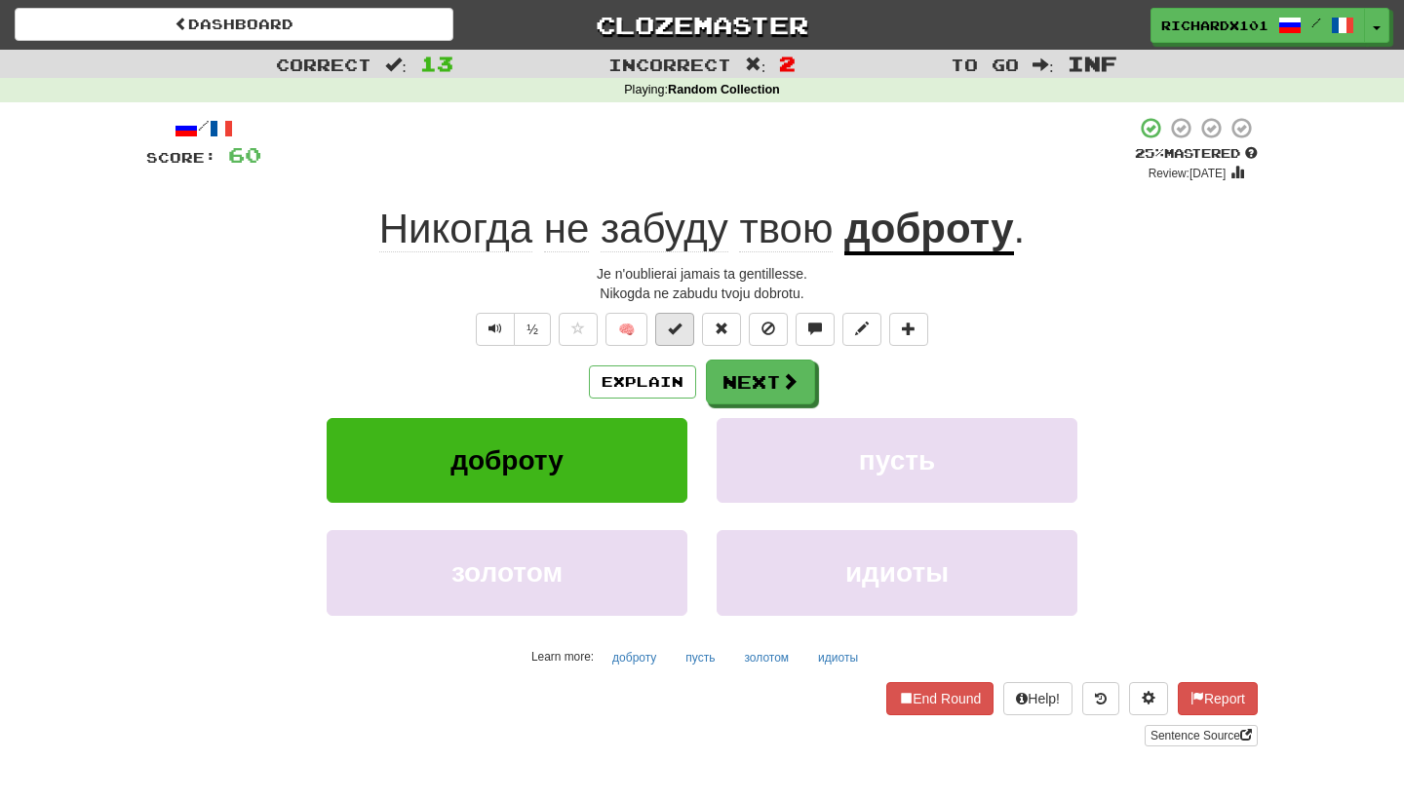
click at [683, 327] on button at bounding box center [674, 329] width 39 height 33
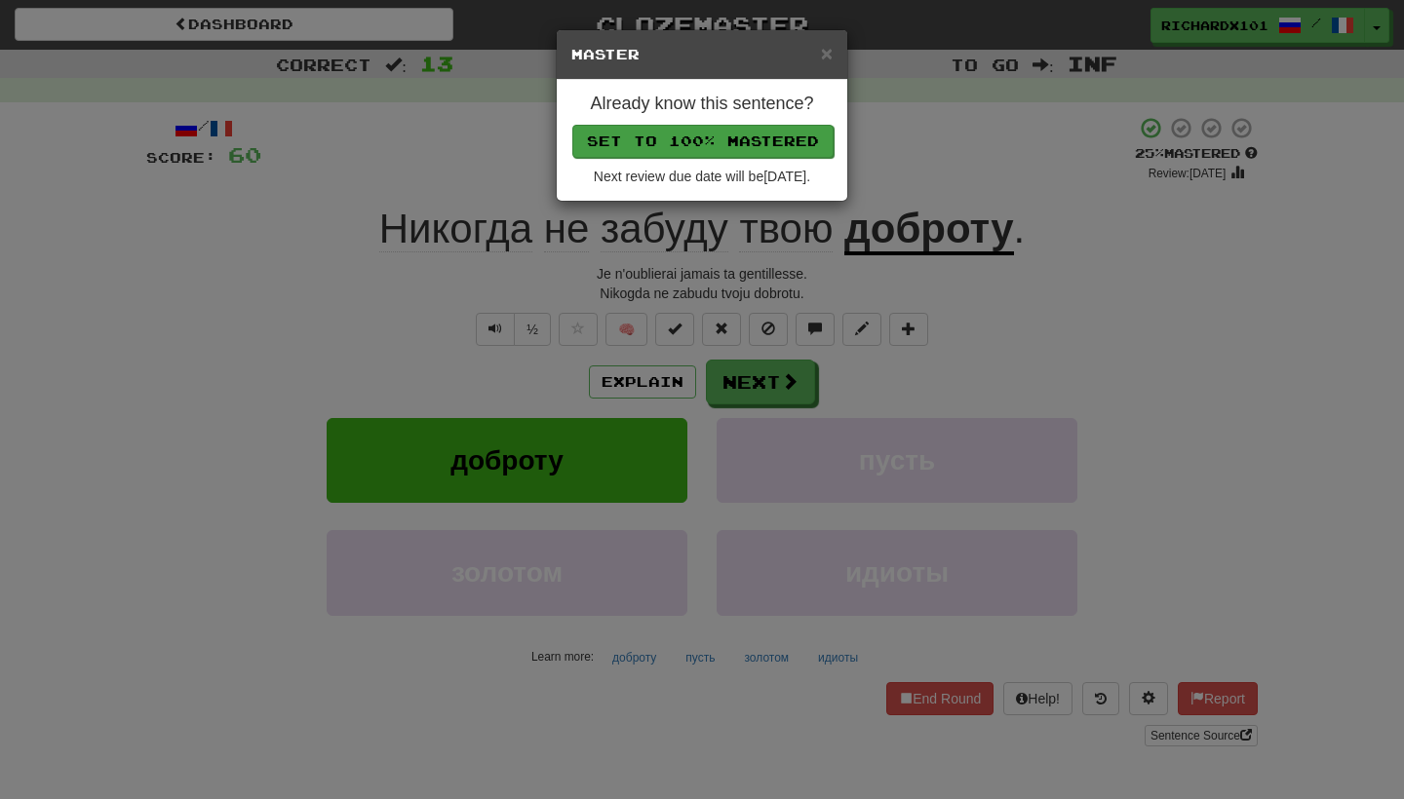
click at [769, 142] on button "Set to 100% Mastered" at bounding box center [702, 141] width 261 height 33
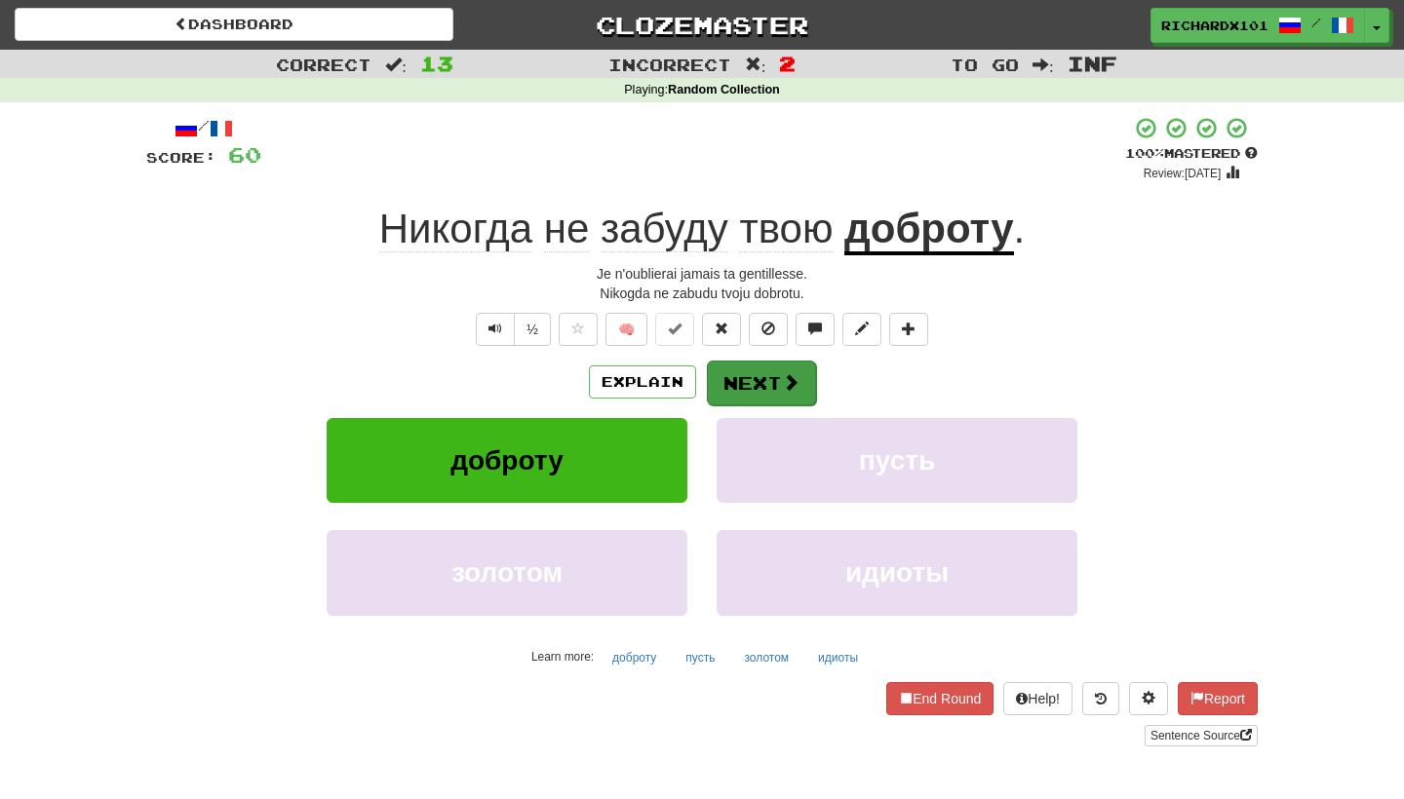
click at [740, 372] on button "Next" at bounding box center [761, 383] width 109 height 45
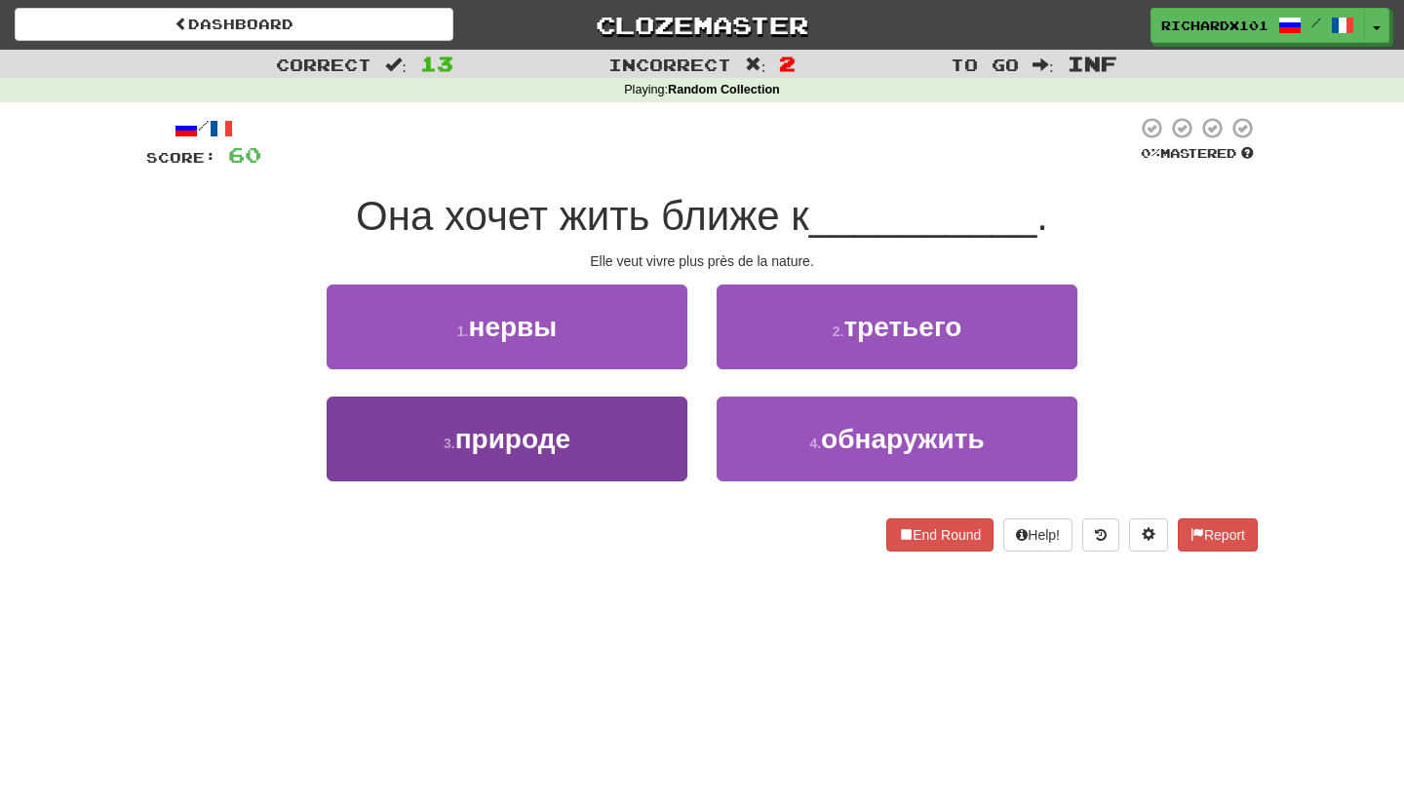
click at [660, 440] on button "3 . природе" at bounding box center [507, 439] width 361 height 85
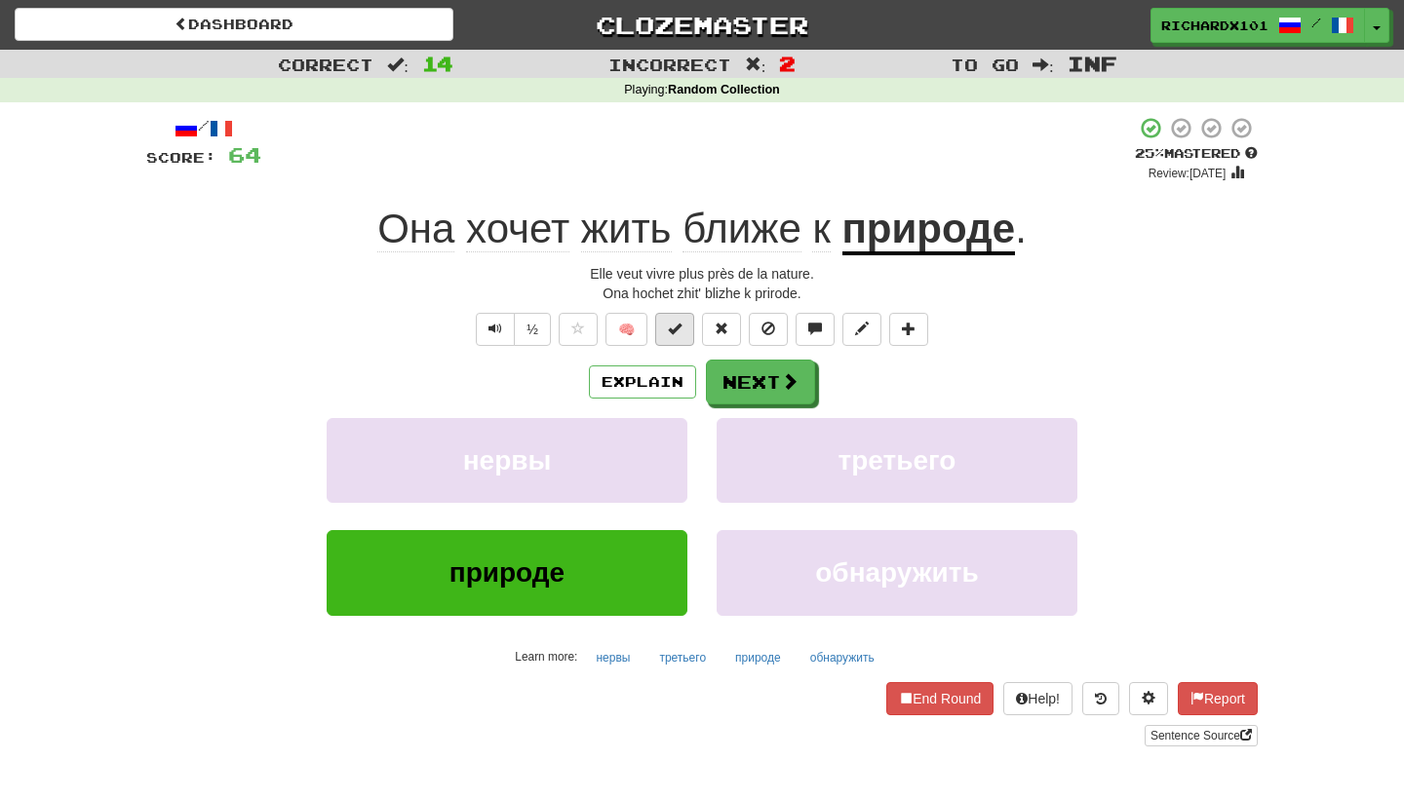
click at [685, 334] on button at bounding box center [674, 329] width 39 height 33
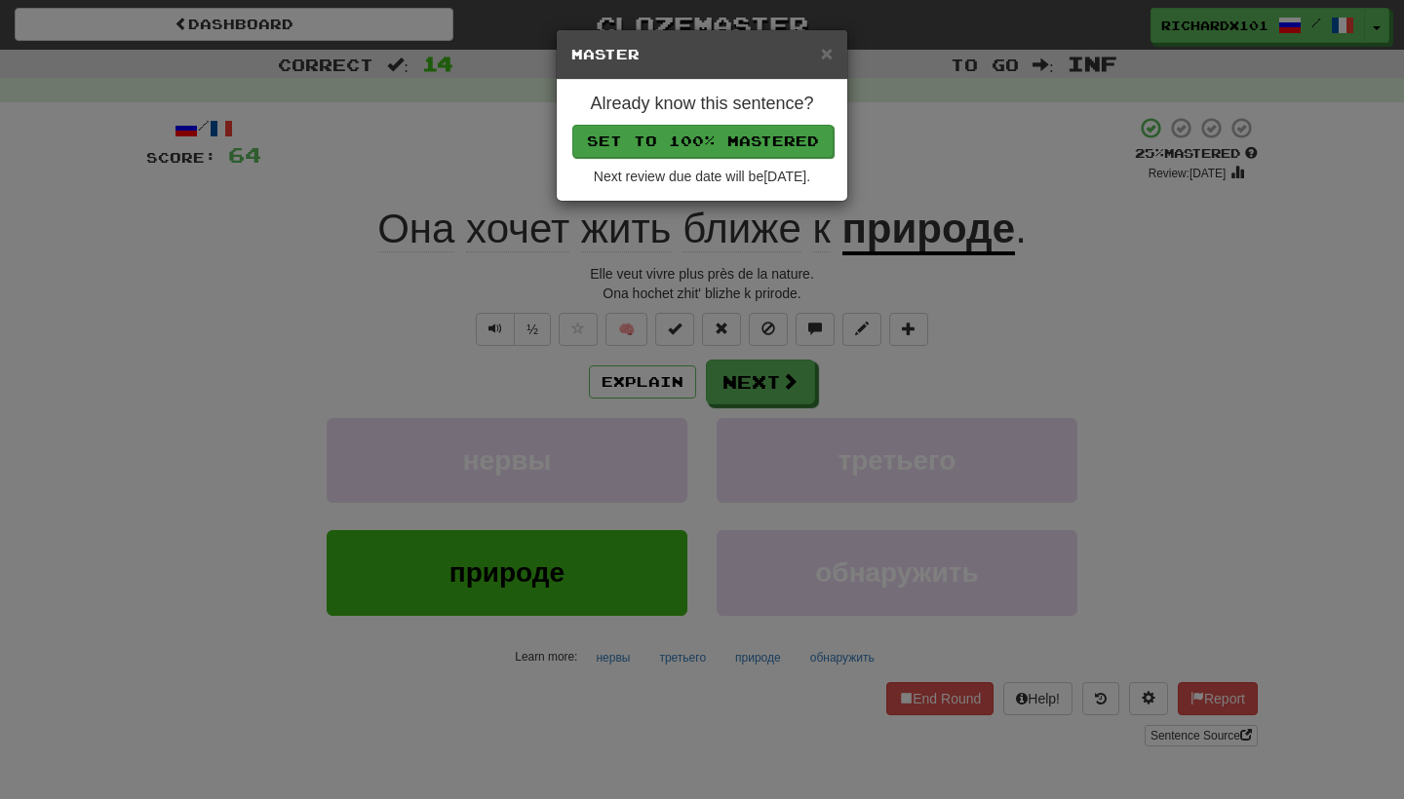
click at [776, 144] on button "Set to 100% Mastered" at bounding box center [702, 141] width 261 height 33
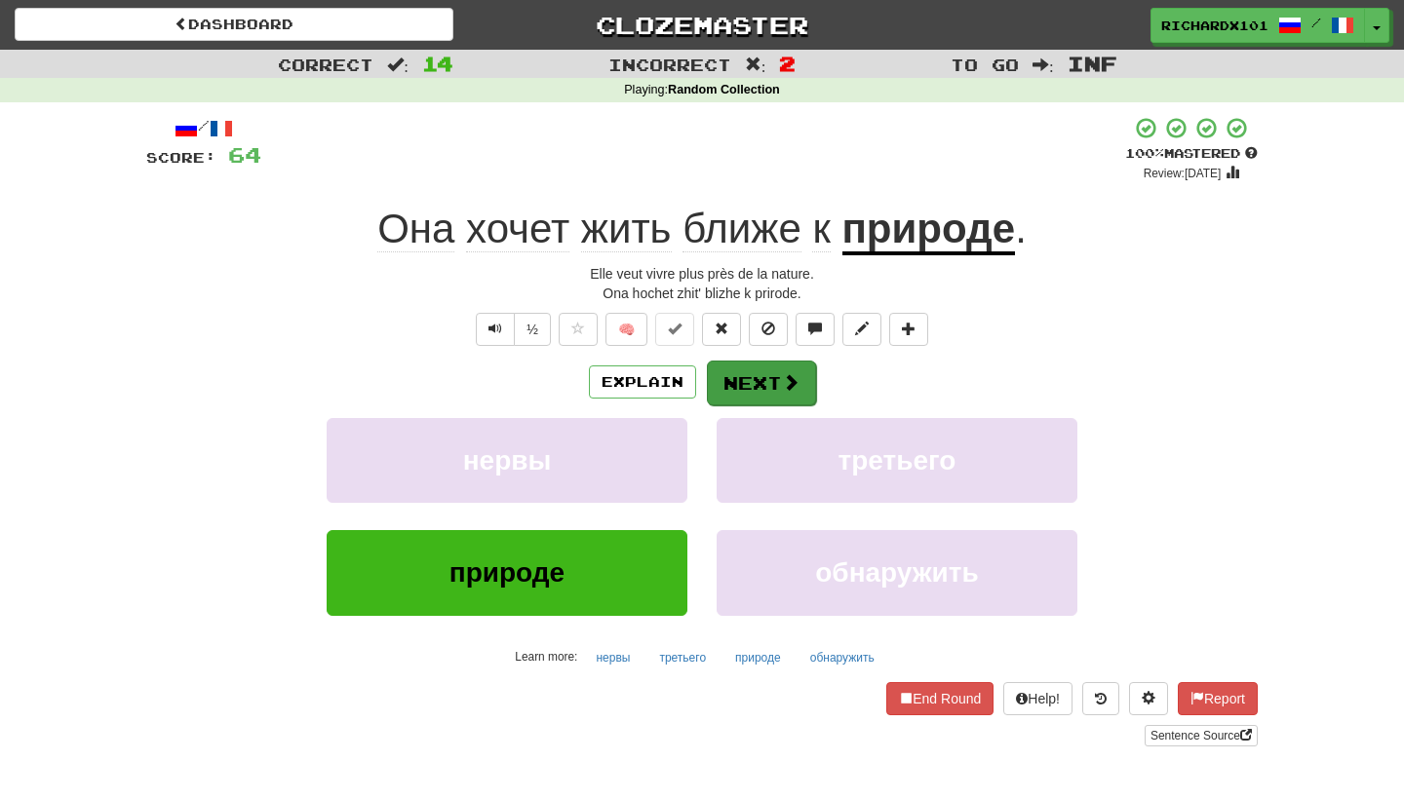
click at [751, 384] on button "Next" at bounding box center [761, 383] width 109 height 45
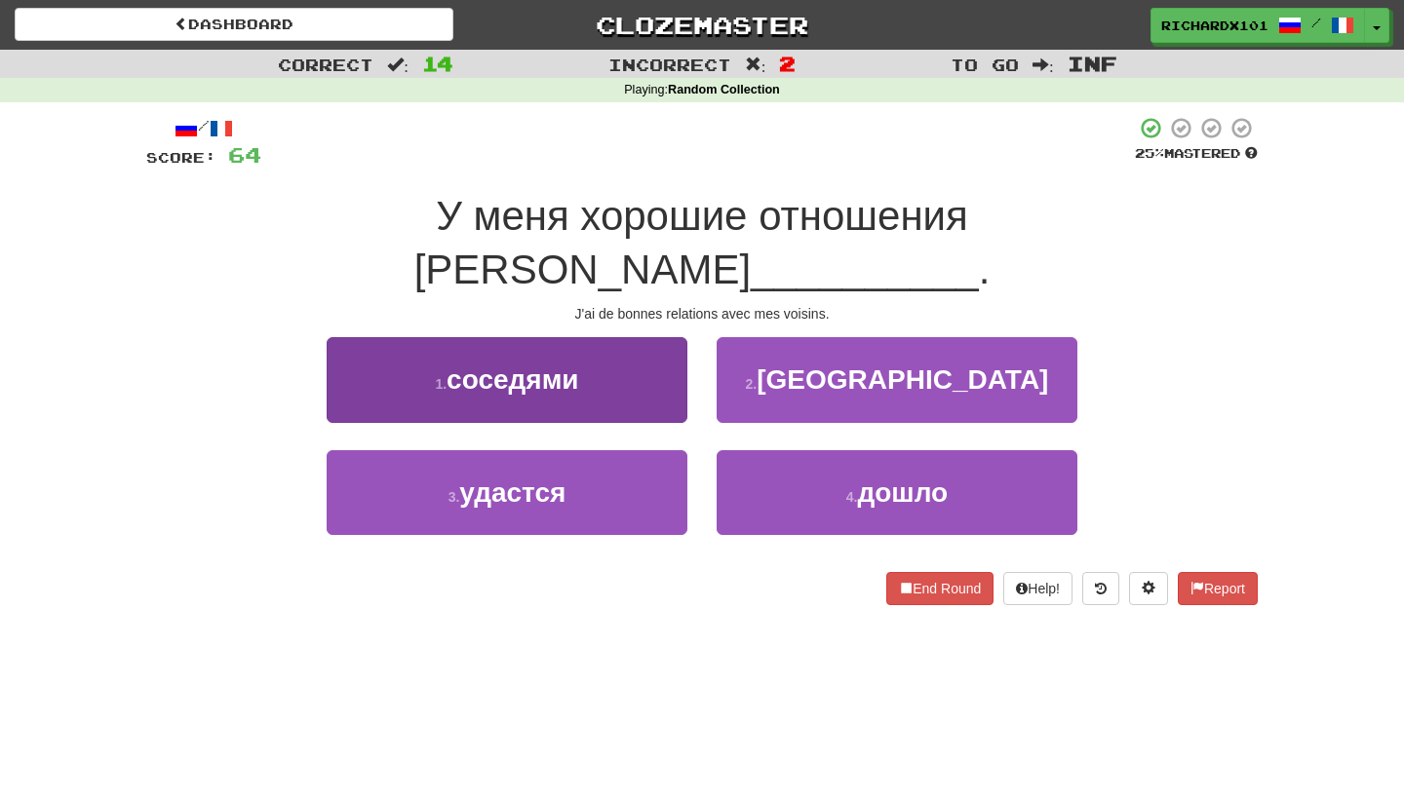
click at [650, 337] on button "1 . соседями" at bounding box center [507, 379] width 361 height 85
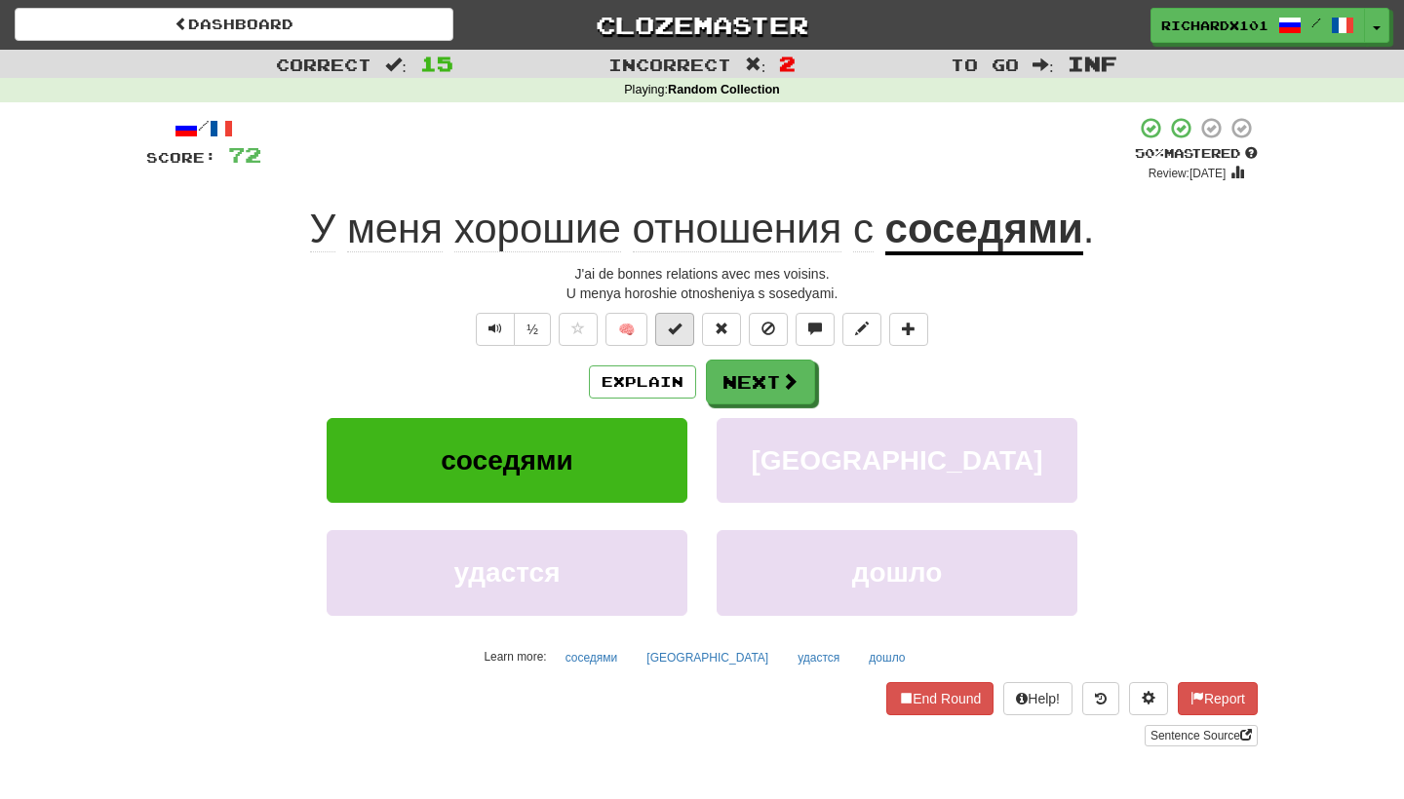
click at [675, 331] on span at bounding box center [675, 329] width 14 height 14
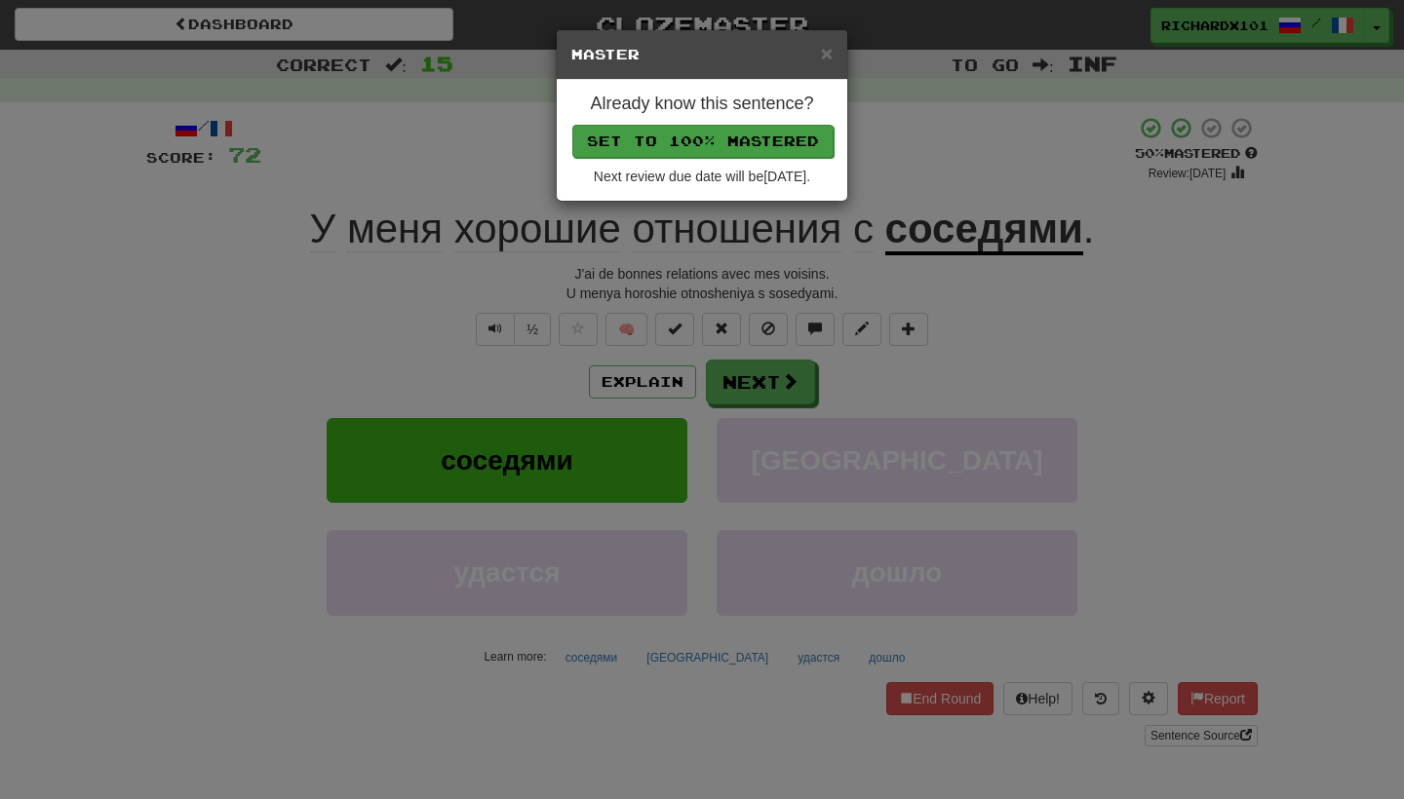
click at [752, 144] on button "Set to 100% Mastered" at bounding box center [702, 141] width 261 height 33
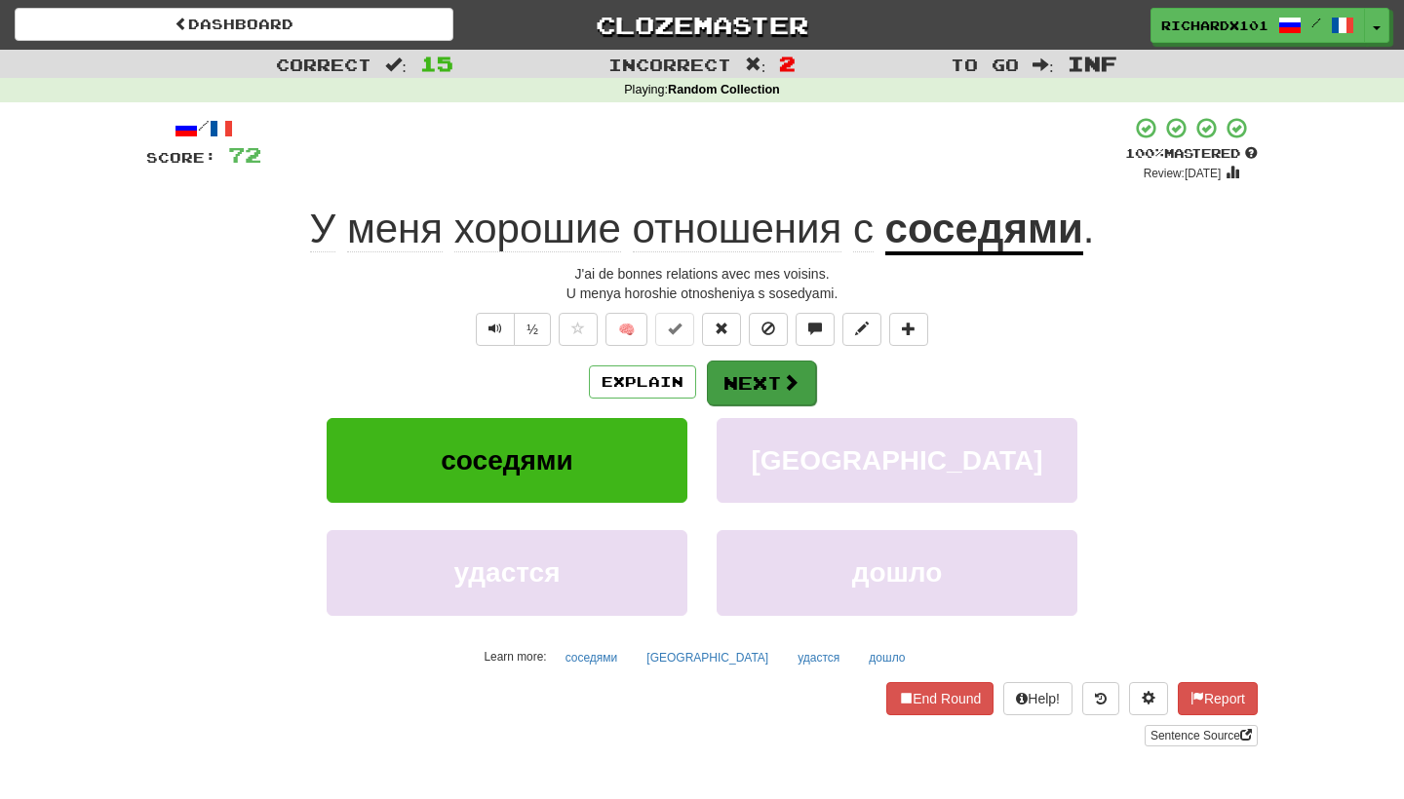
click at [751, 390] on button "Next" at bounding box center [761, 383] width 109 height 45
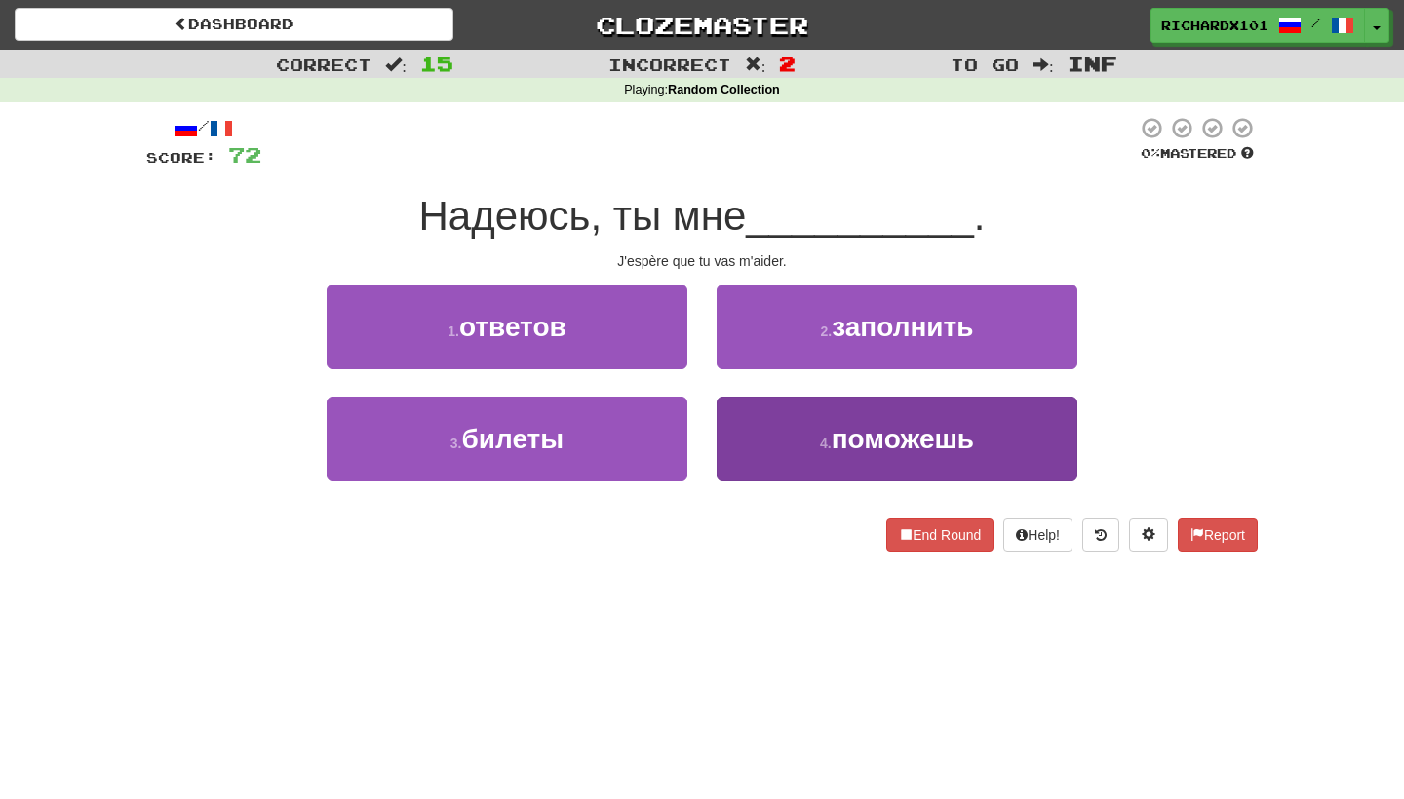
click at [766, 423] on button "4 . поможешь" at bounding box center [896, 439] width 361 height 85
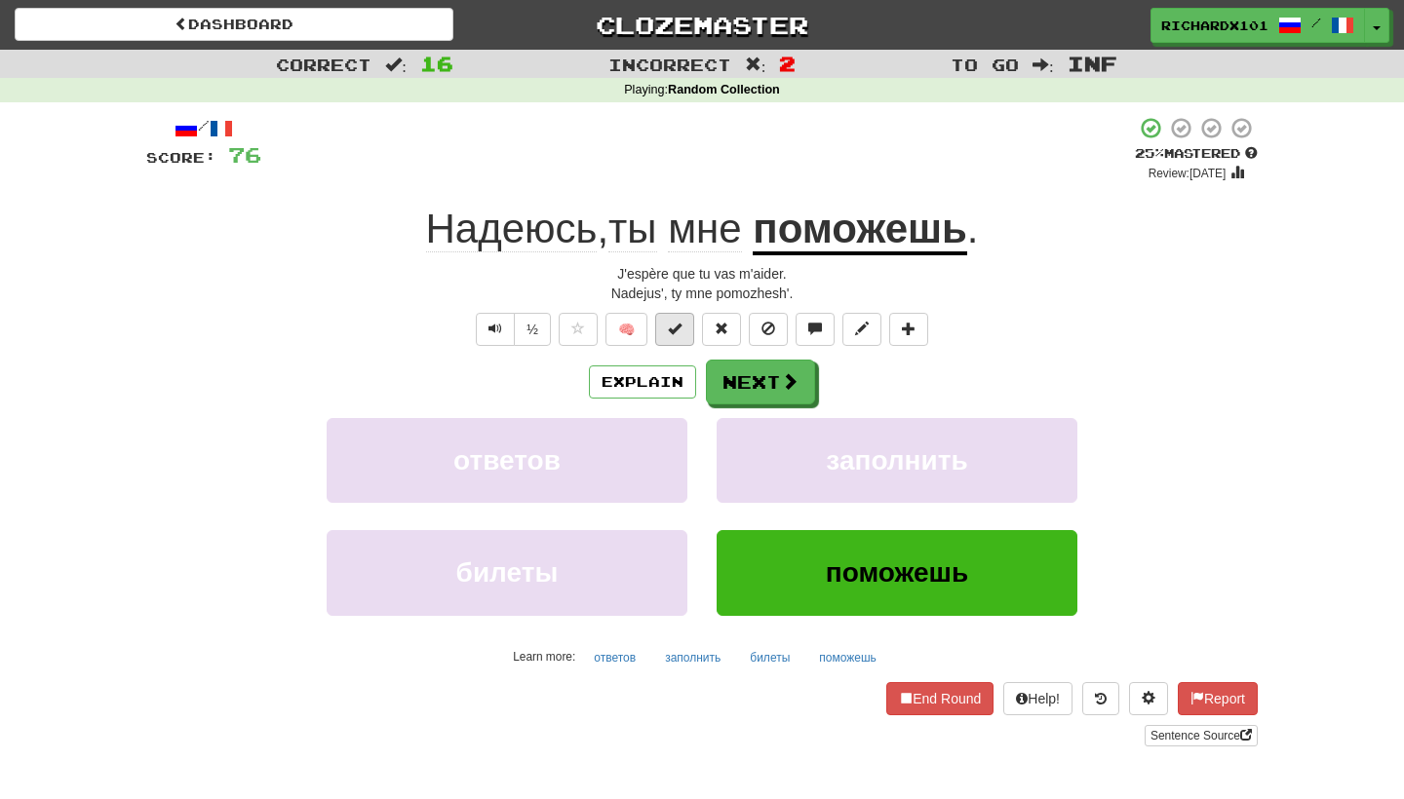
click at [682, 319] on button at bounding box center [674, 329] width 39 height 33
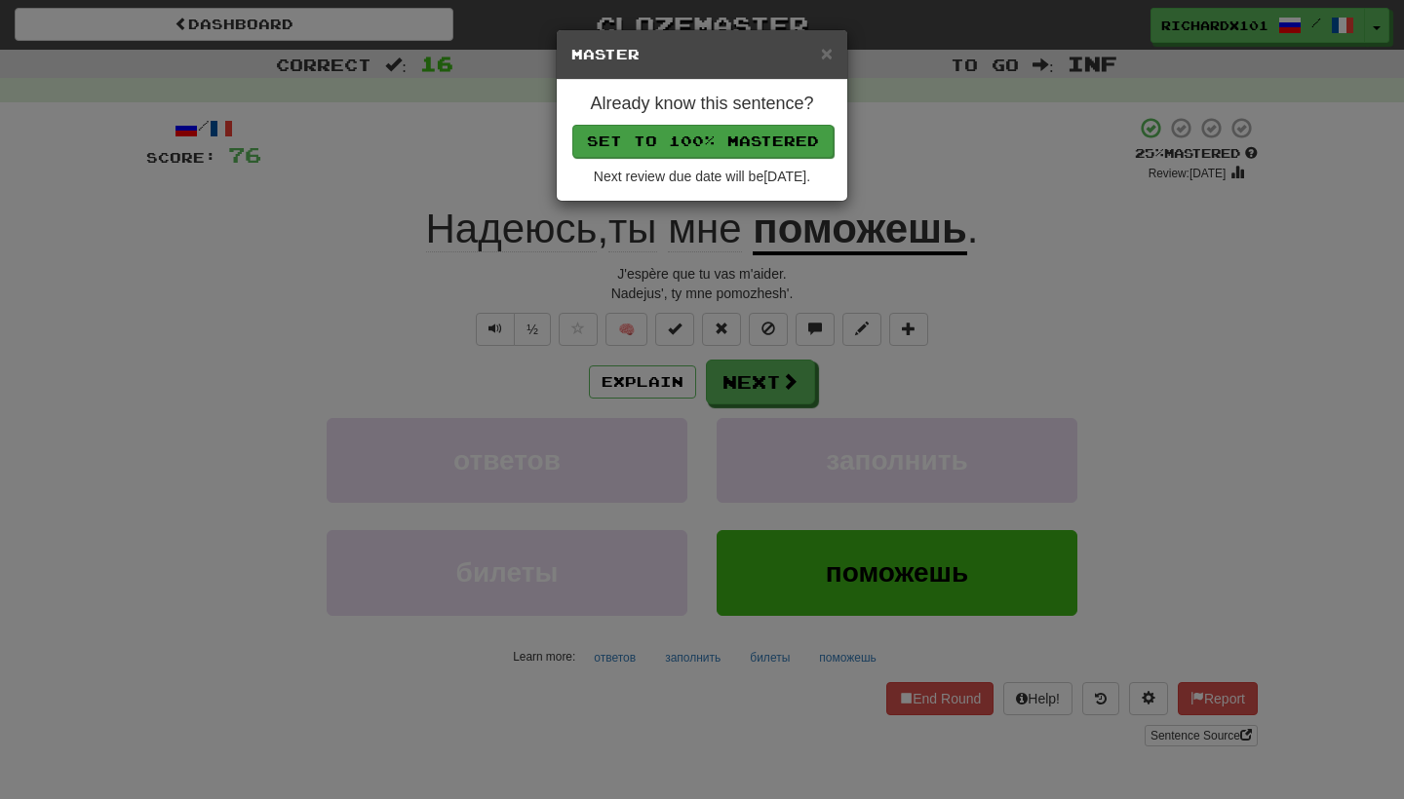
click at [757, 137] on button "Set to 100% Mastered" at bounding box center [702, 141] width 261 height 33
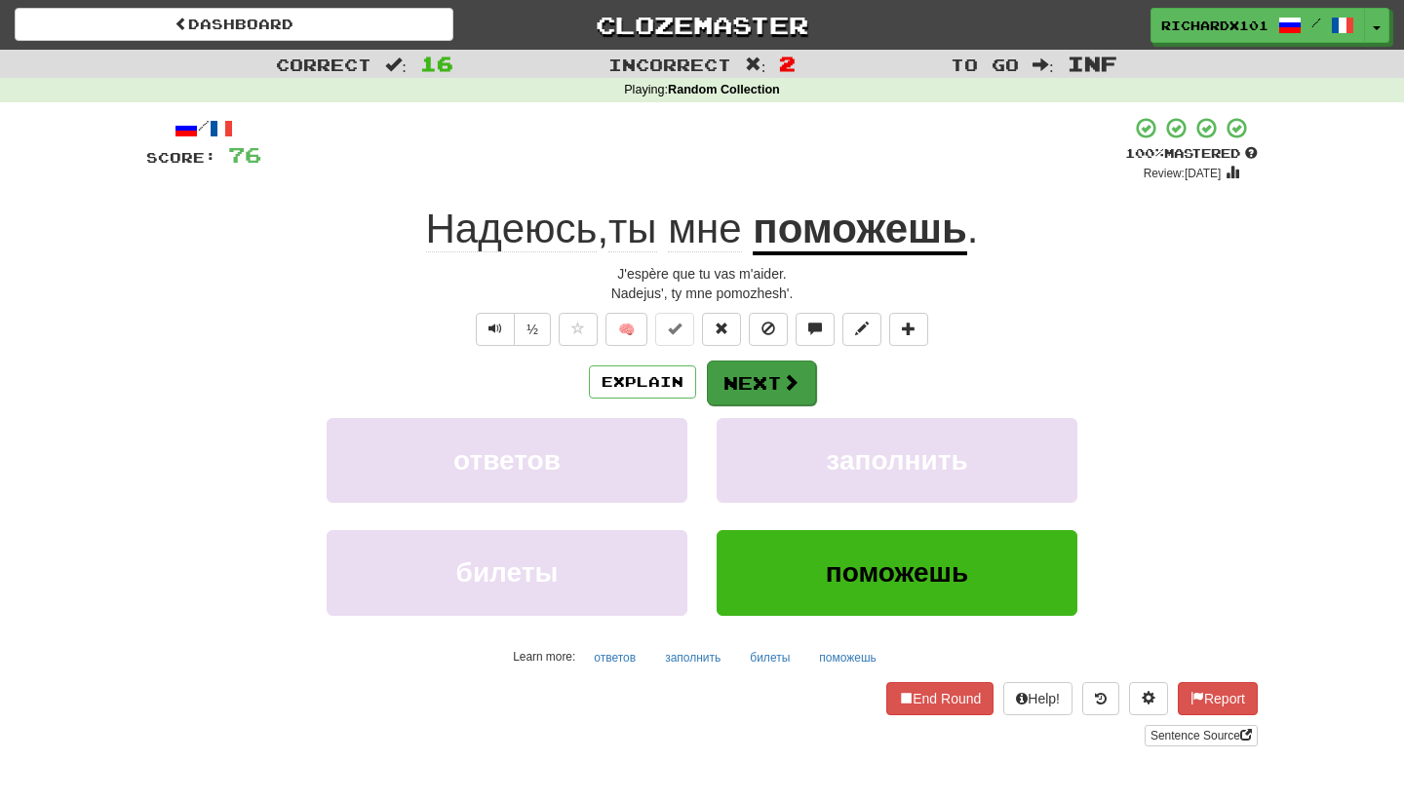
click at [746, 372] on button "Next" at bounding box center [761, 383] width 109 height 45
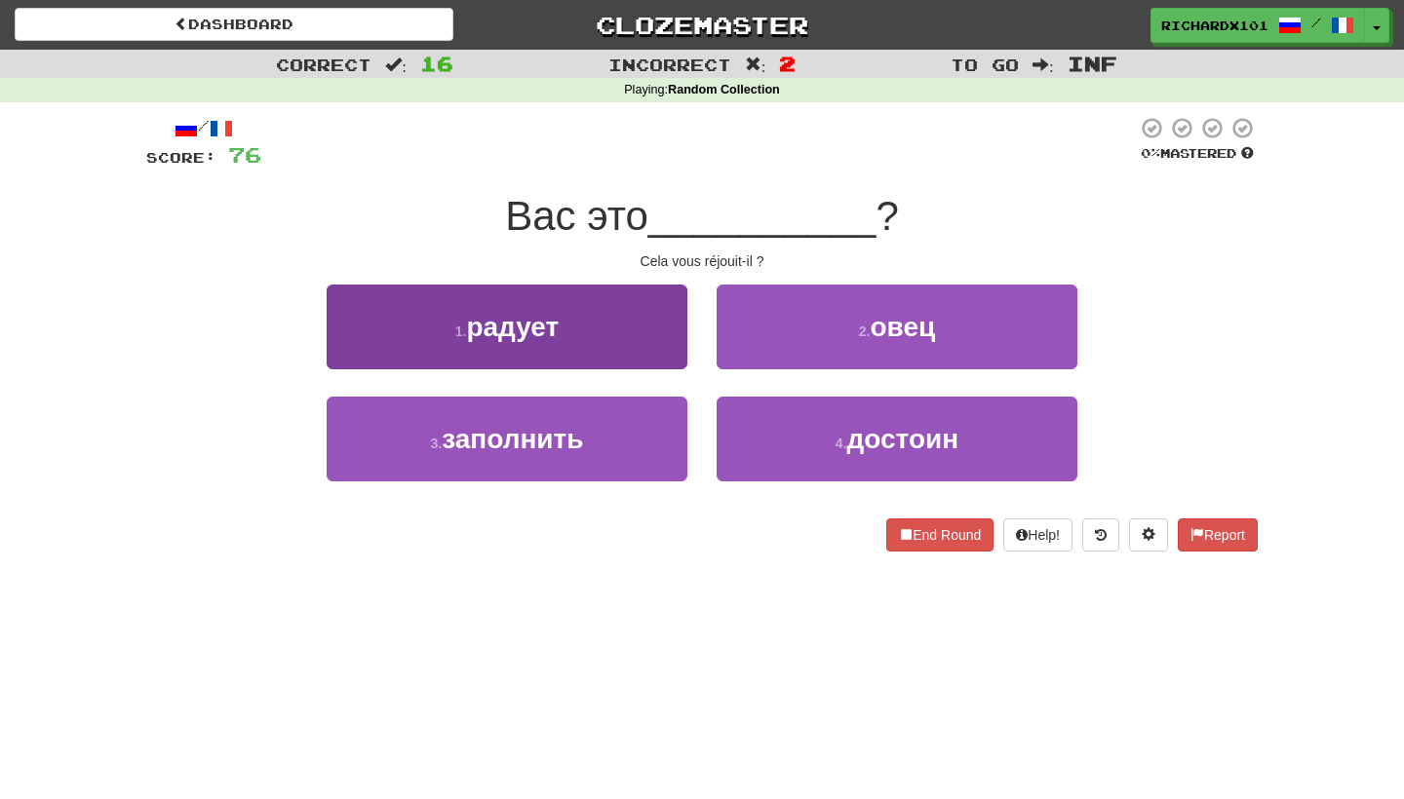
click at [622, 329] on button "1 . радует" at bounding box center [507, 327] width 361 height 85
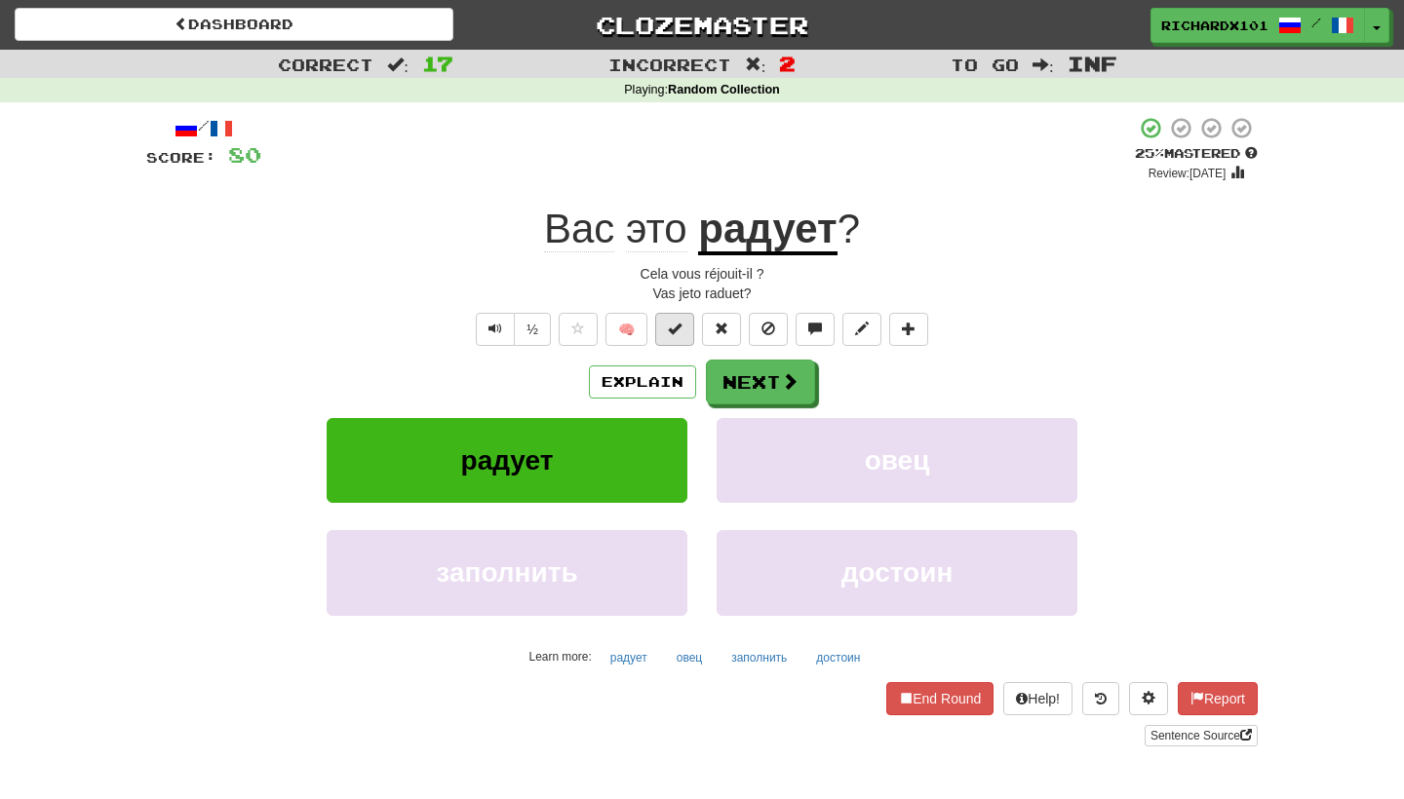
click at [672, 325] on span at bounding box center [675, 329] width 14 height 14
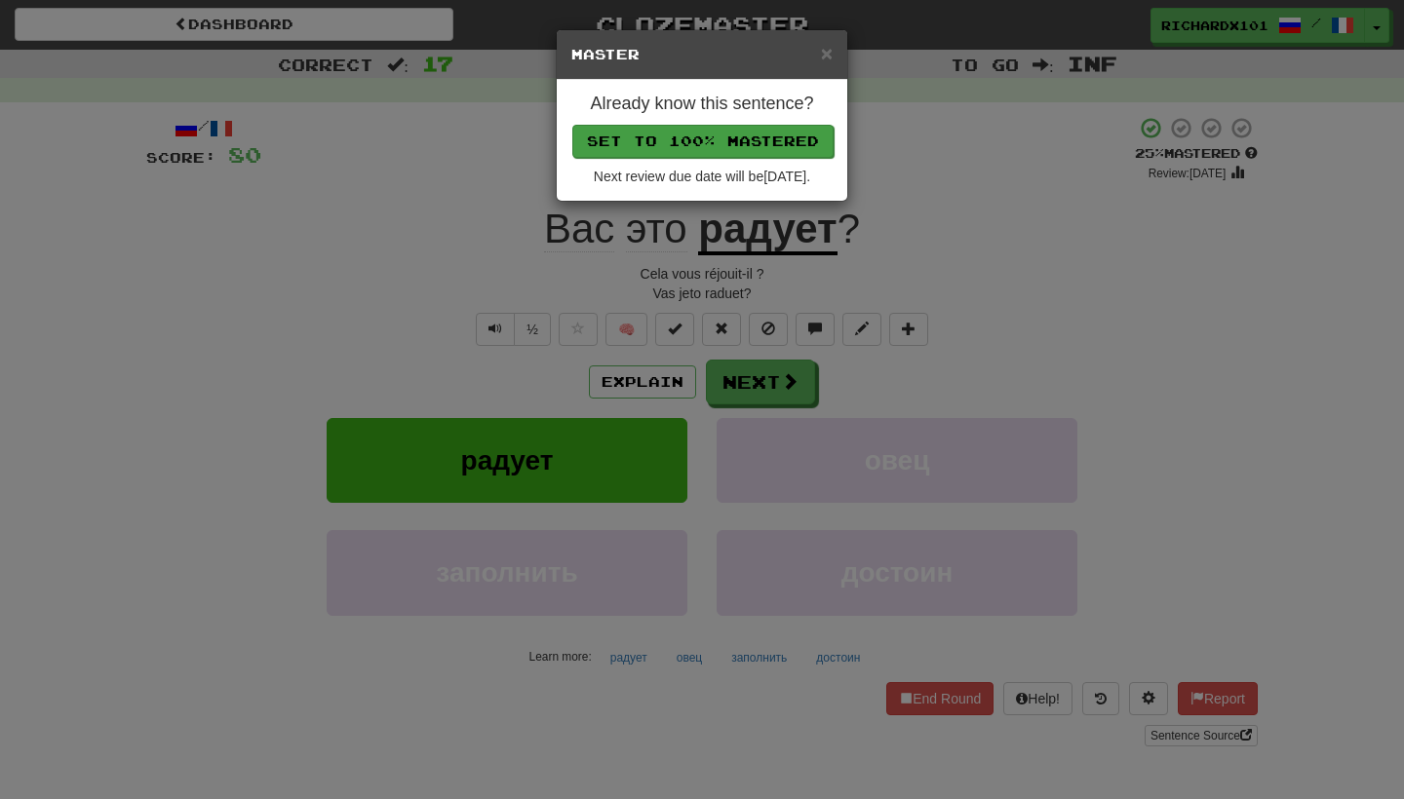
click at [722, 129] on button "Set to 100% Mastered" at bounding box center [702, 141] width 261 height 33
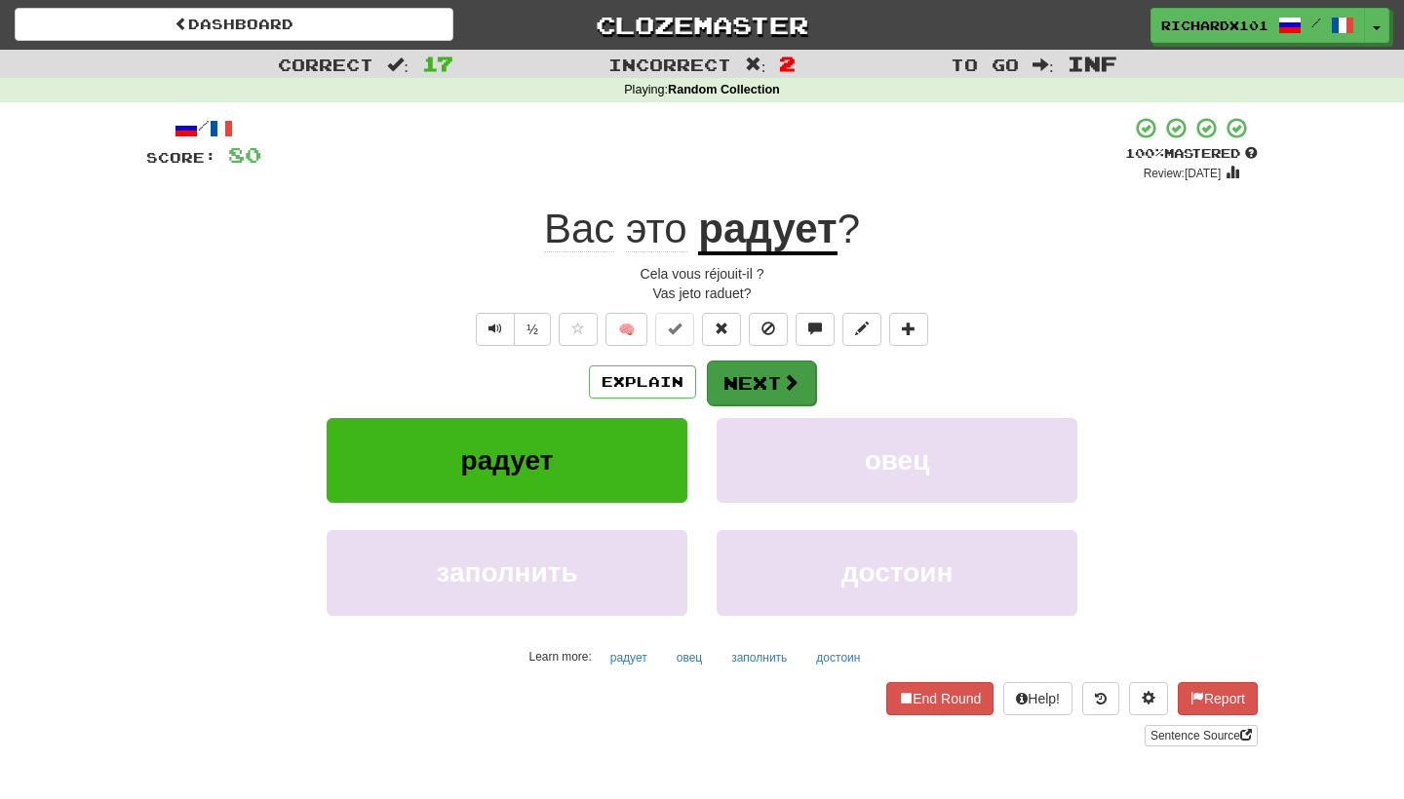
click at [741, 380] on button "Next" at bounding box center [761, 383] width 109 height 45
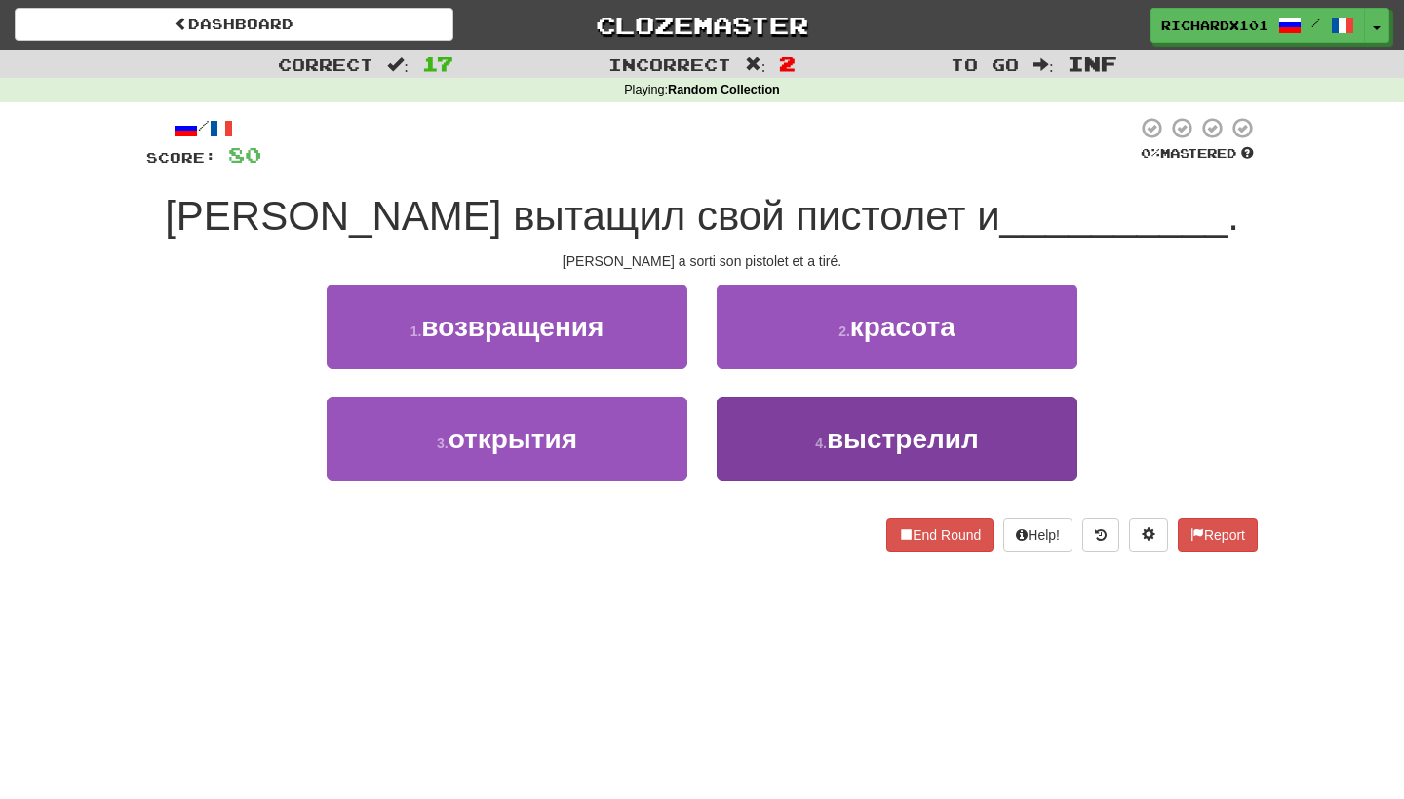
click at [793, 430] on button "4 . выстрелил" at bounding box center [896, 439] width 361 height 85
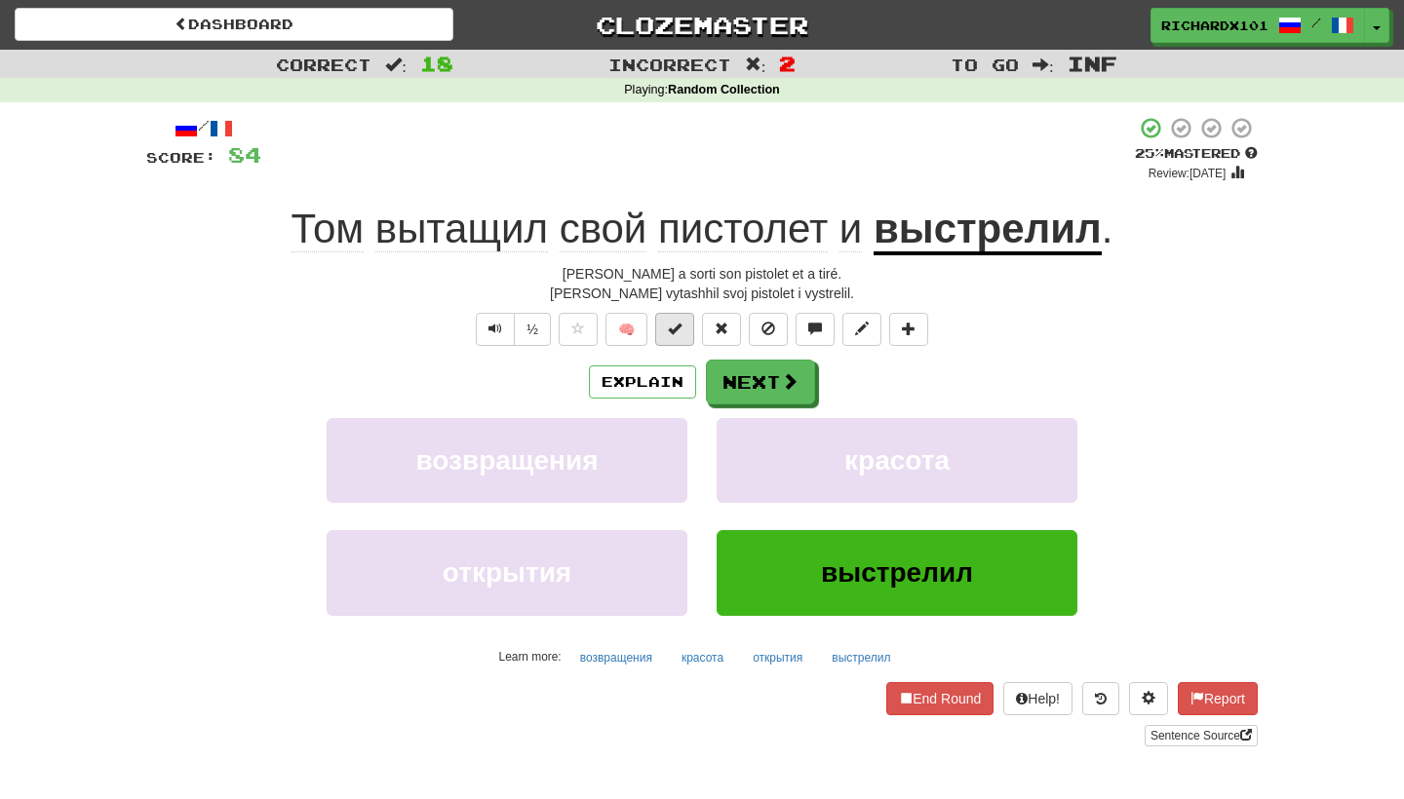
click at [684, 321] on button at bounding box center [674, 329] width 39 height 33
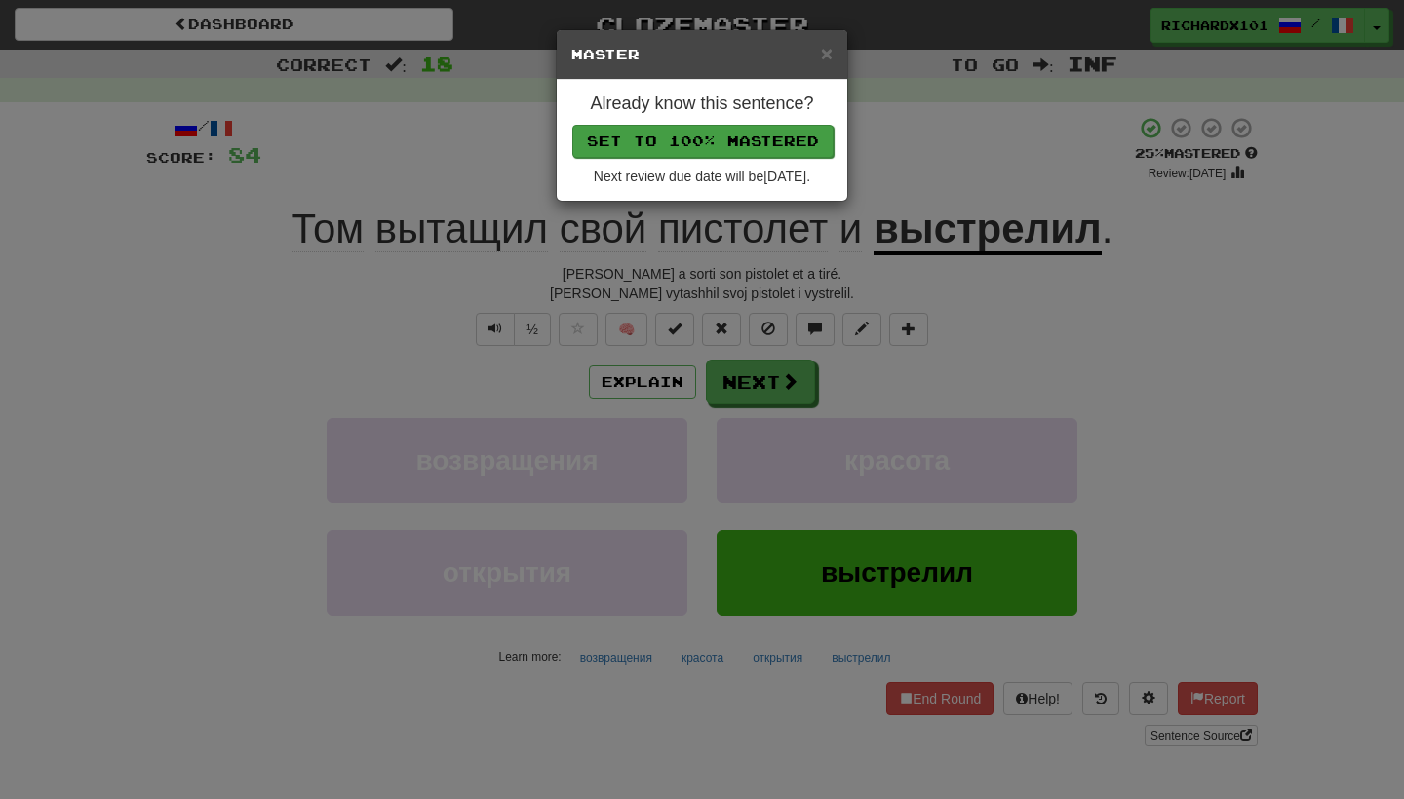
click at [750, 142] on button "Set to 100% Mastered" at bounding box center [702, 141] width 261 height 33
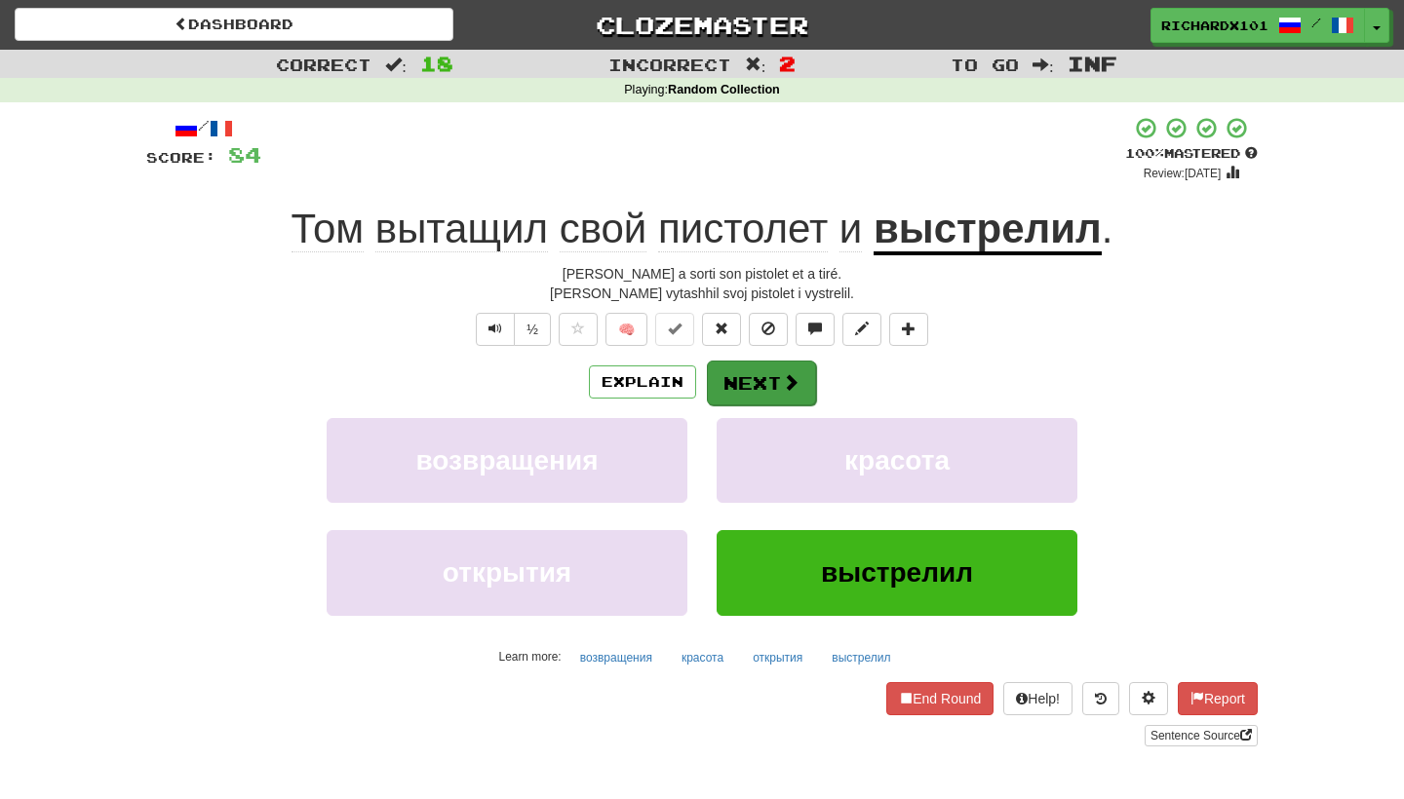
click at [737, 373] on button "Next" at bounding box center [761, 383] width 109 height 45
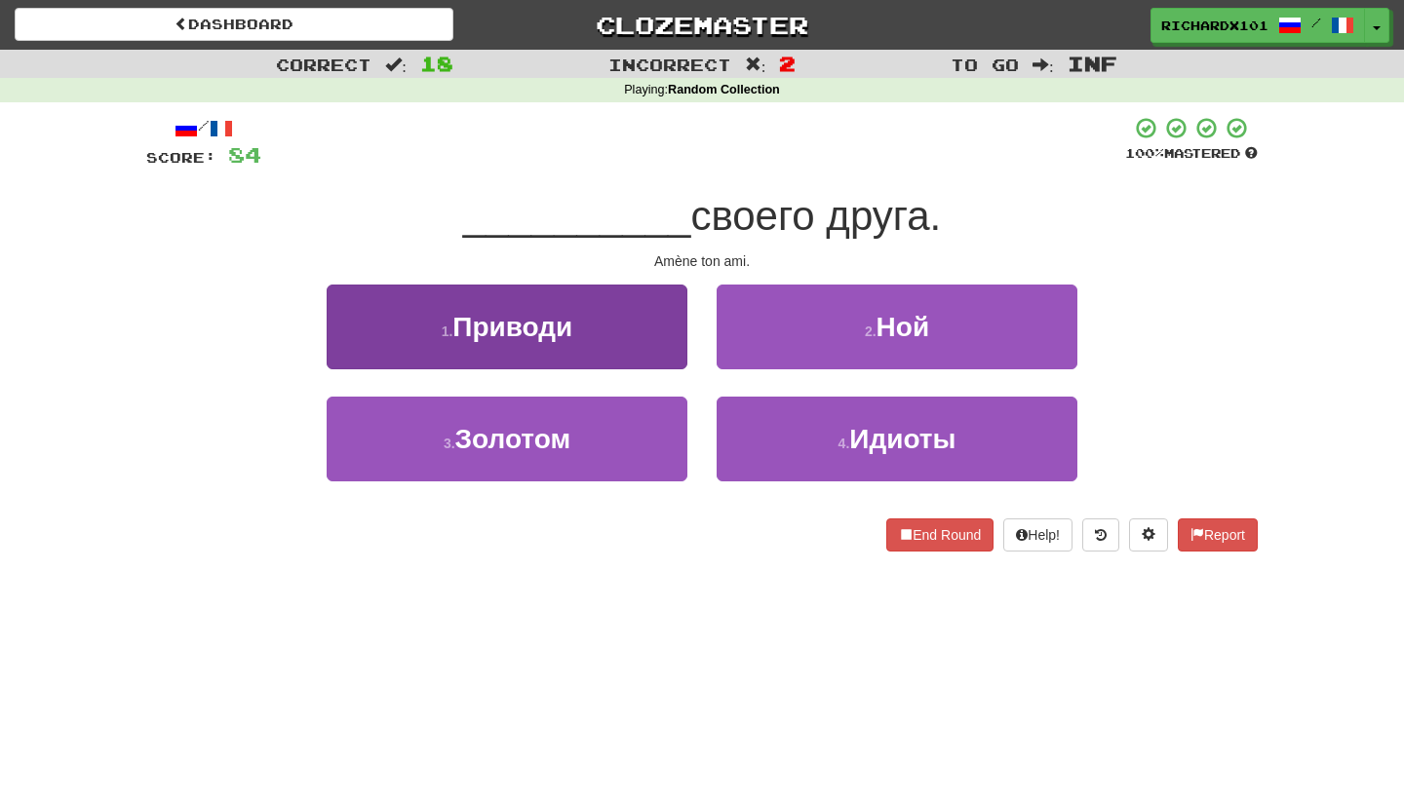
click at [645, 316] on button "1 . Приводи" at bounding box center [507, 327] width 361 height 85
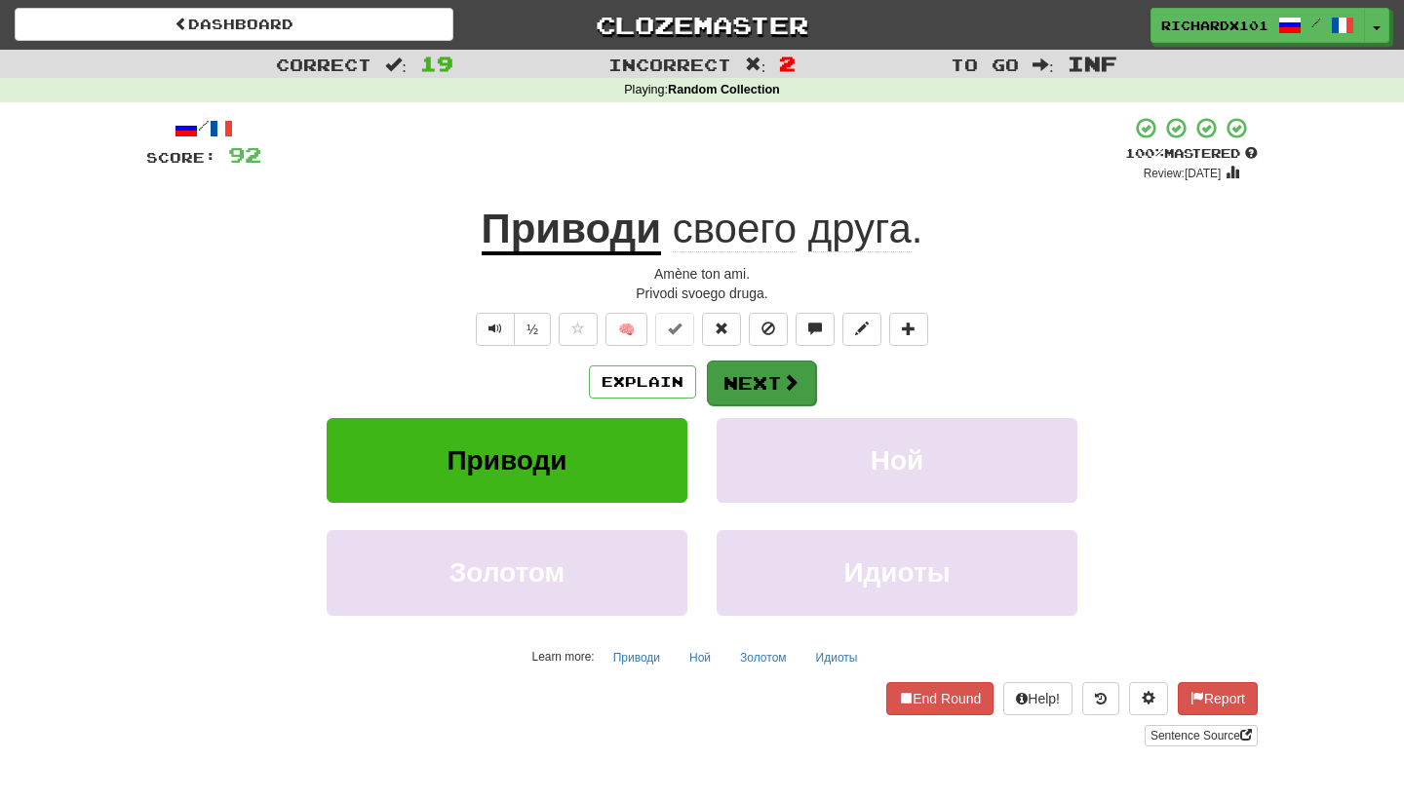
click at [737, 371] on button "Next" at bounding box center [761, 383] width 109 height 45
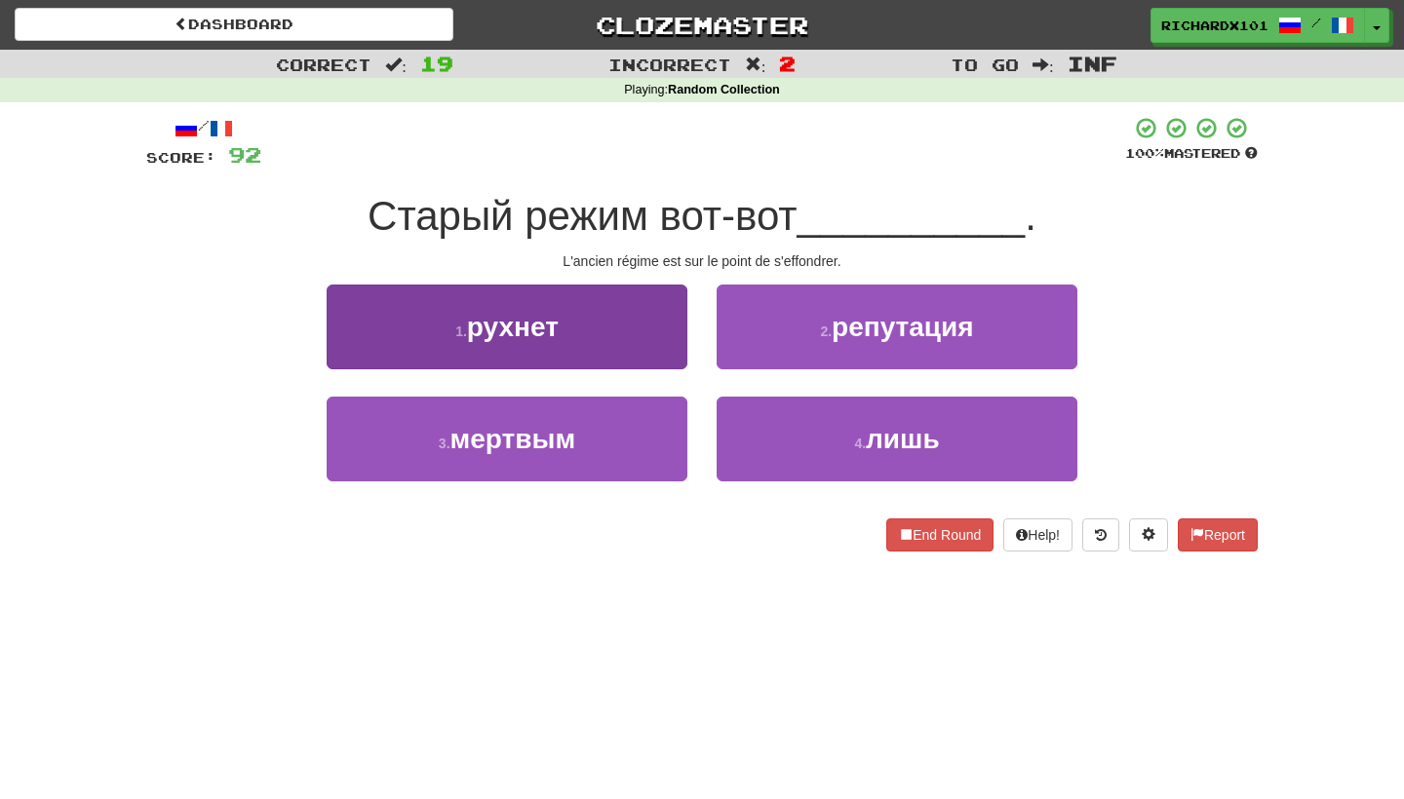
click at [669, 331] on button "1 . рухнет" at bounding box center [507, 327] width 361 height 85
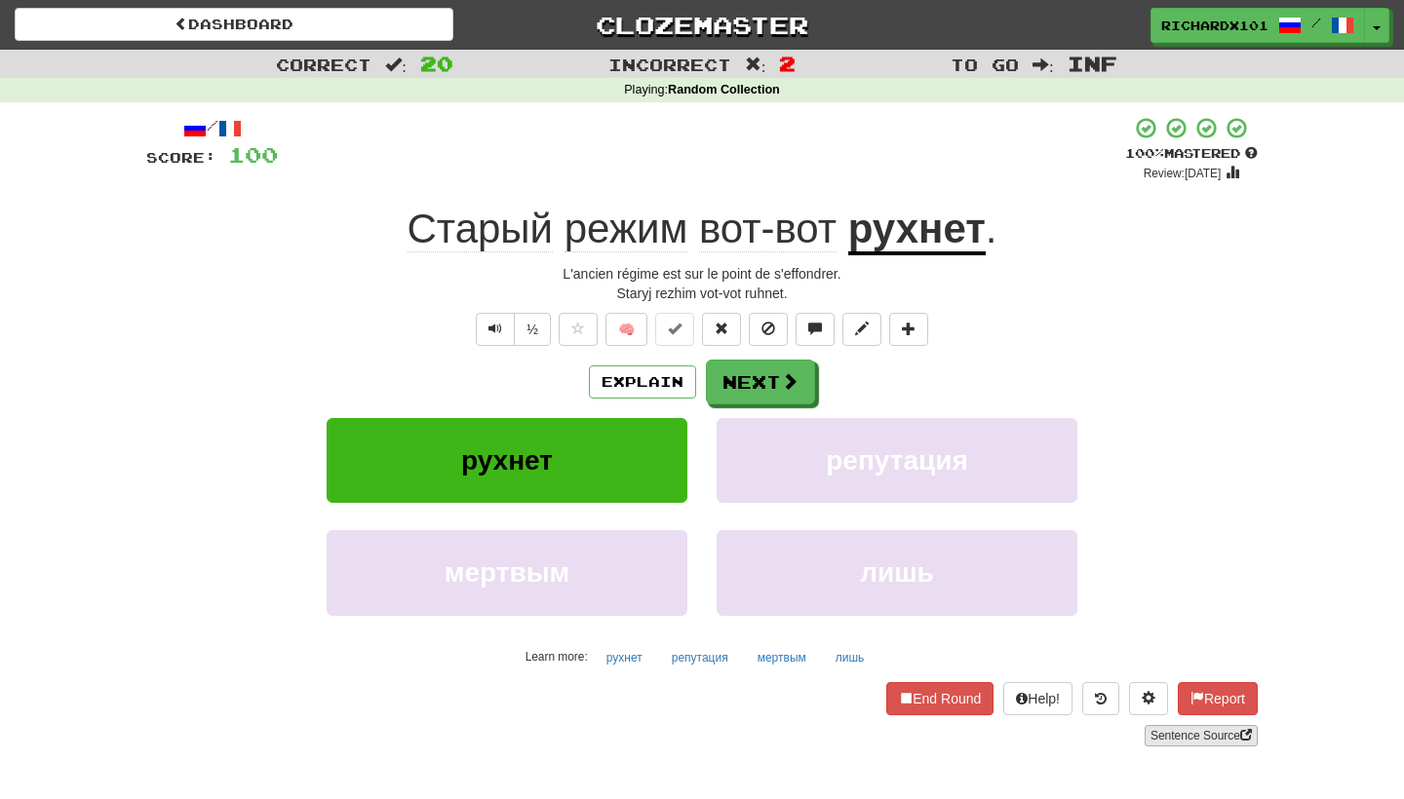
click at [1193, 737] on link "Sentence Source" at bounding box center [1200, 735] width 113 height 21
click at [790, 364] on button "Next" at bounding box center [761, 383] width 109 height 45
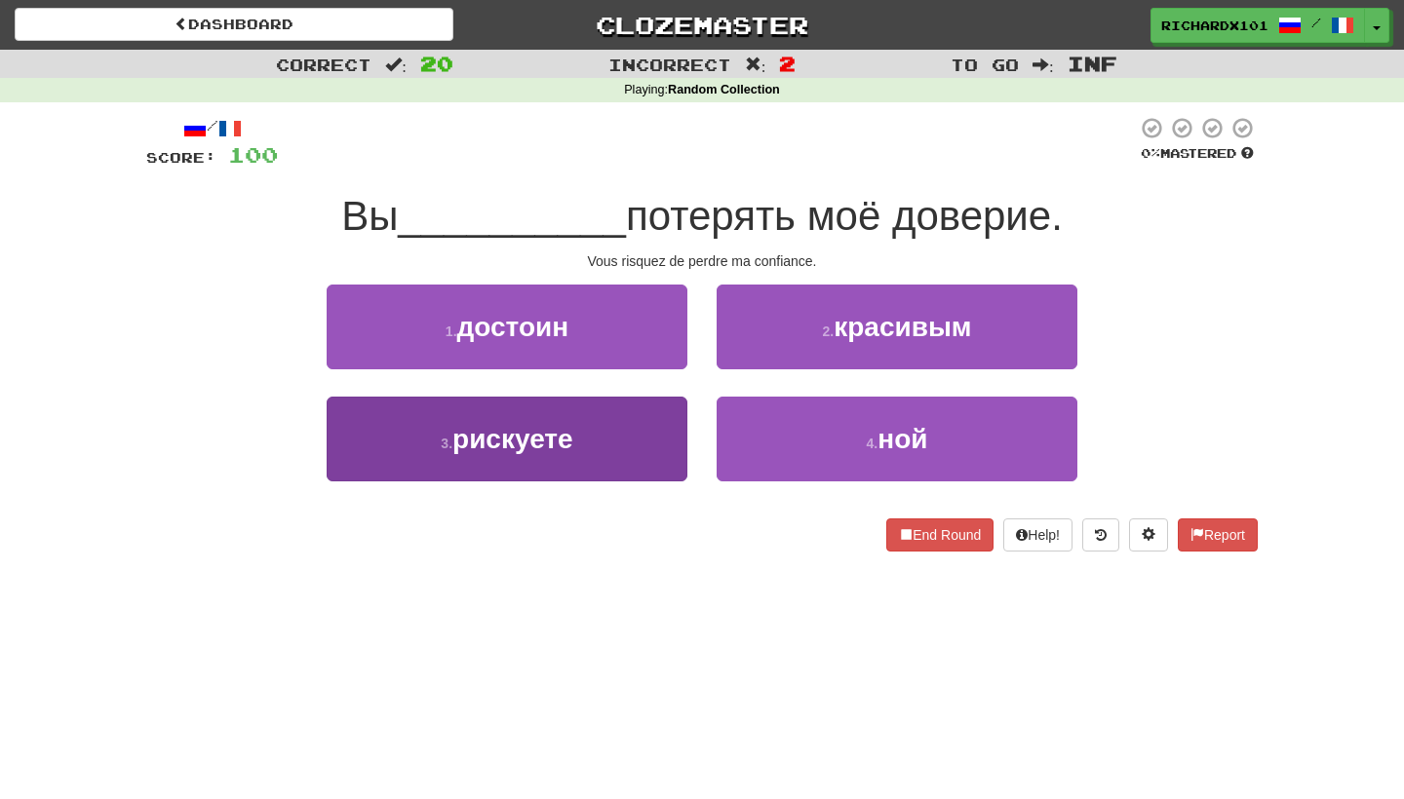
click at [612, 438] on button "3 . рискуете" at bounding box center [507, 439] width 361 height 85
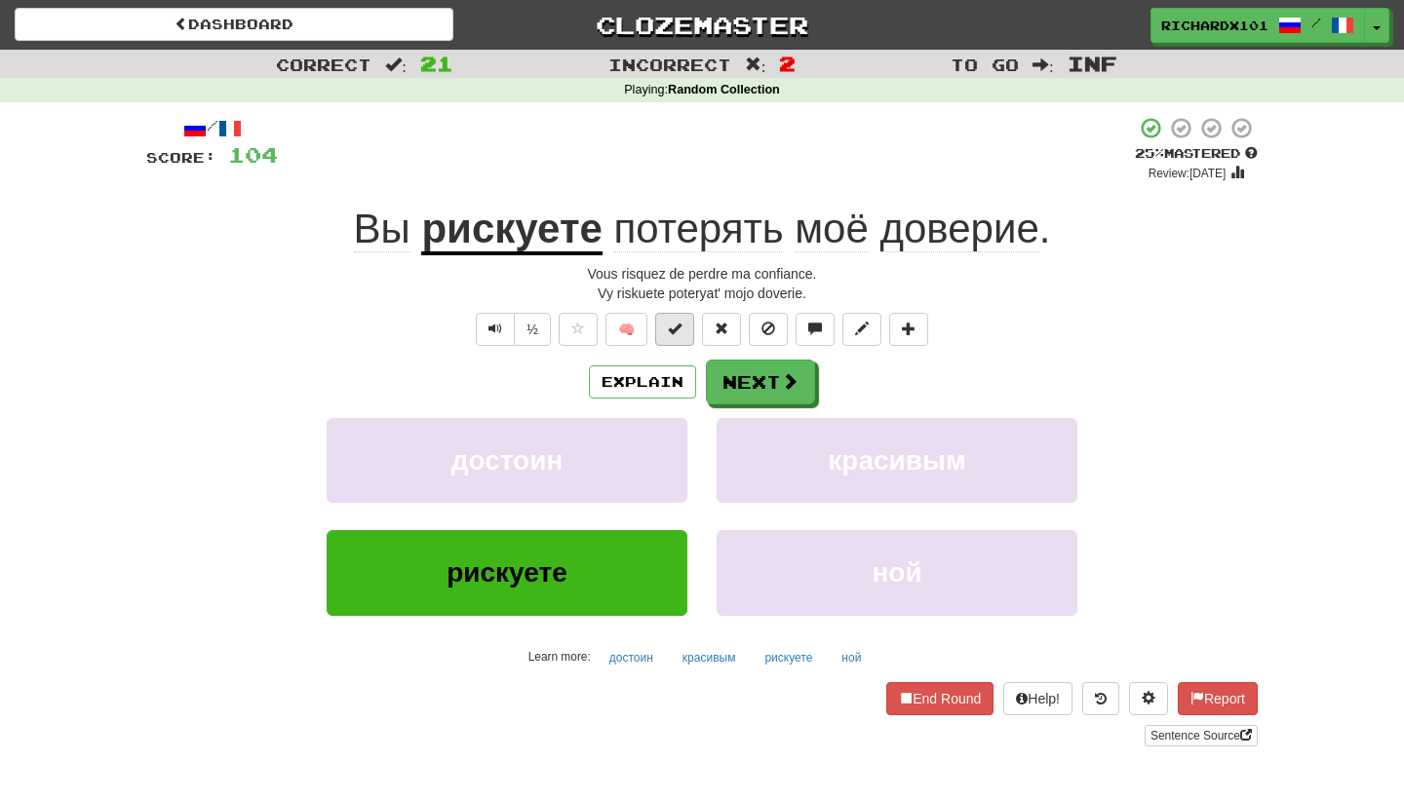
click at [677, 322] on span at bounding box center [675, 329] width 14 height 14
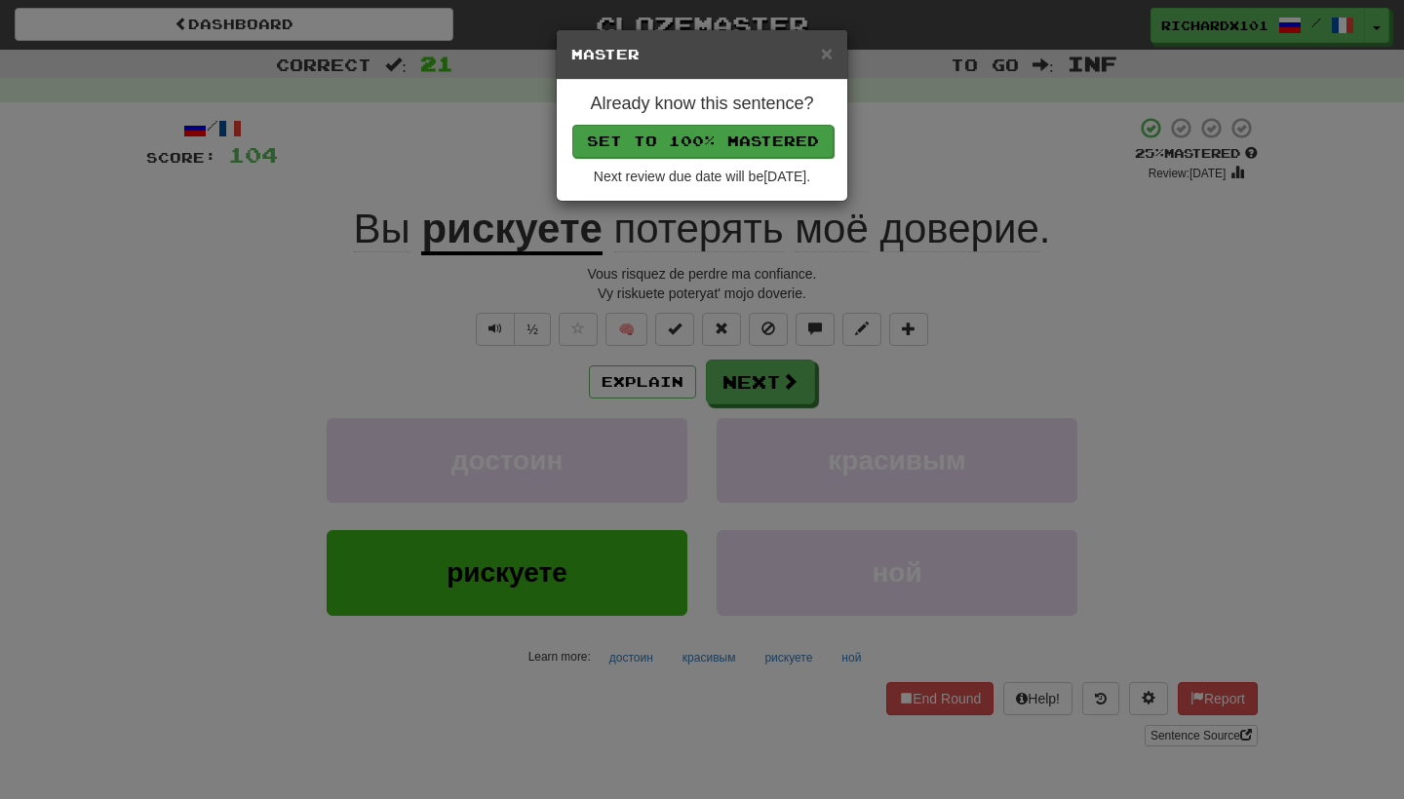
click at [759, 145] on button "Set to 100% Mastered" at bounding box center [702, 141] width 261 height 33
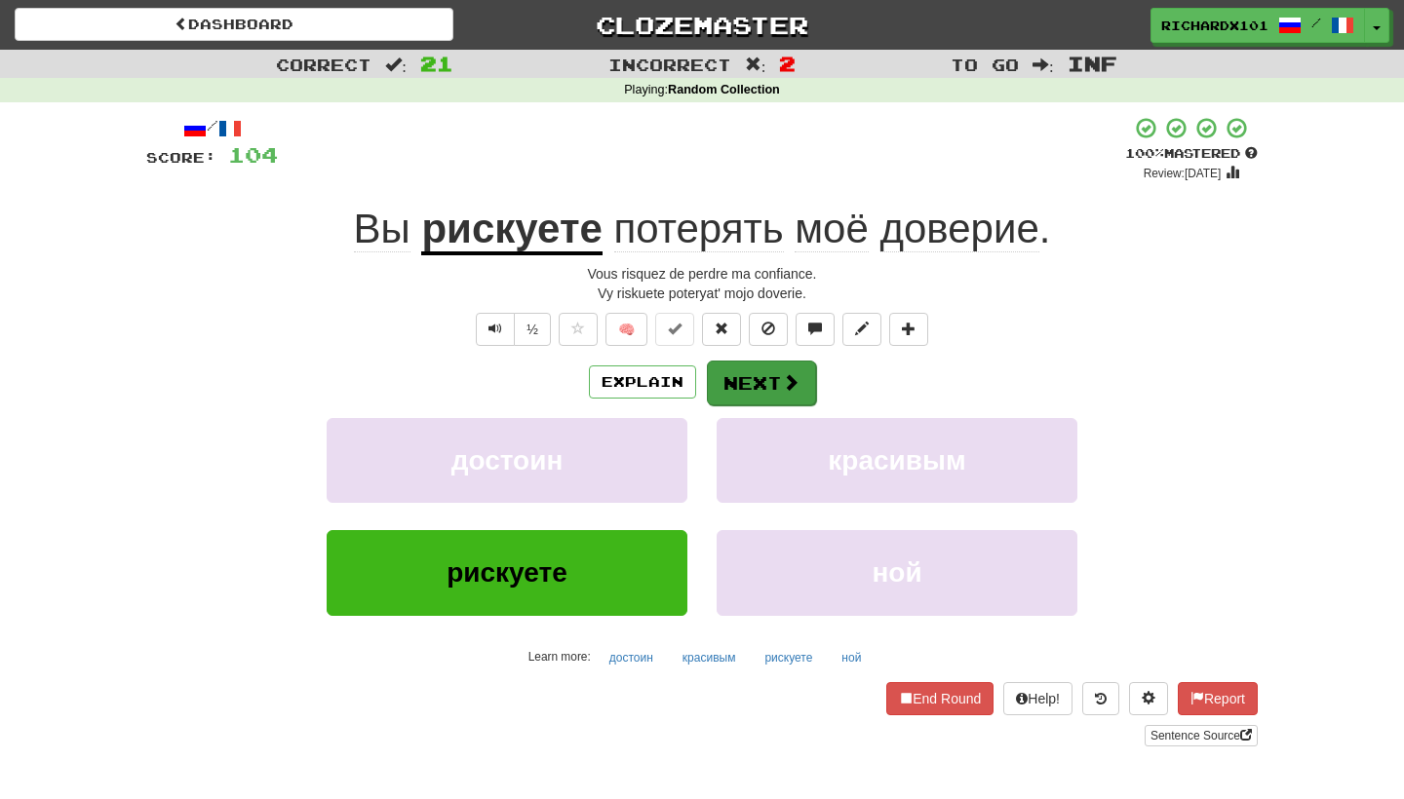
click at [730, 376] on button "Next" at bounding box center [761, 383] width 109 height 45
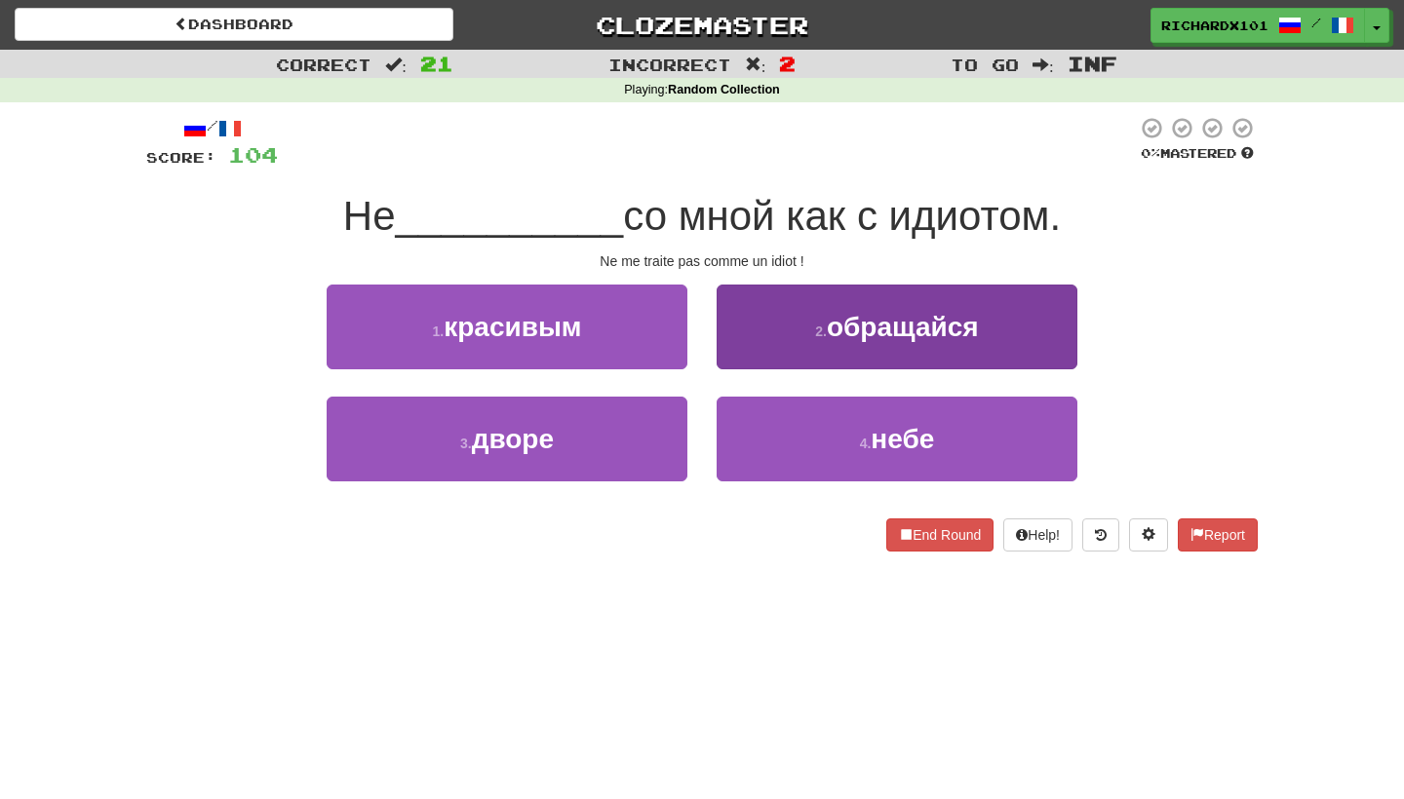
click at [778, 332] on button "2 . обращайся" at bounding box center [896, 327] width 361 height 85
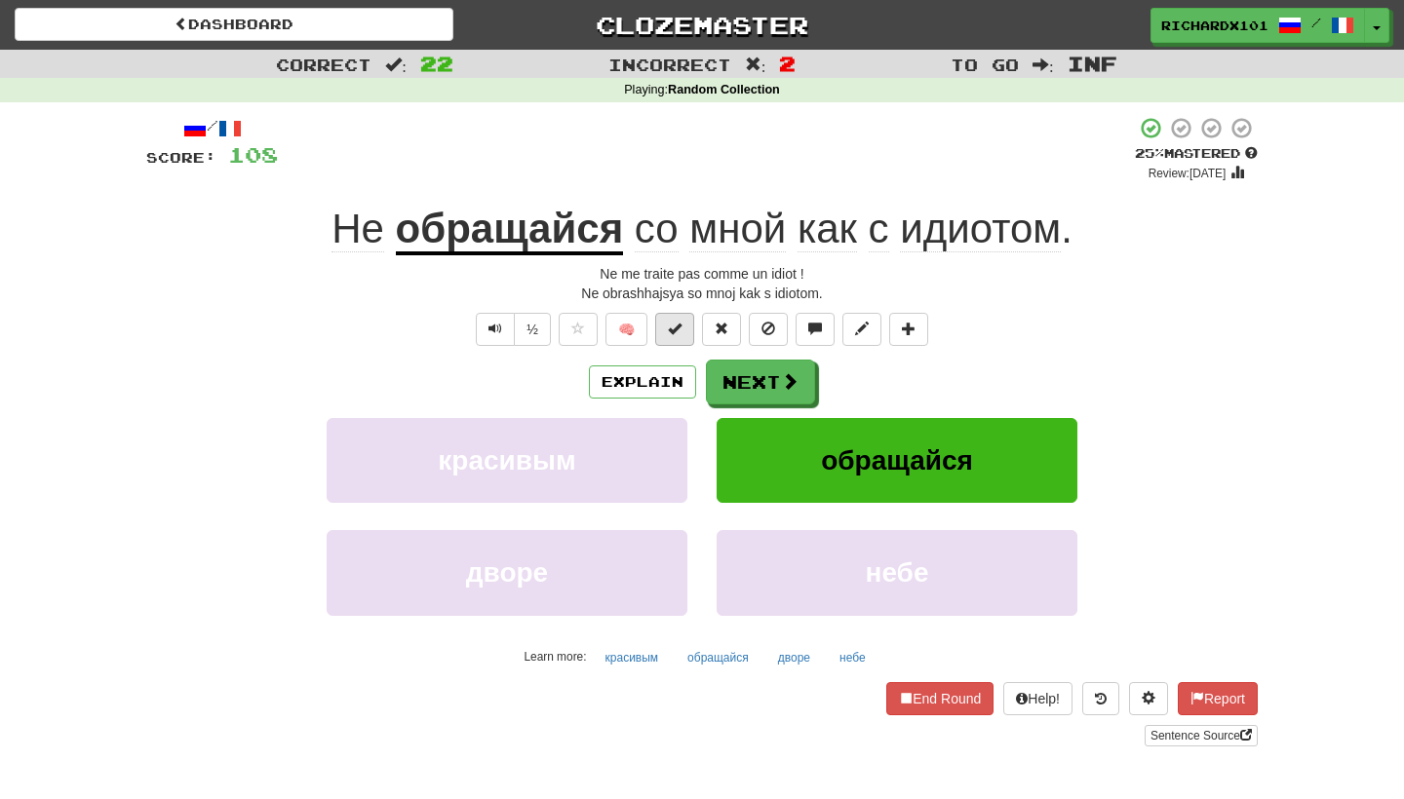
click at [682, 321] on button at bounding box center [674, 329] width 39 height 33
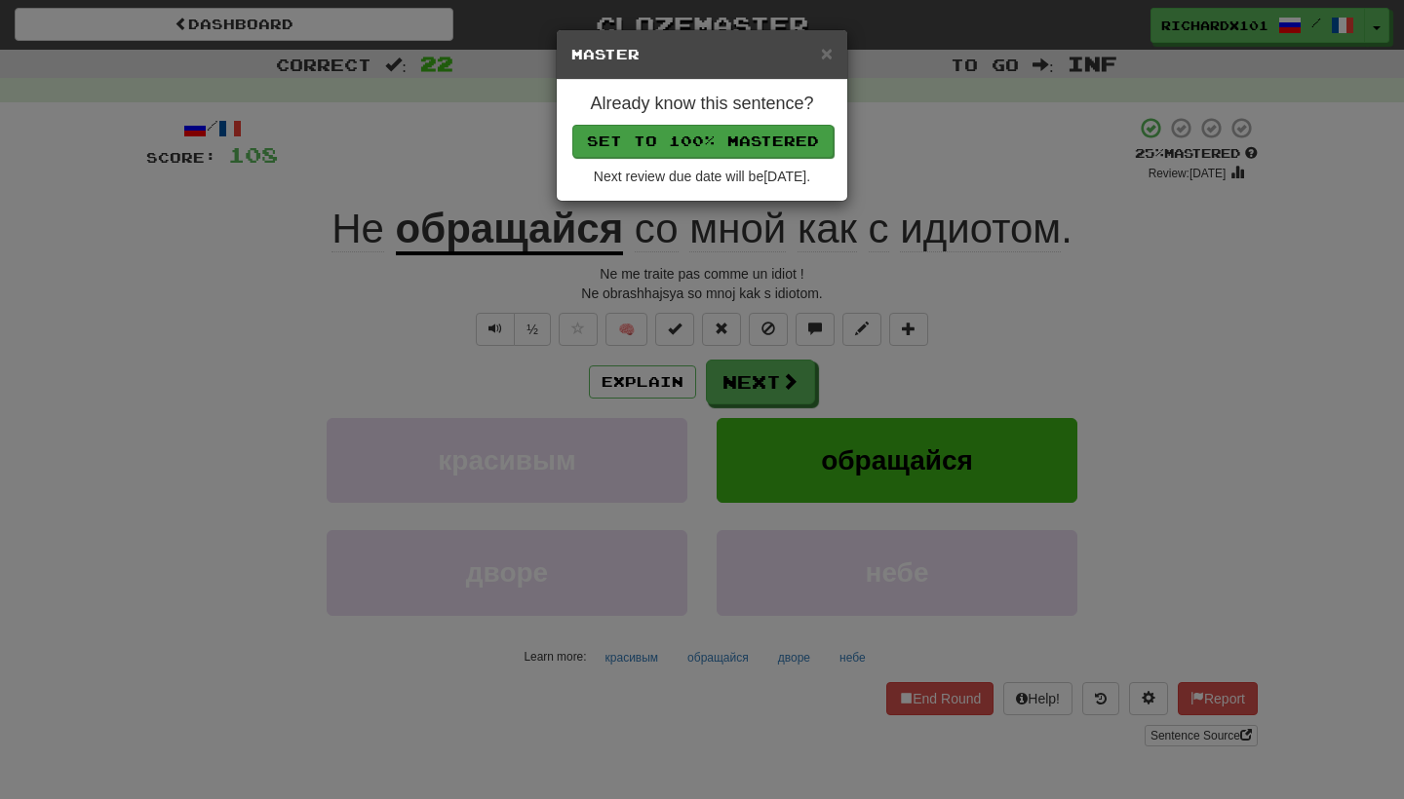
click at [747, 135] on button "Set to 100% Mastered" at bounding box center [702, 141] width 261 height 33
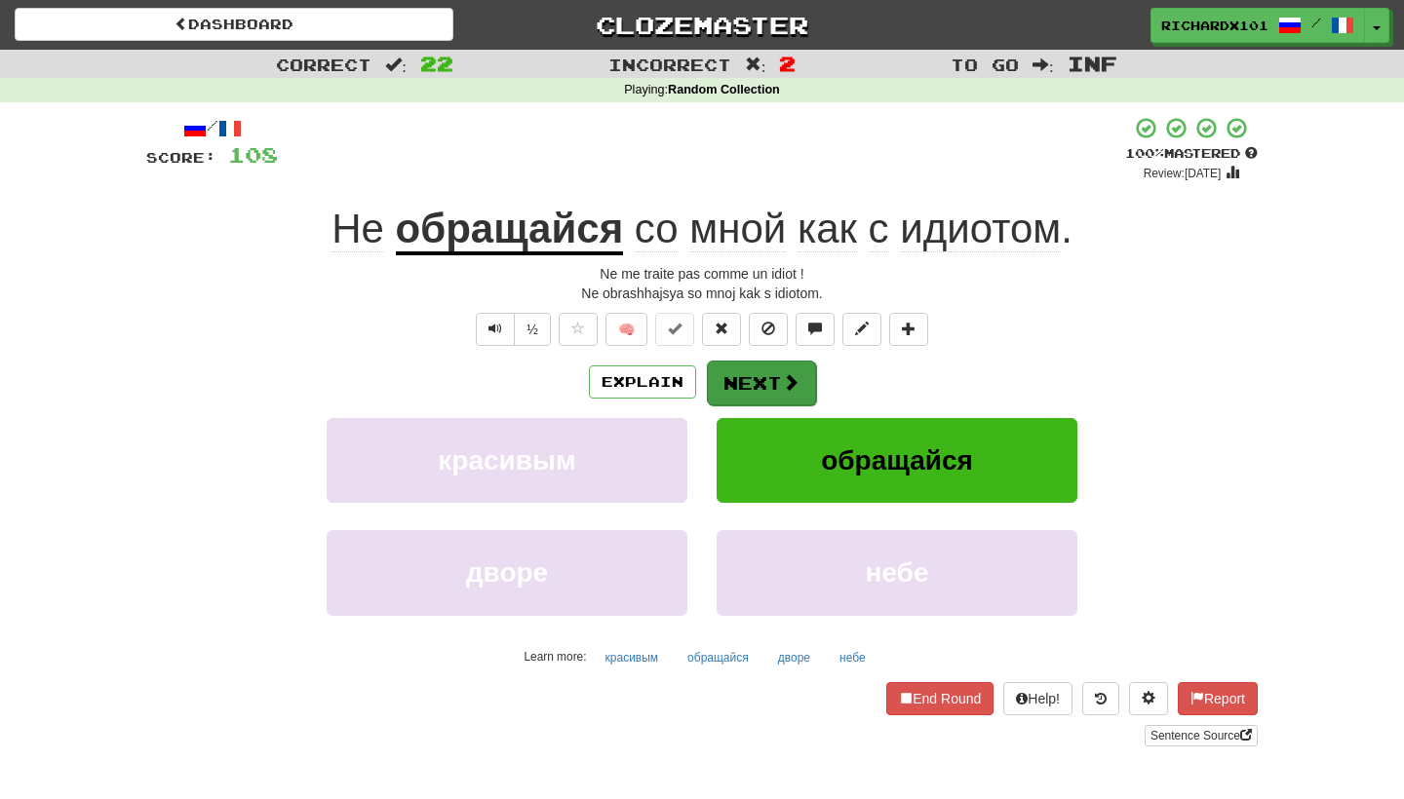
click at [750, 386] on button "Next" at bounding box center [761, 383] width 109 height 45
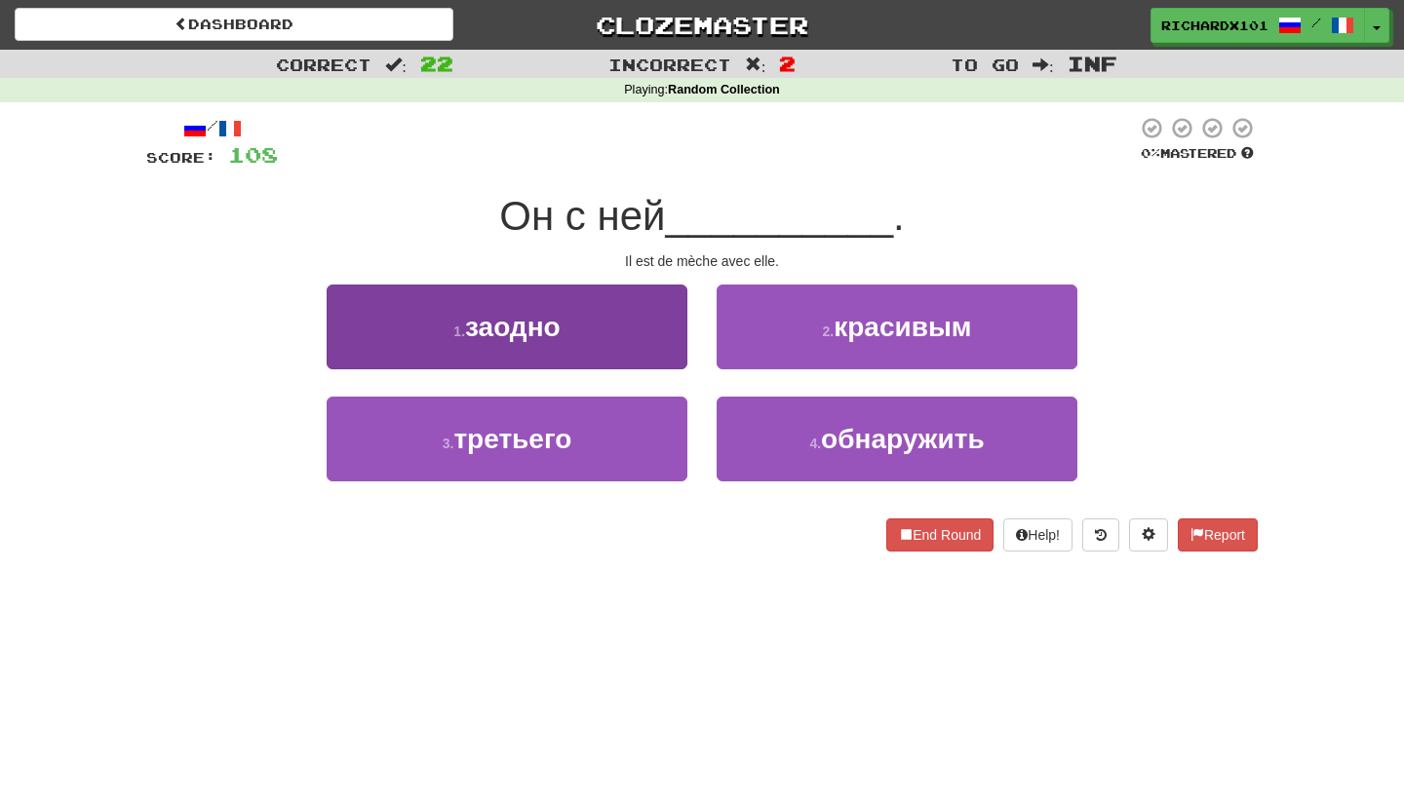
click at [653, 341] on button "1 . заодно" at bounding box center [507, 327] width 361 height 85
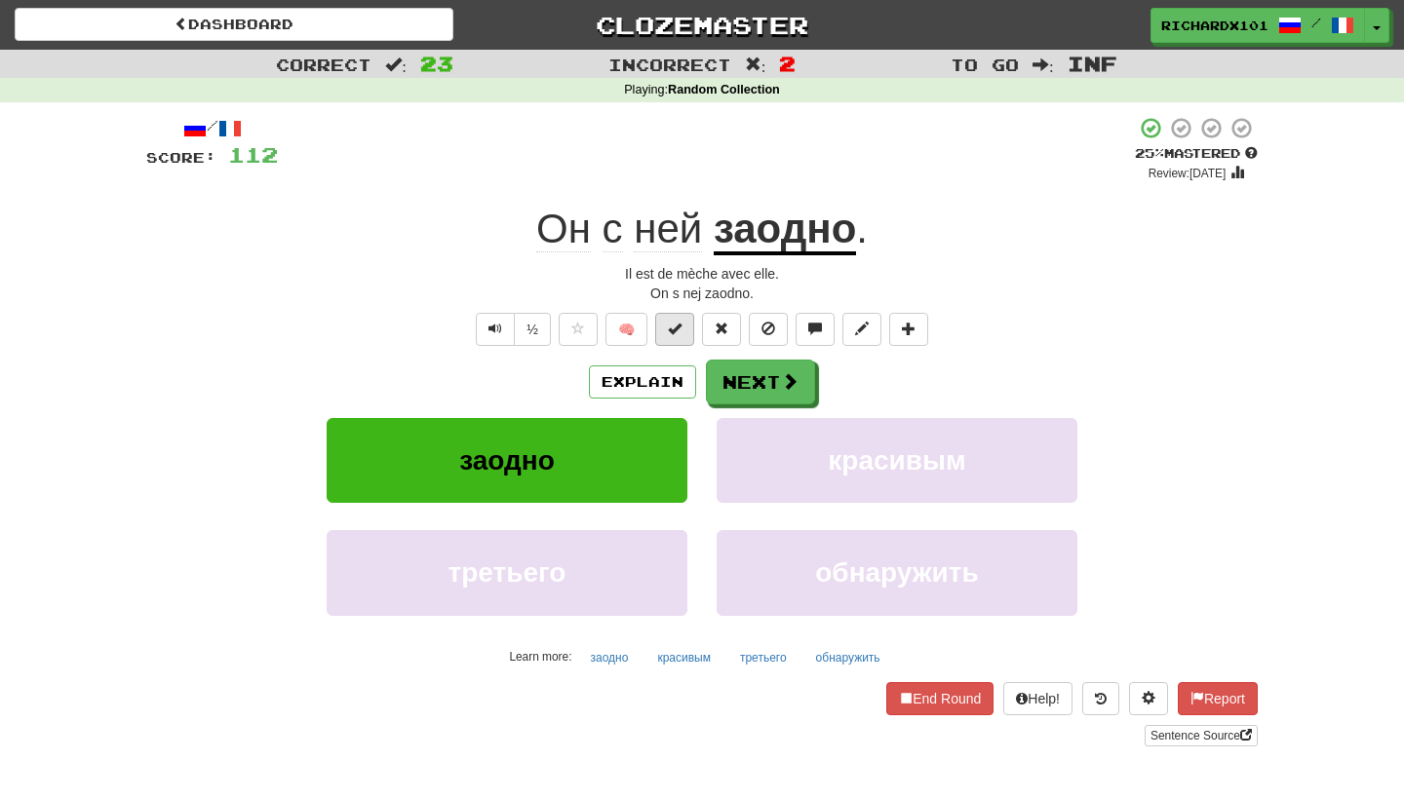
click at [673, 327] on span at bounding box center [675, 329] width 14 height 14
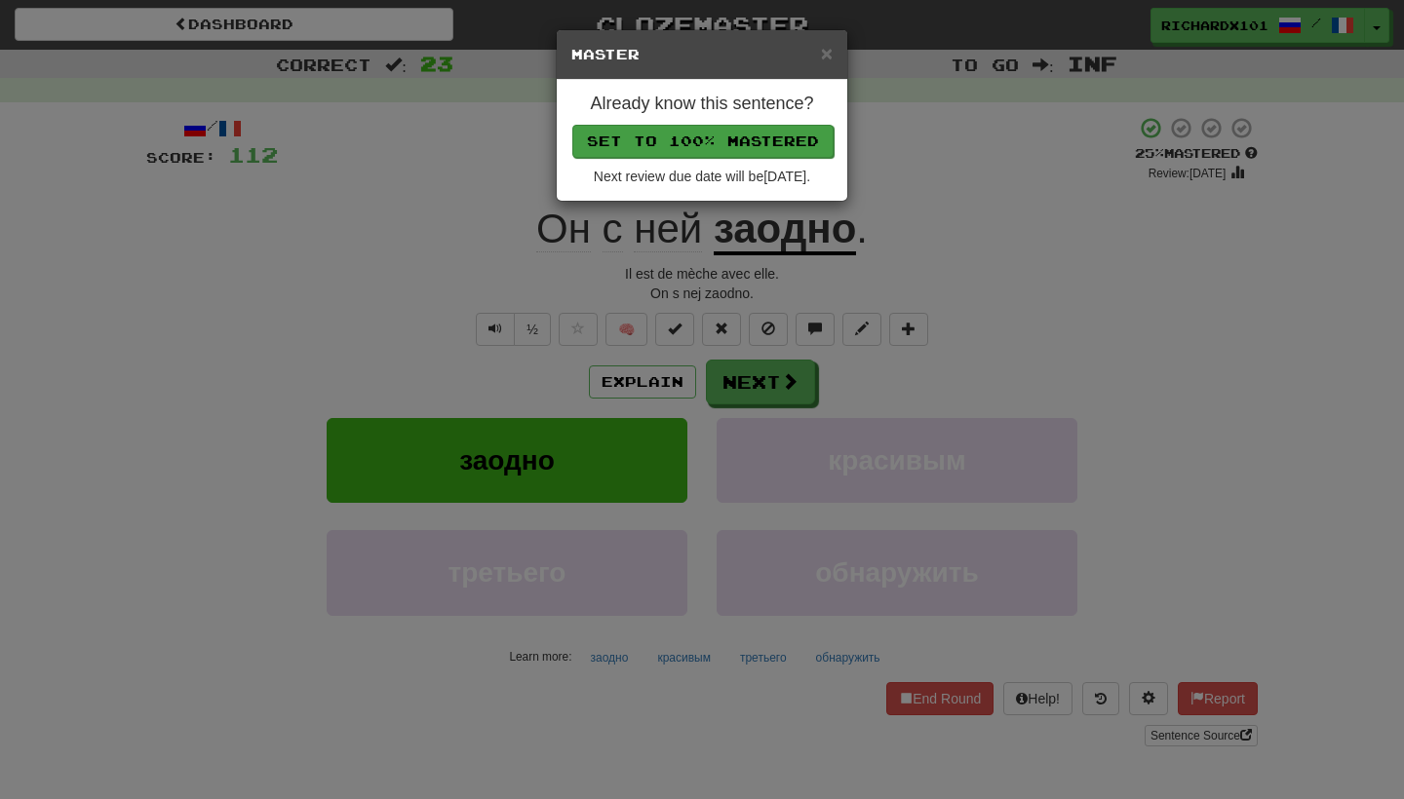
click at [762, 142] on button "Set to 100% Mastered" at bounding box center [702, 141] width 261 height 33
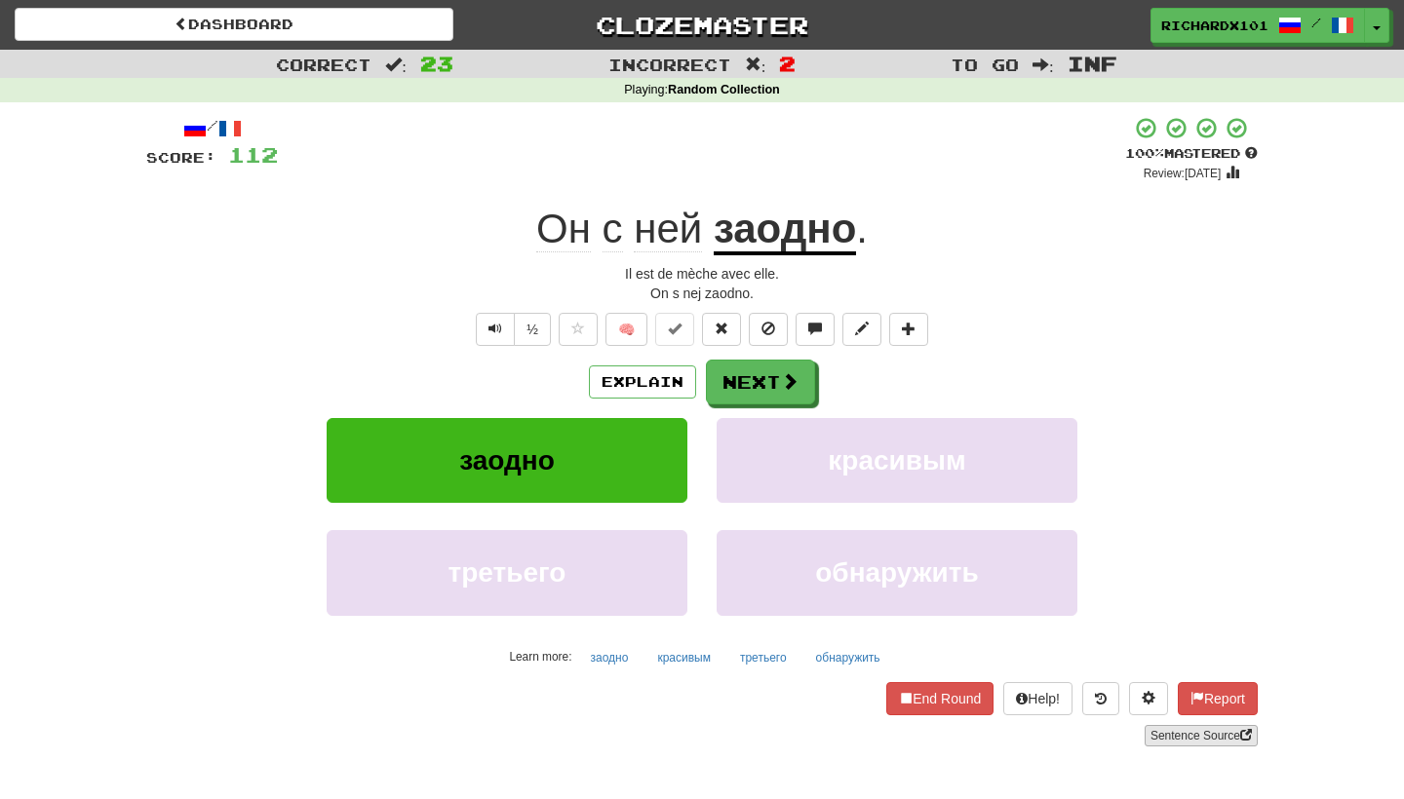
click at [1184, 733] on link "Sentence Source" at bounding box center [1200, 735] width 113 height 21
click at [768, 382] on button "Next" at bounding box center [761, 383] width 109 height 45
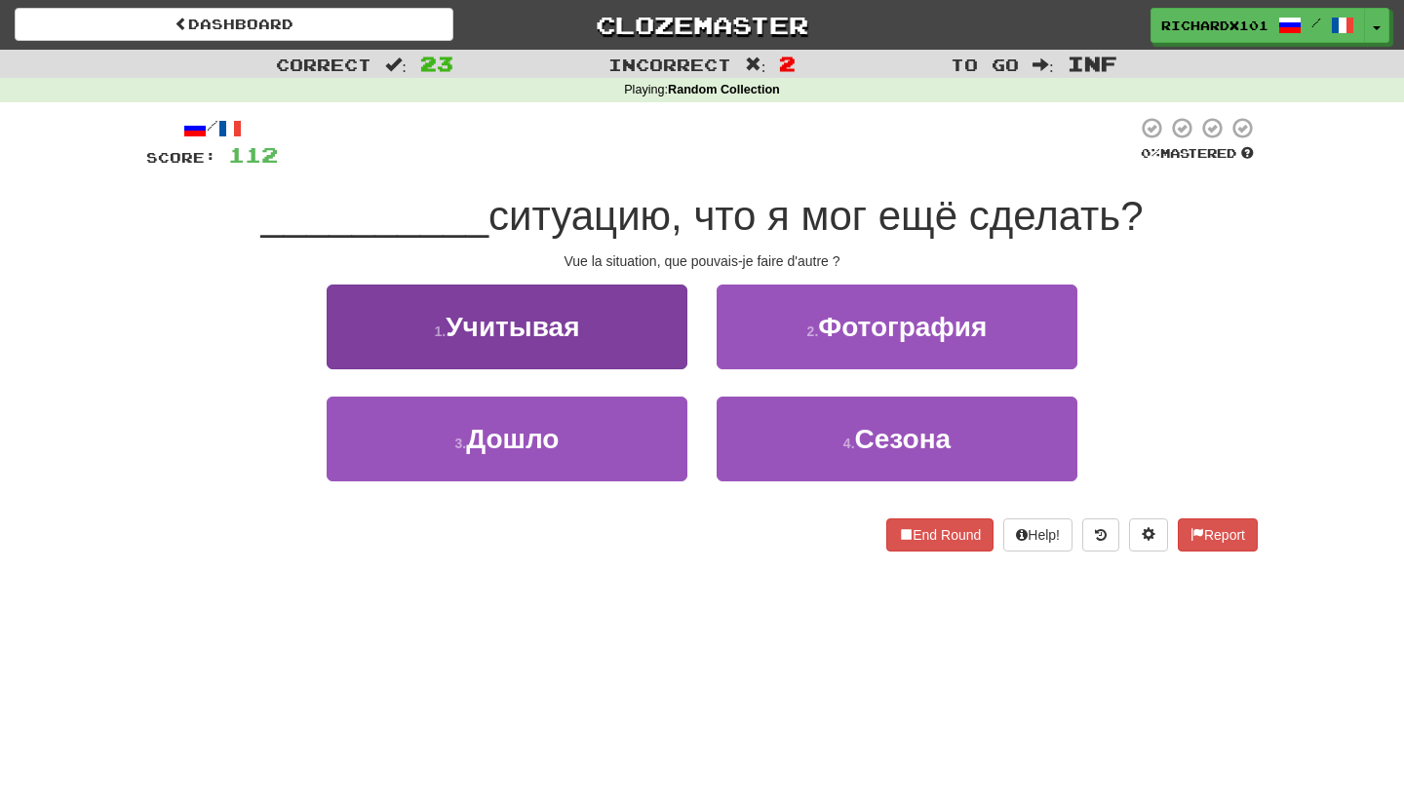
click at [658, 342] on button "1 . Учитывая" at bounding box center [507, 327] width 361 height 85
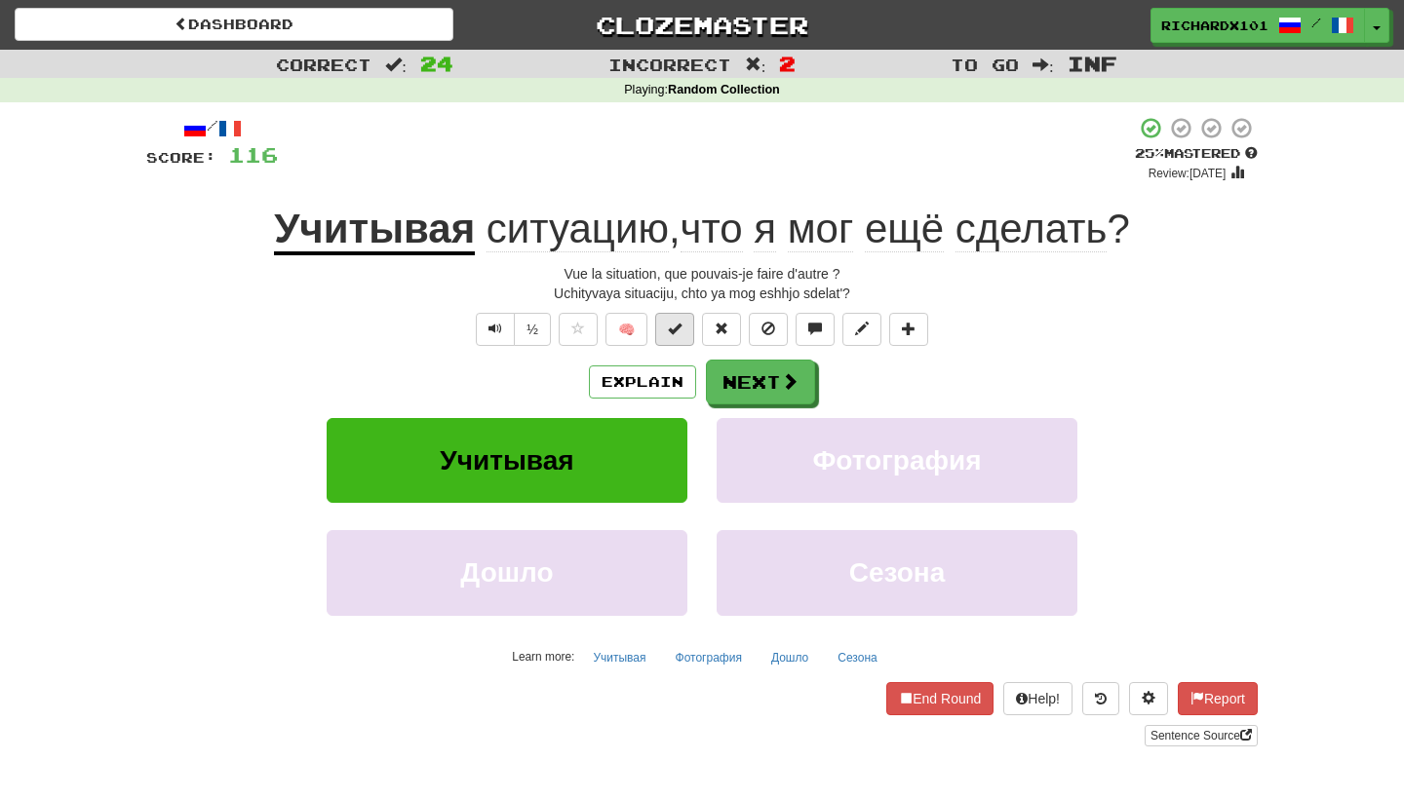
click at [682, 336] on button at bounding box center [674, 329] width 39 height 33
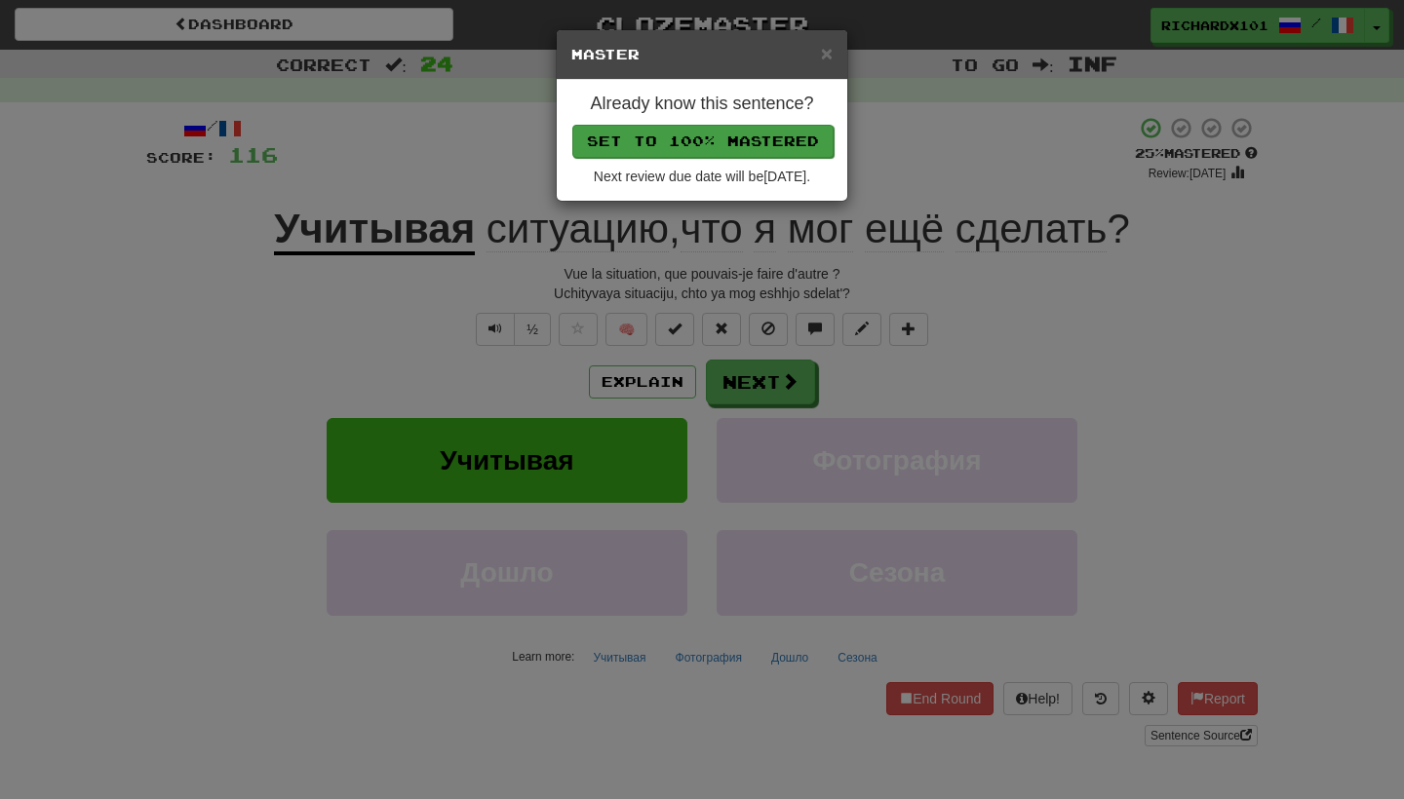
click at [761, 143] on button "Set to 100% Mastered" at bounding box center [702, 141] width 261 height 33
